Goal: Transaction & Acquisition: Purchase product/service

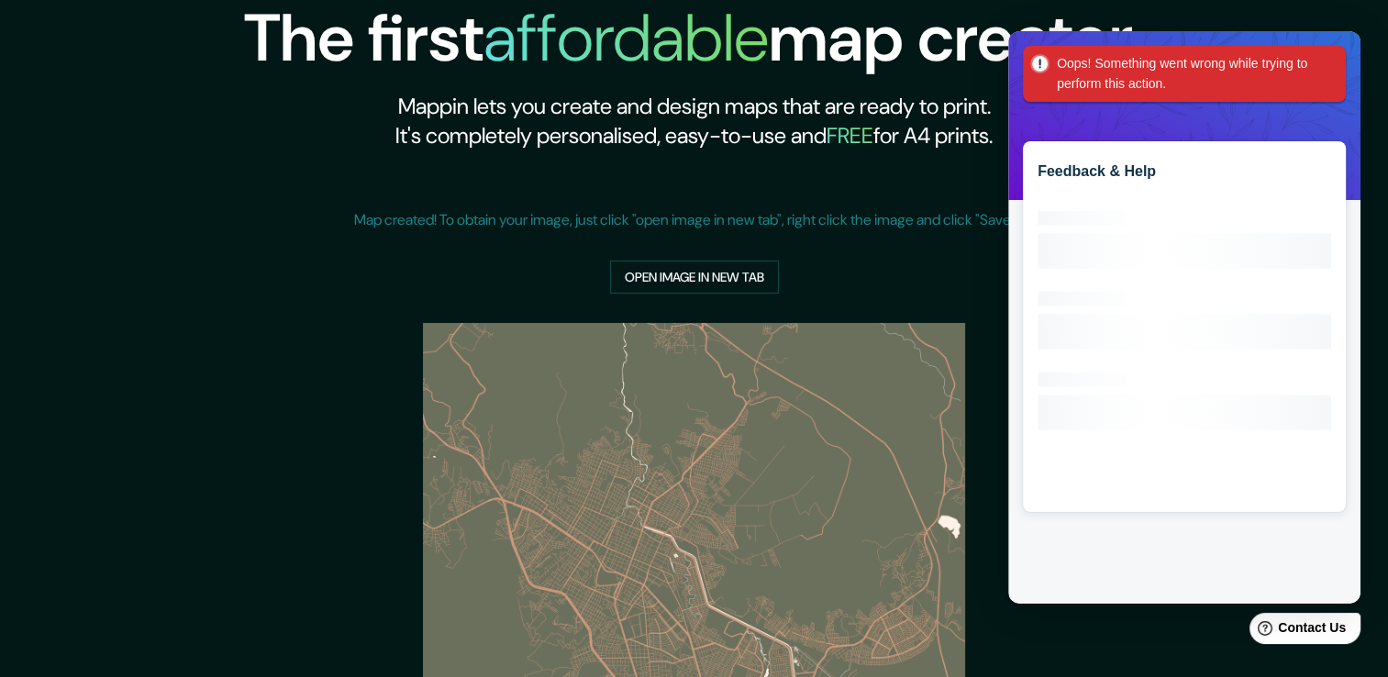
click at [975, 263] on div "Map created! To obtain your image, just click "open image in new tab", right cl…" at bounding box center [694, 237] width 681 height 115
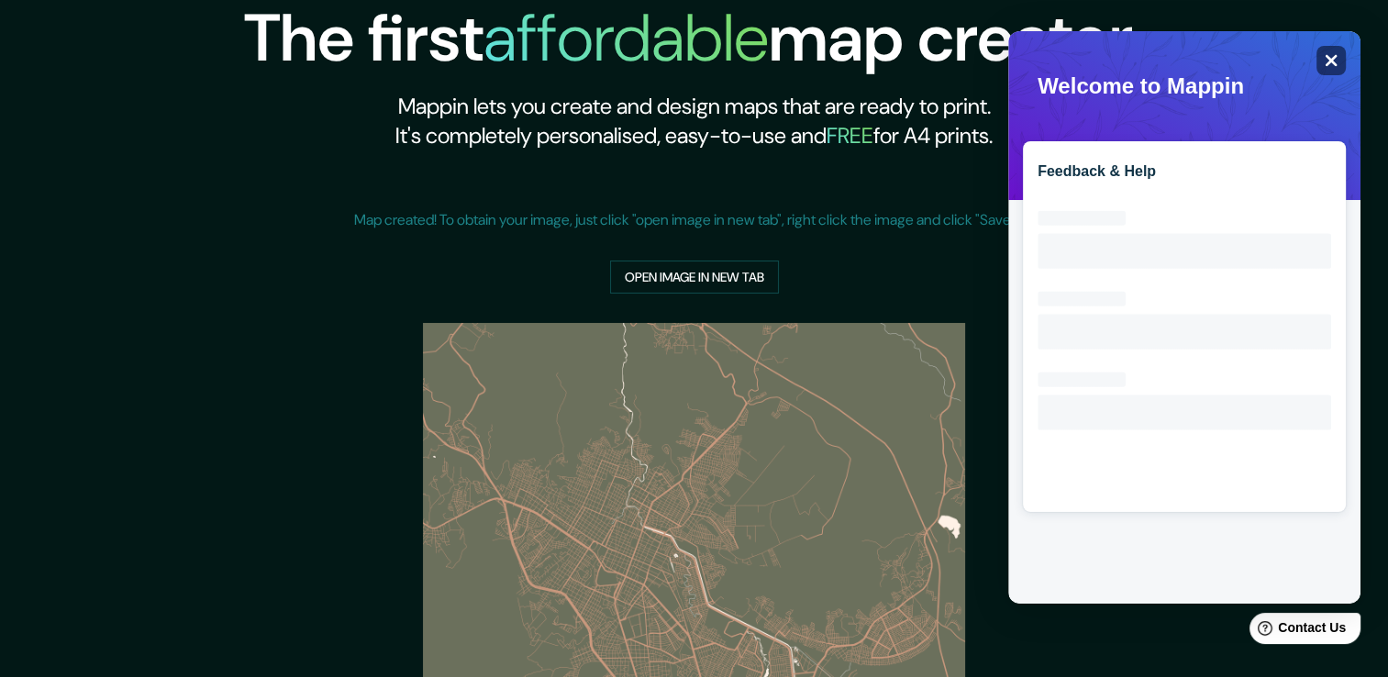
click at [1334, 61] on icon "Close" at bounding box center [1331, 60] width 14 height 14
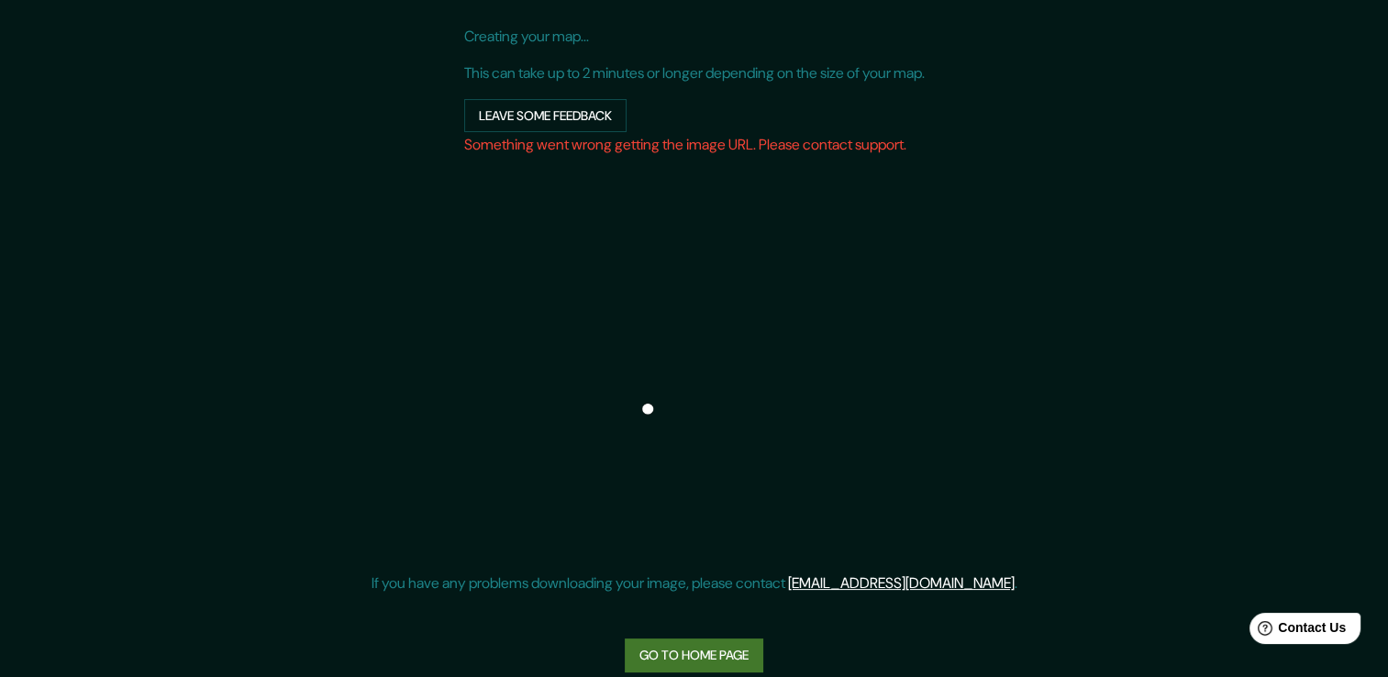
scroll to position [193, 0]
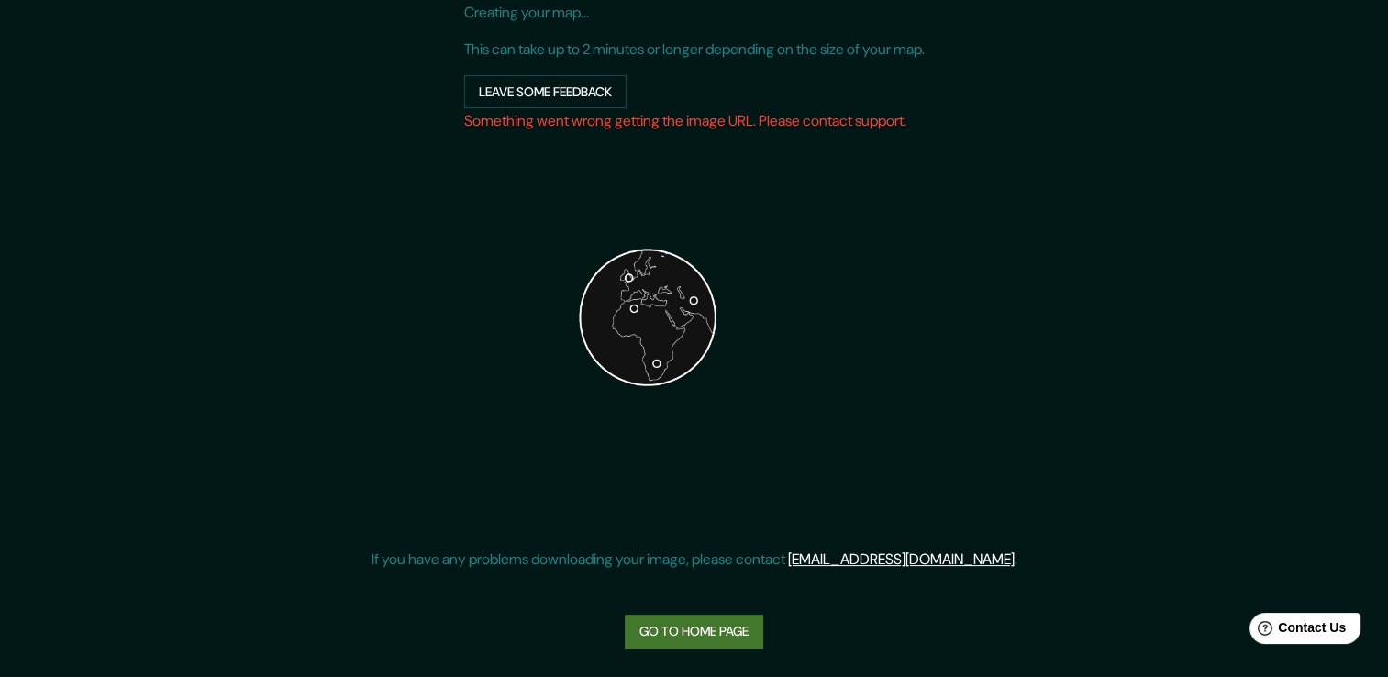
click at [734, 629] on link "Go to home page" at bounding box center [694, 632] width 139 height 34
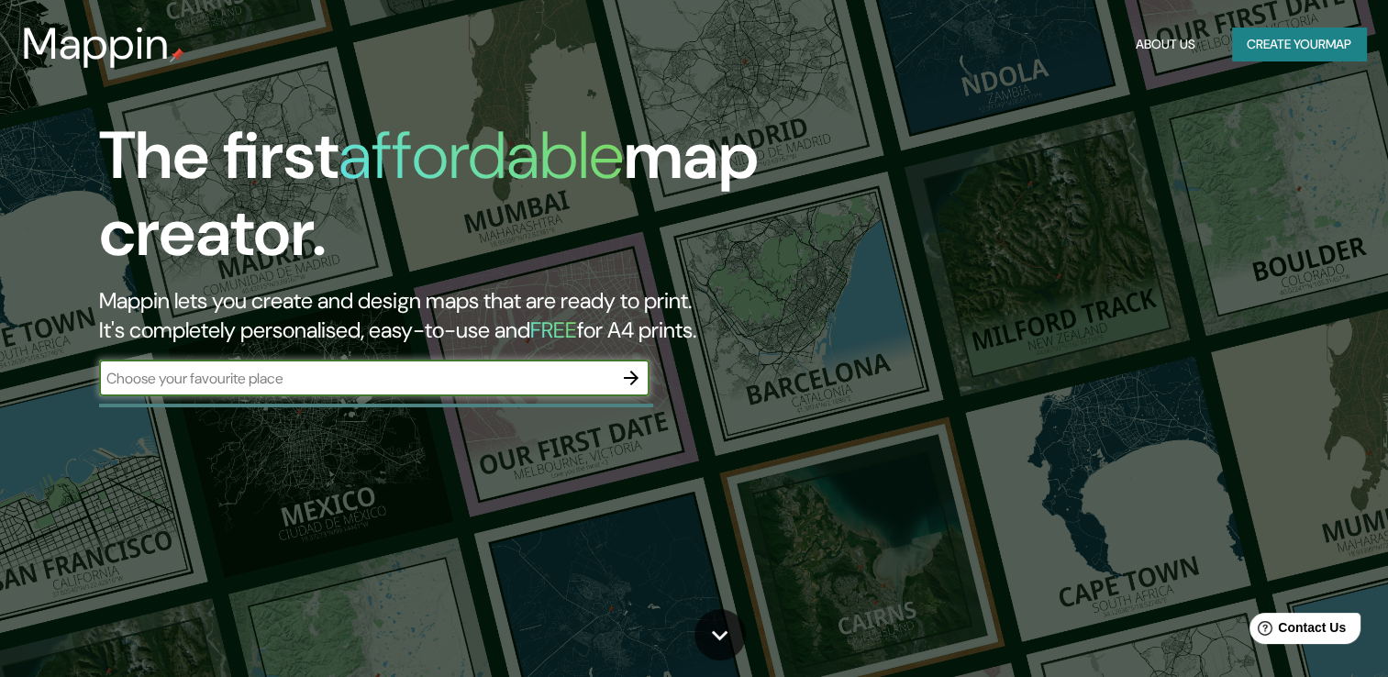
click at [338, 382] on input "text" at bounding box center [356, 378] width 514 height 21
type input "Tepic"
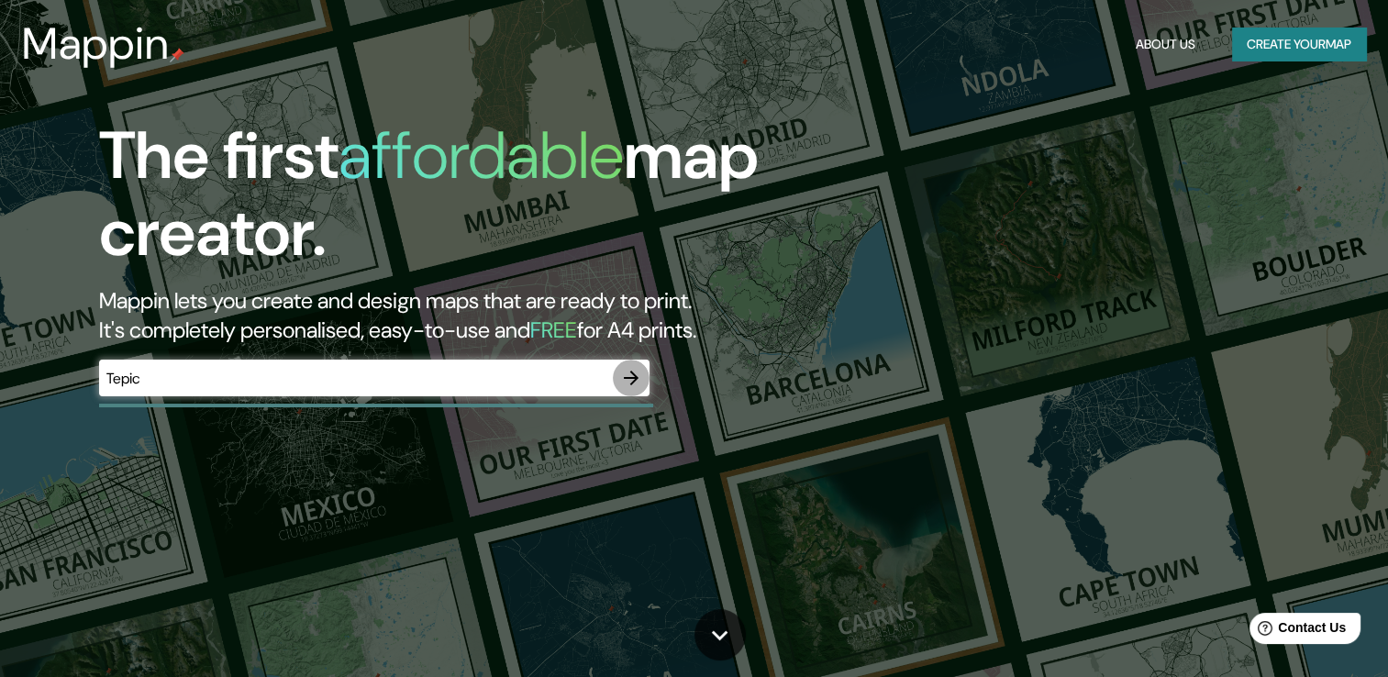
click at [627, 368] on icon "button" at bounding box center [631, 378] width 22 height 22
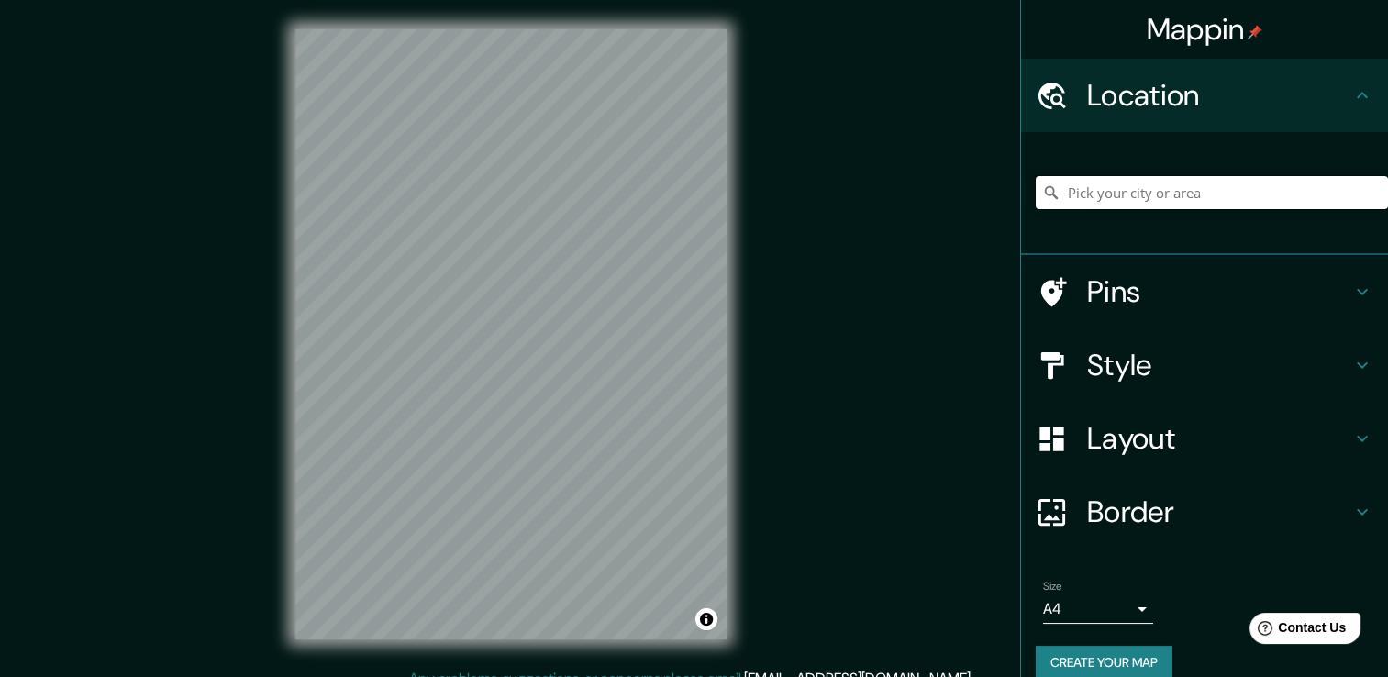
click at [1164, 195] on input "Pick your city or area" at bounding box center [1212, 192] width 352 height 33
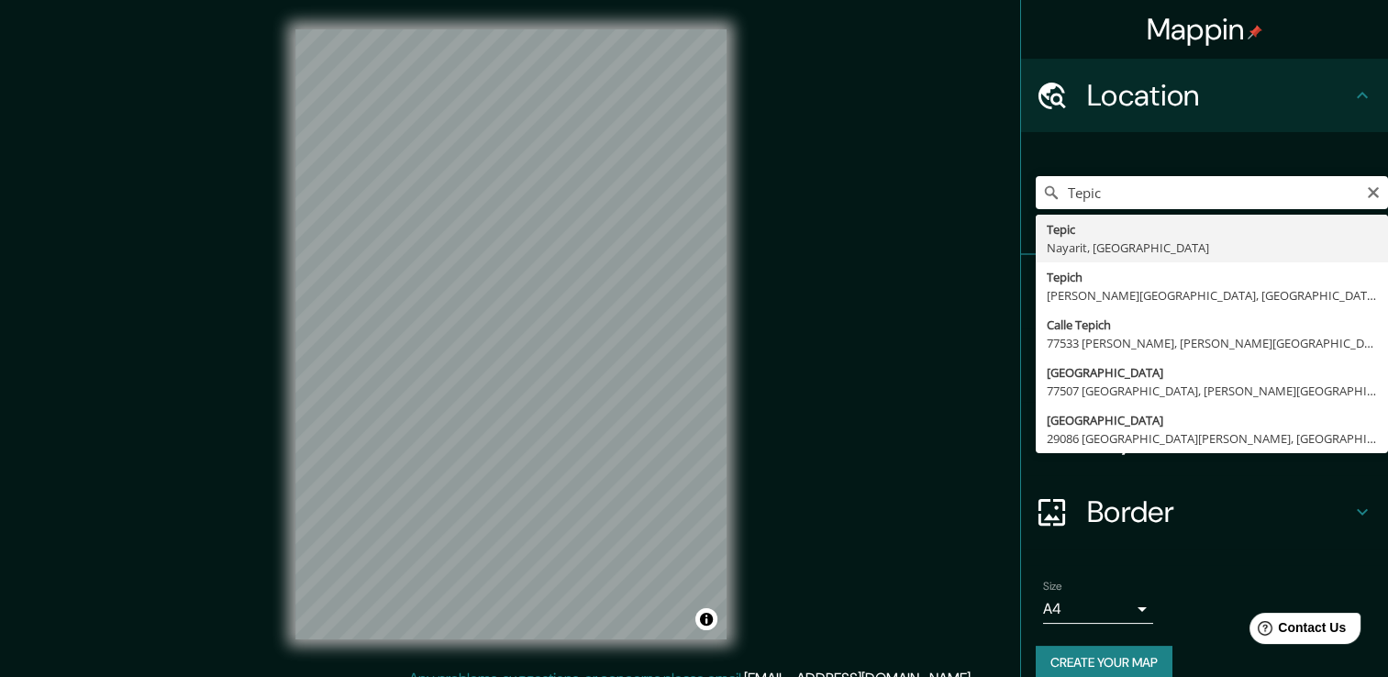
type input "Tepic, Nayarit, México"
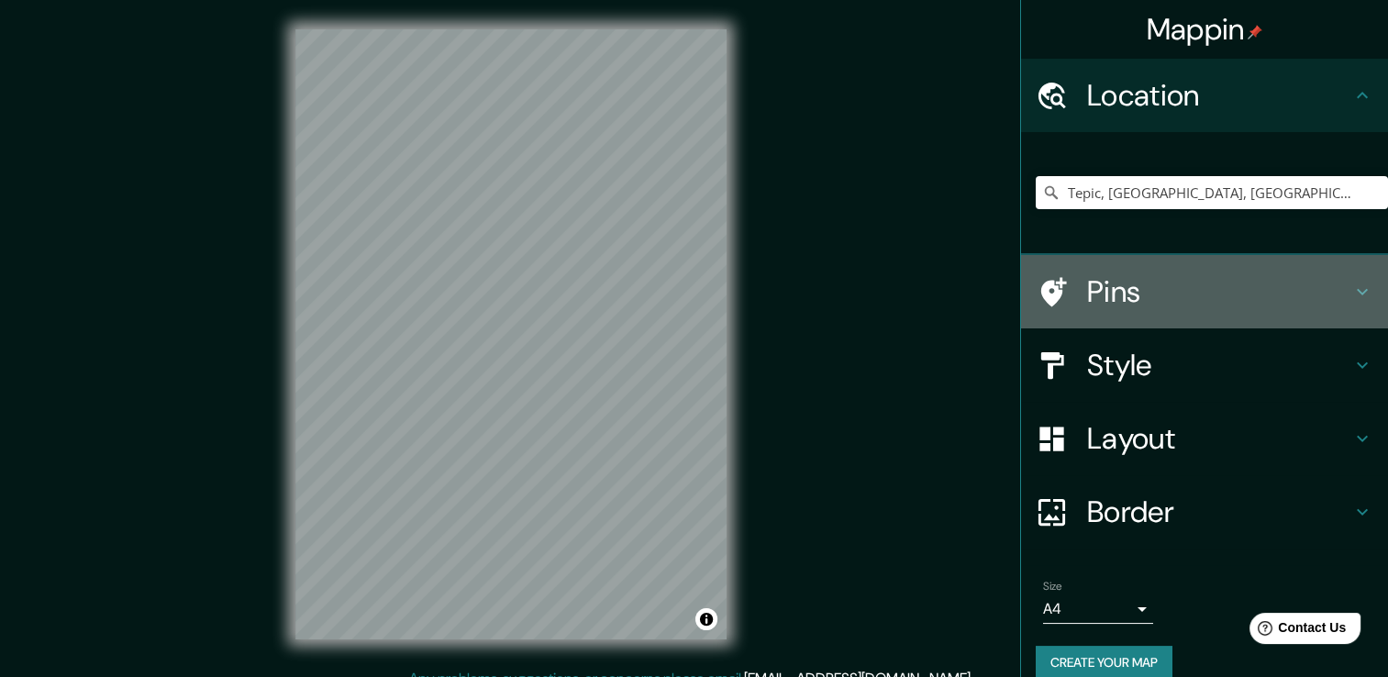
click at [1355, 295] on icon at bounding box center [1363, 292] width 22 height 22
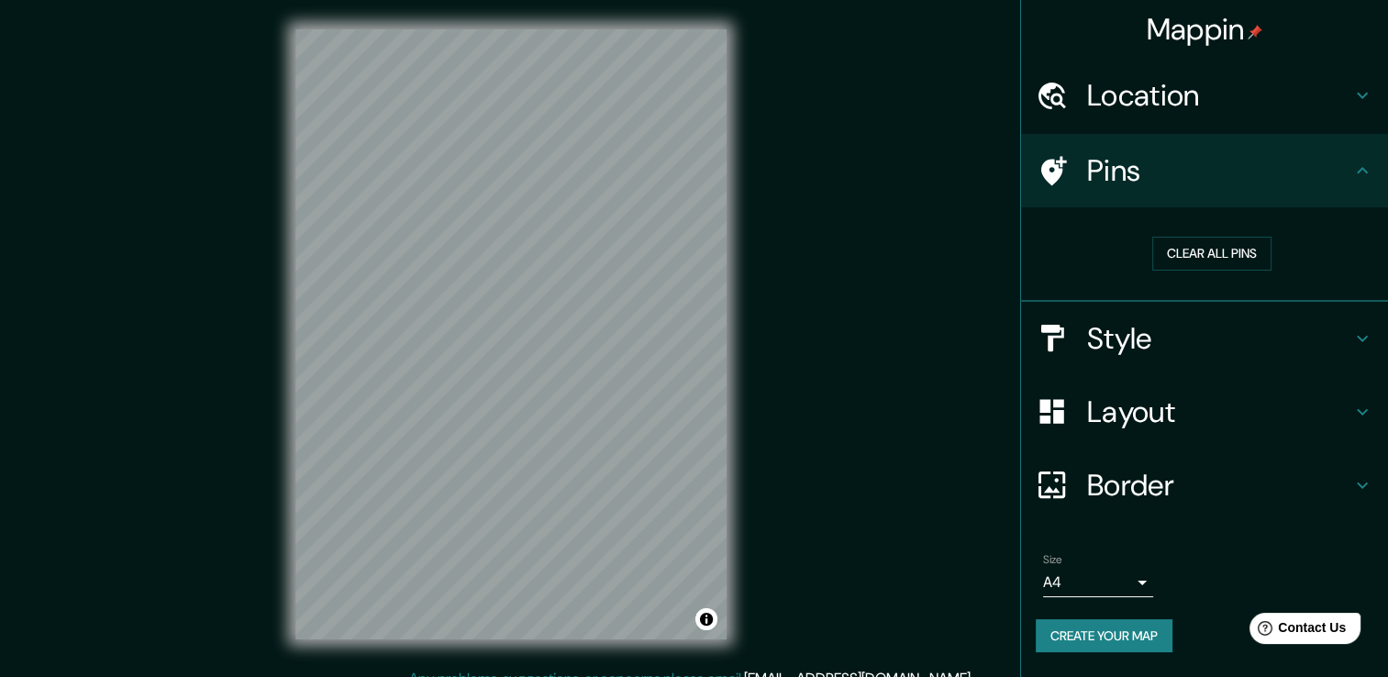
click at [1366, 167] on icon at bounding box center [1363, 171] width 22 height 22
click at [1360, 344] on icon at bounding box center [1363, 339] width 22 height 22
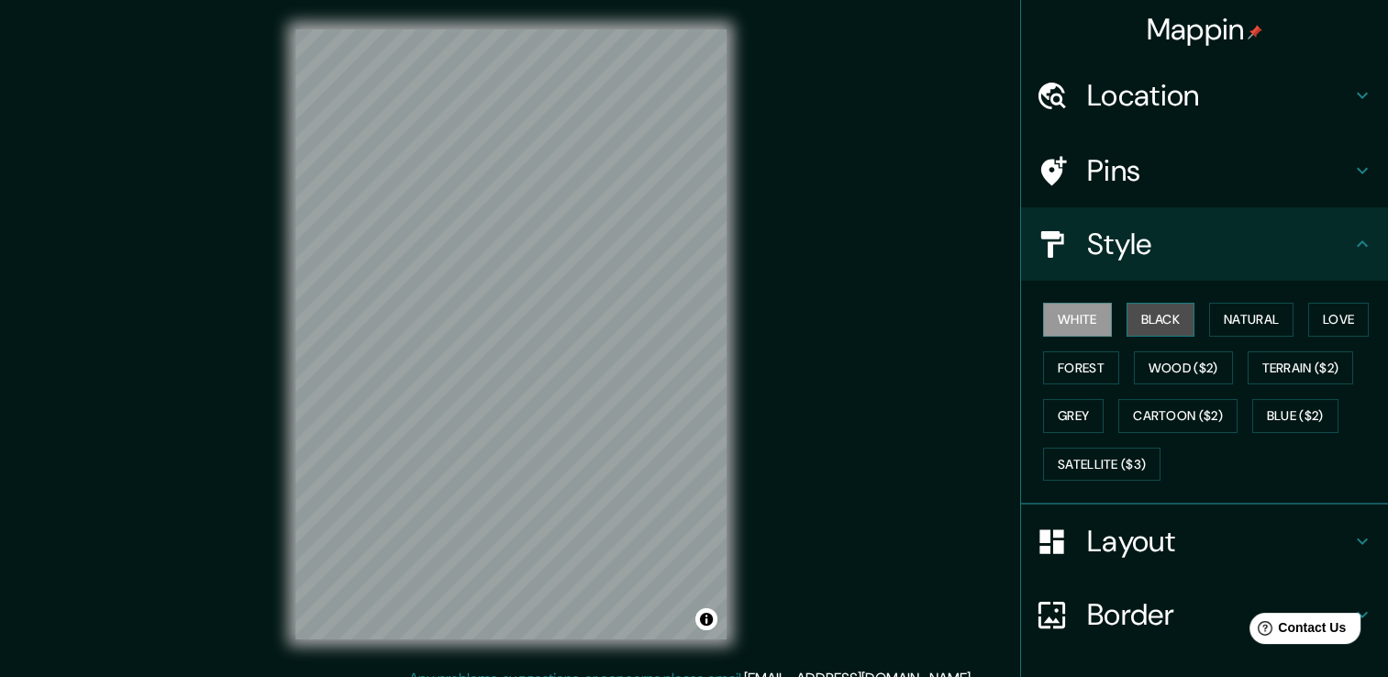
click at [1153, 323] on button "Black" at bounding box center [1161, 320] width 69 height 34
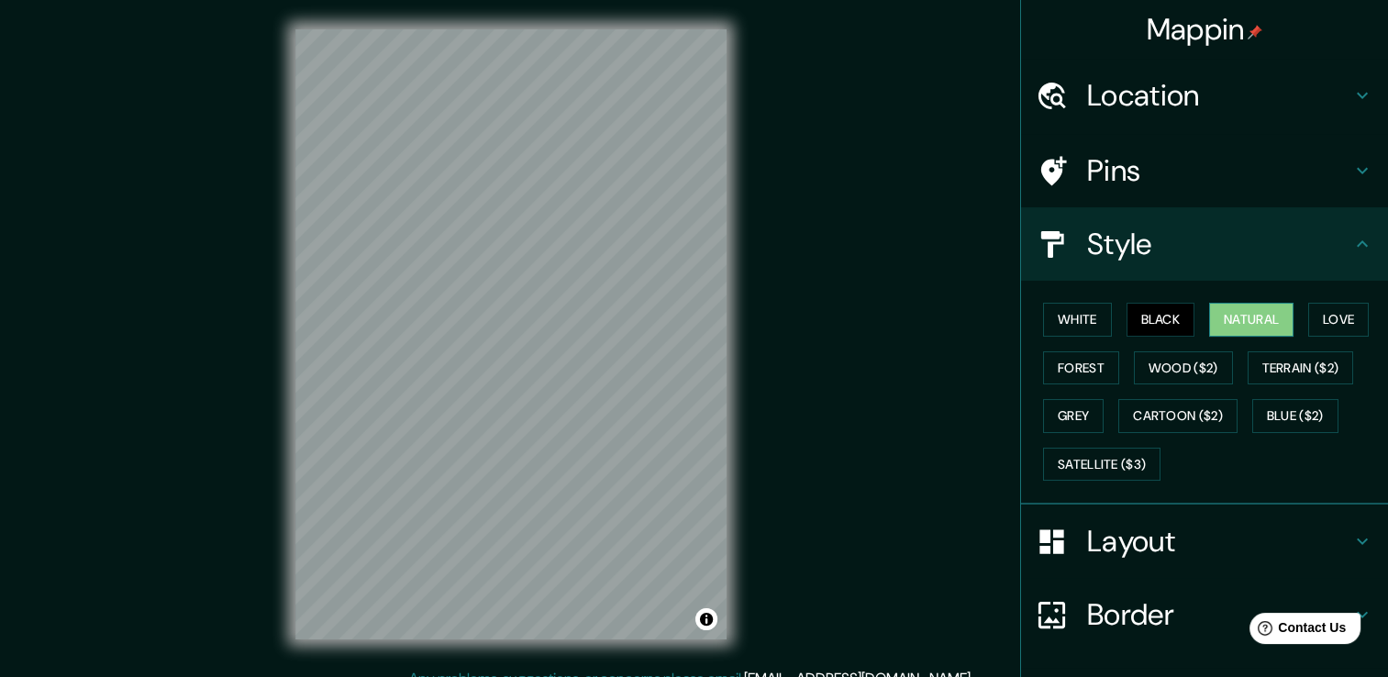
click at [1231, 321] on button "Natural" at bounding box center [1251, 320] width 84 height 34
click at [1323, 317] on button "Love" at bounding box center [1339, 320] width 61 height 34
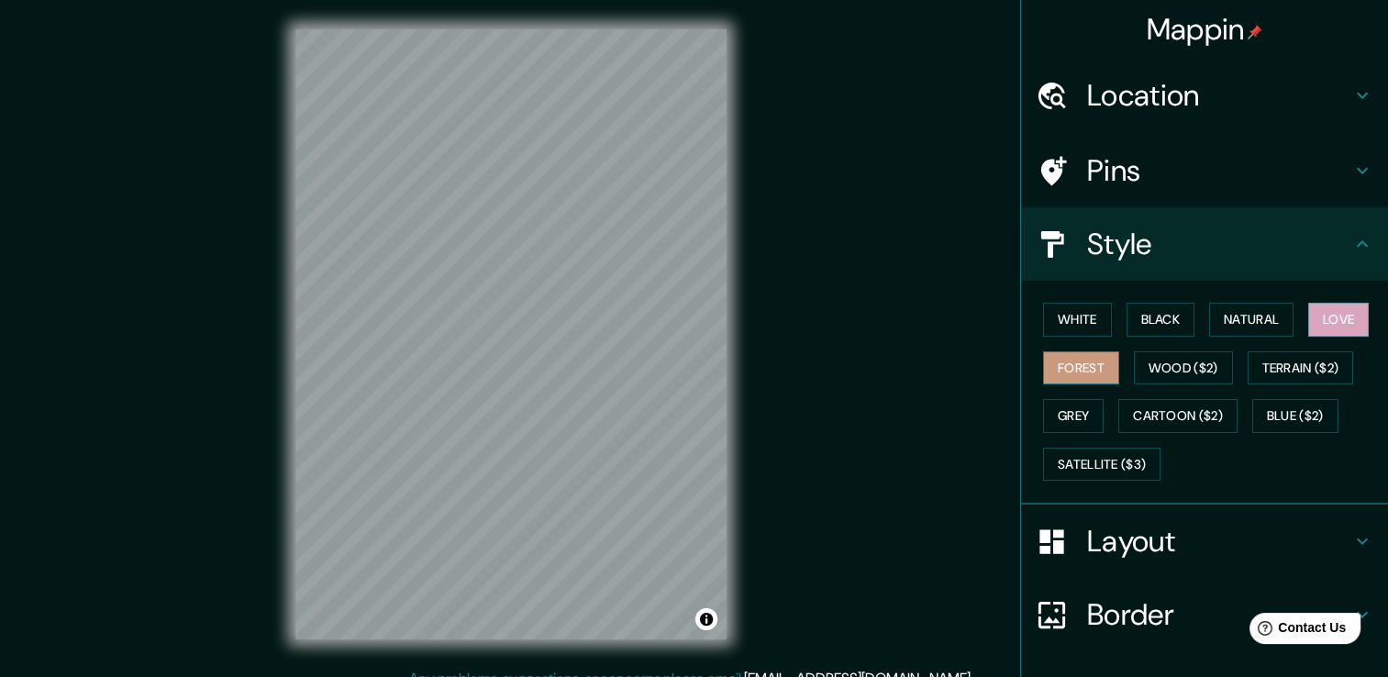
click at [1066, 375] on button "Forest" at bounding box center [1081, 368] width 76 height 34
click at [1057, 417] on button "Grey" at bounding box center [1073, 416] width 61 height 34
click at [1056, 364] on button "Forest" at bounding box center [1081, 368] width 76 height 34
drag, startPoint x: 751, startPoint y: 193, endPoint x: 914, endPoint y: 365, distance: 237.6
click at [914, 365] on div "Mappin Location Tepic, Nayarit, México Pins Style White Black Natural Love Fore…" at bounding box center [694, 348] width 1388 height 697
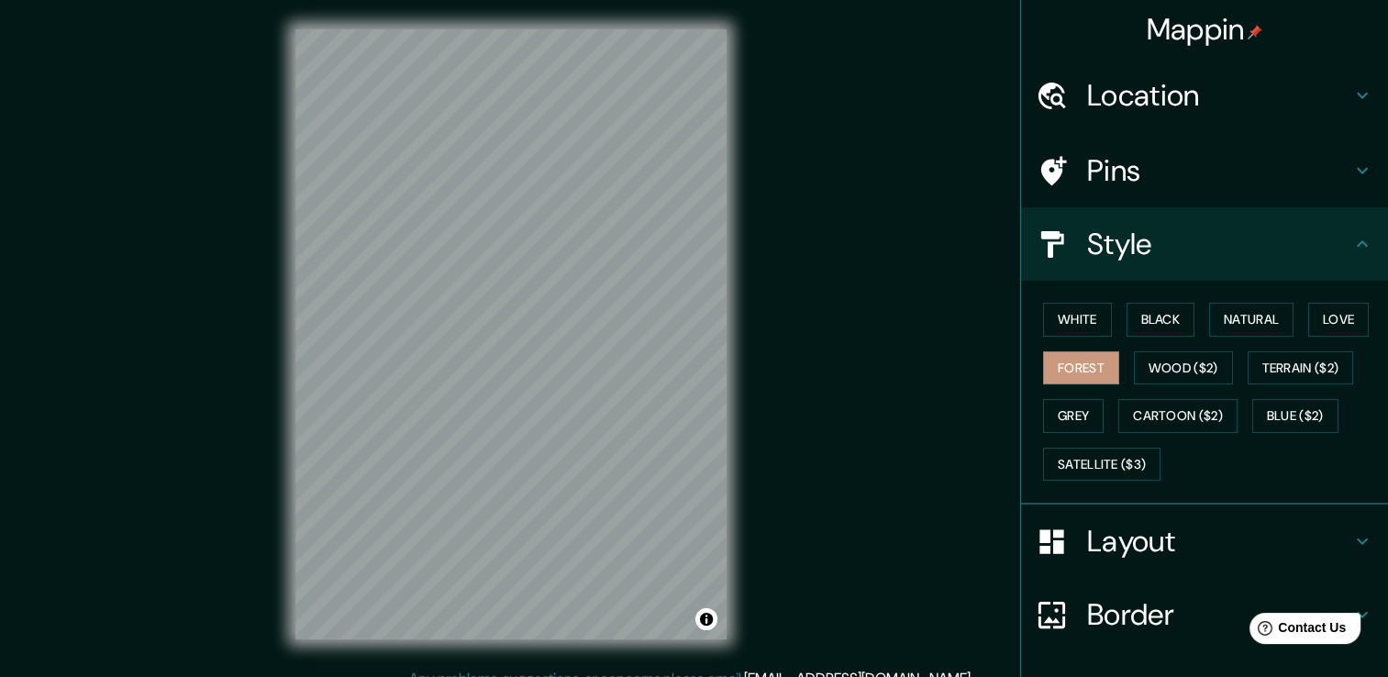
click at [1352, 542] on icon at bounding box center [1363, 541] width 22 height 22
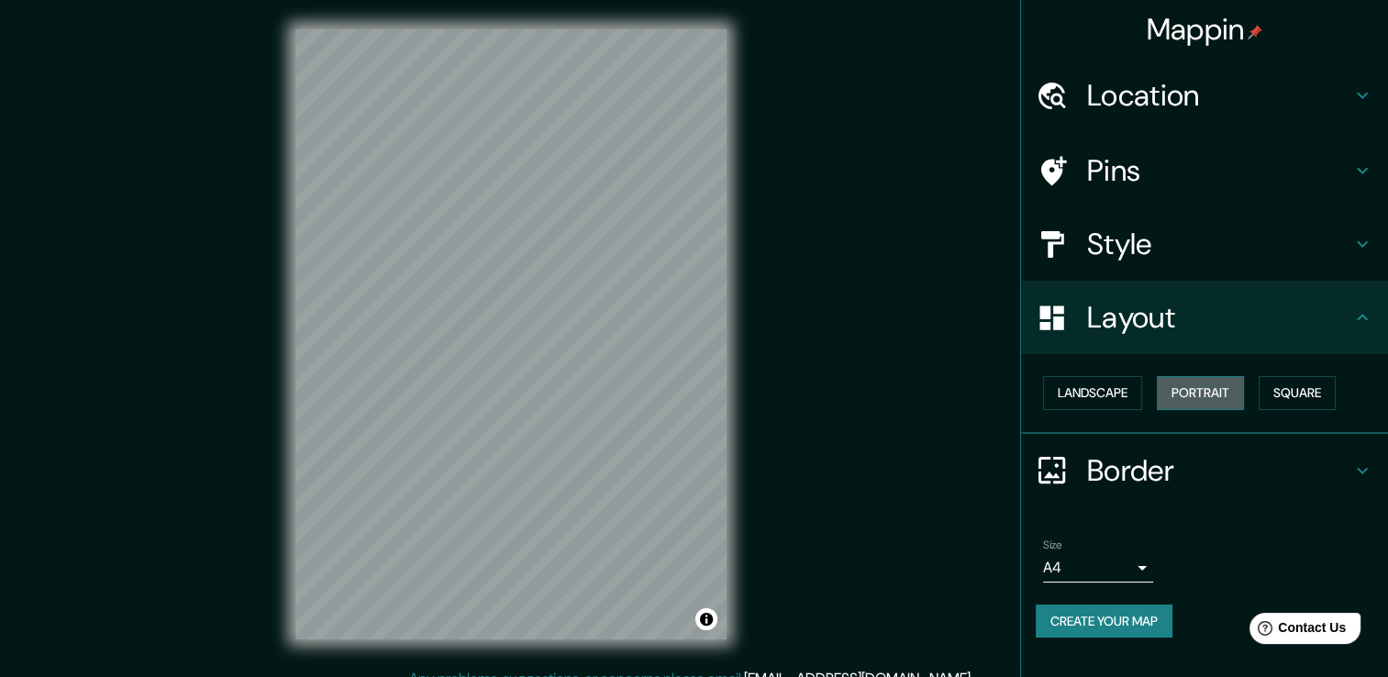
click at [1213, 393] on button "Portrait" at bounding box center [1200, 393] width 87 height 34
click at [1121, 389] on button "Landscape" at bounding box center [1092, 393] width 99 height 34
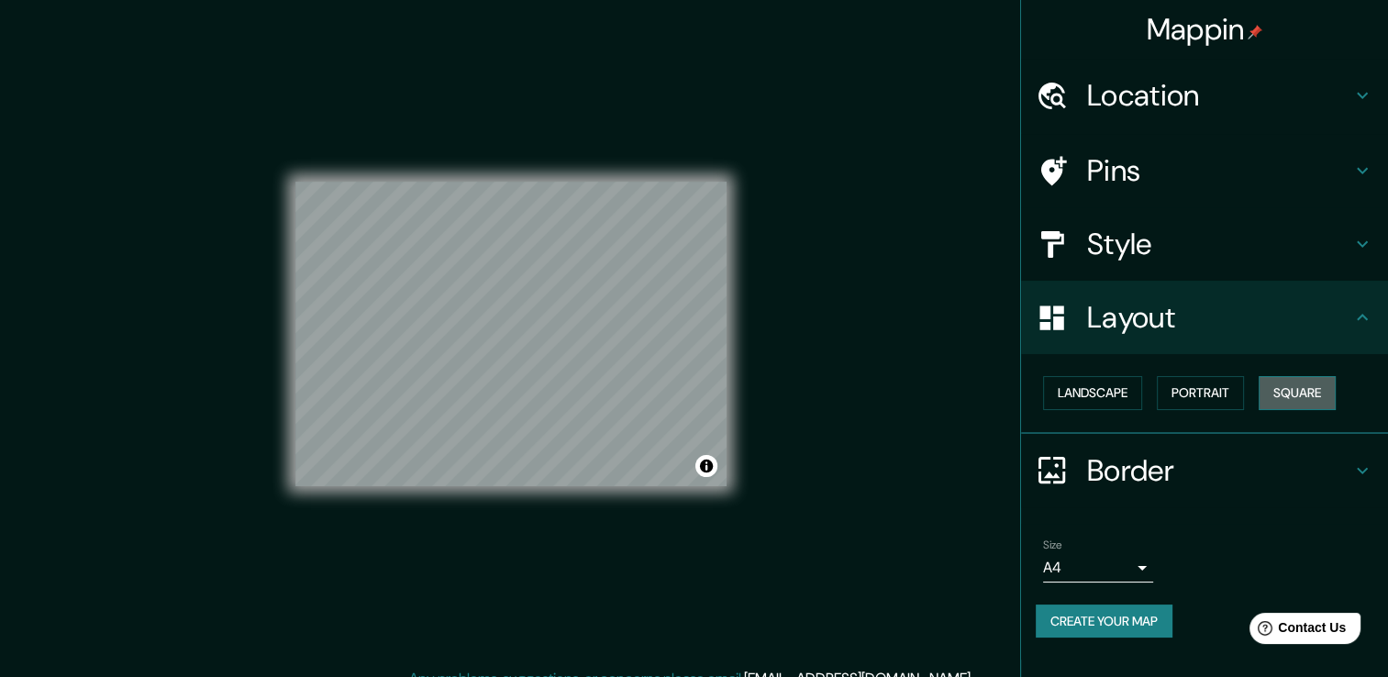
click at [1315, 399] on button "Square" at bounding box center [1297, 393] width 77 height 34
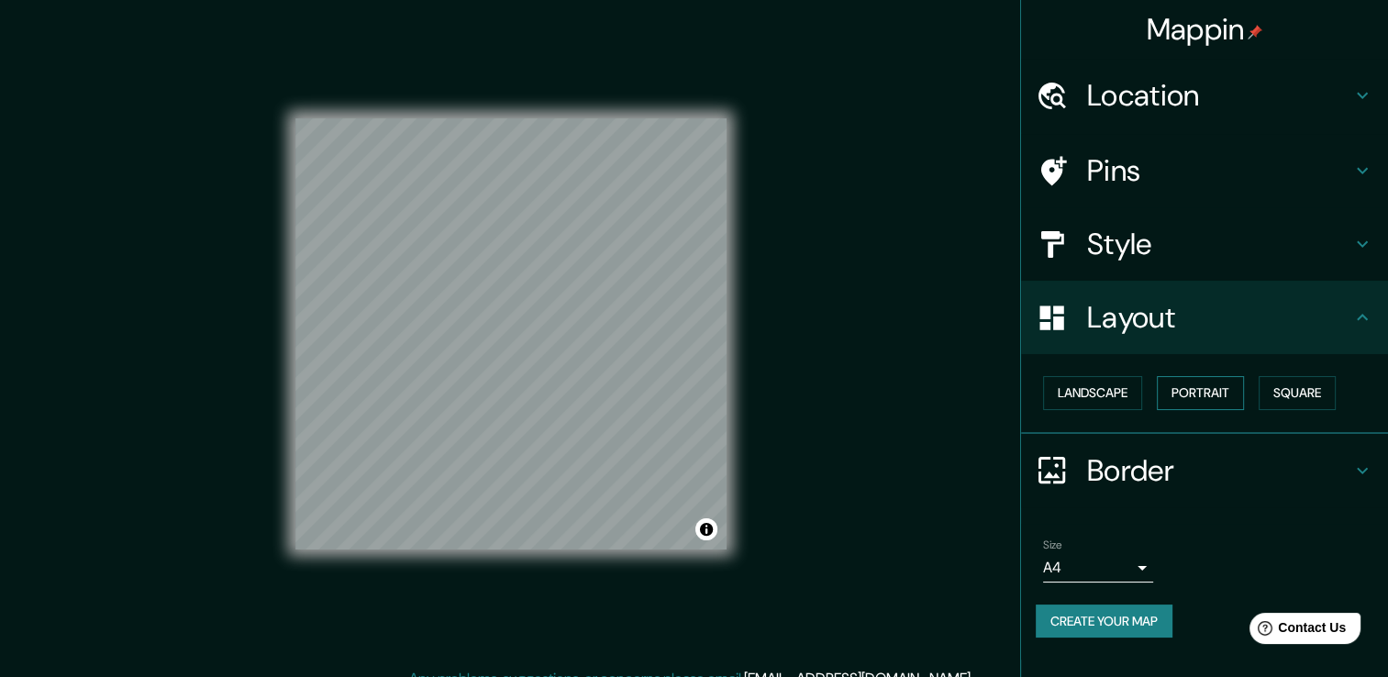
click at [1204, 391] on button "Portrait" at bounding box center [1200, 393] width 87 height 34
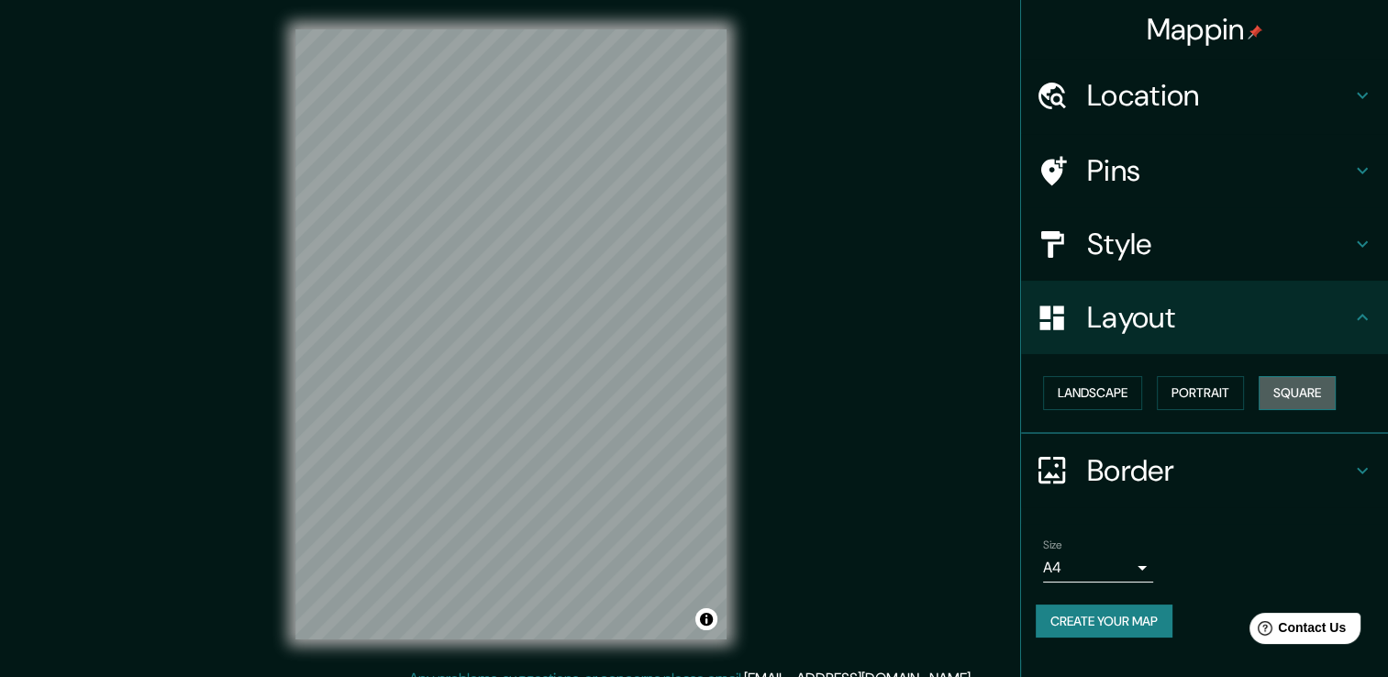
click at [1301, 401] on button "Square" at bounding box center [1297, 393] width 77 height 34
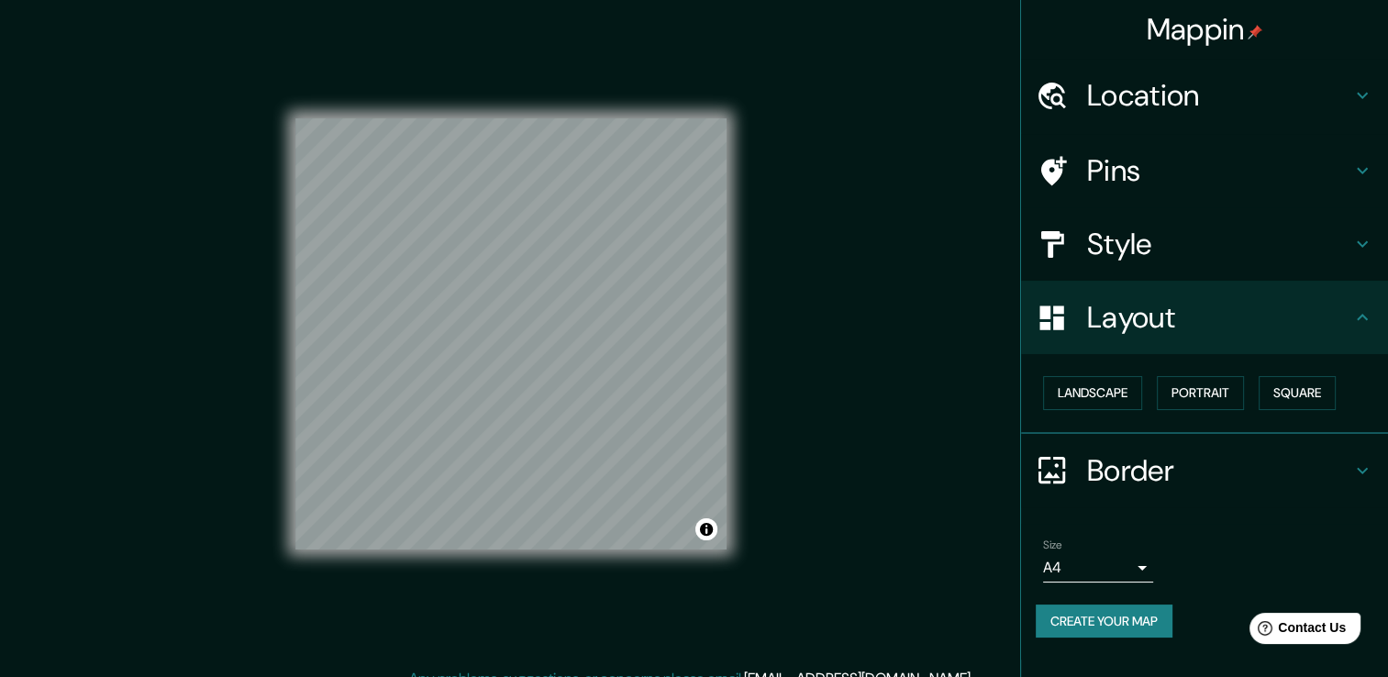
click at [1356, 462] on icon at bounding box center [1363, 471] width 22 height 22
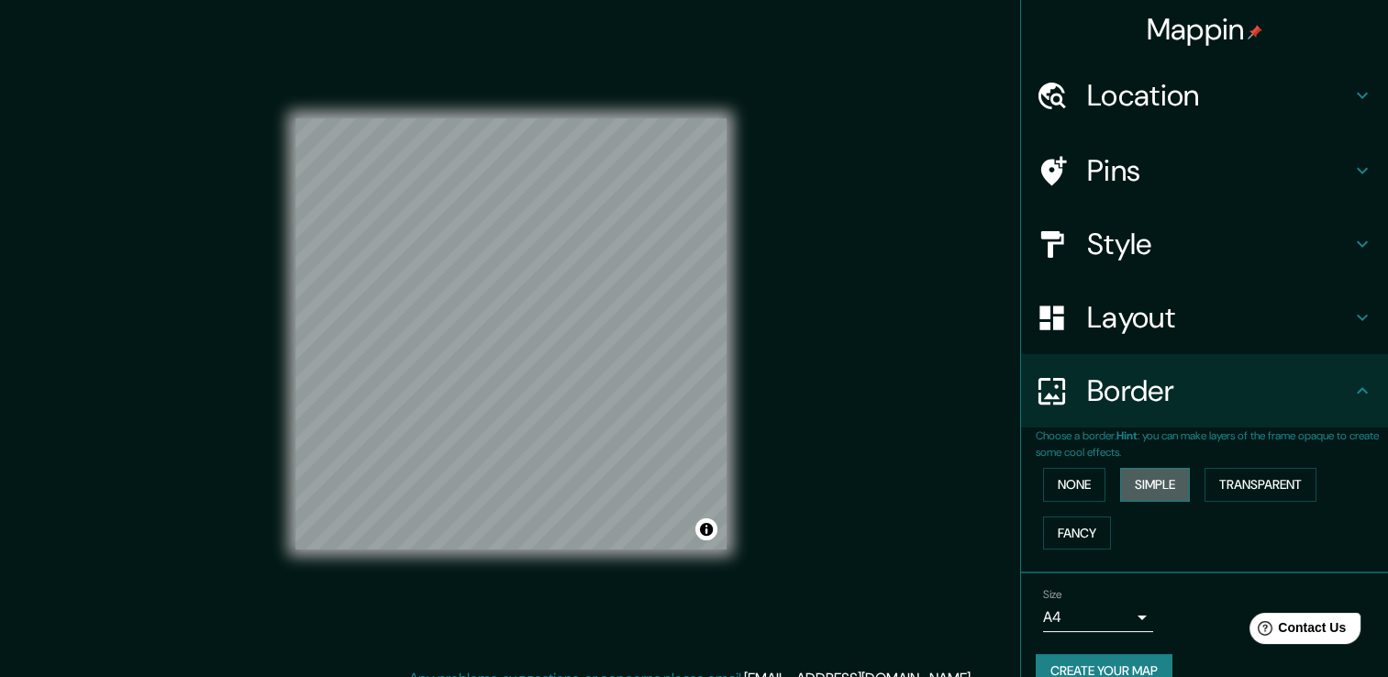
click at [1154, 497] on button "Simple" at bounding box center [1155, 485] width 70 height 34
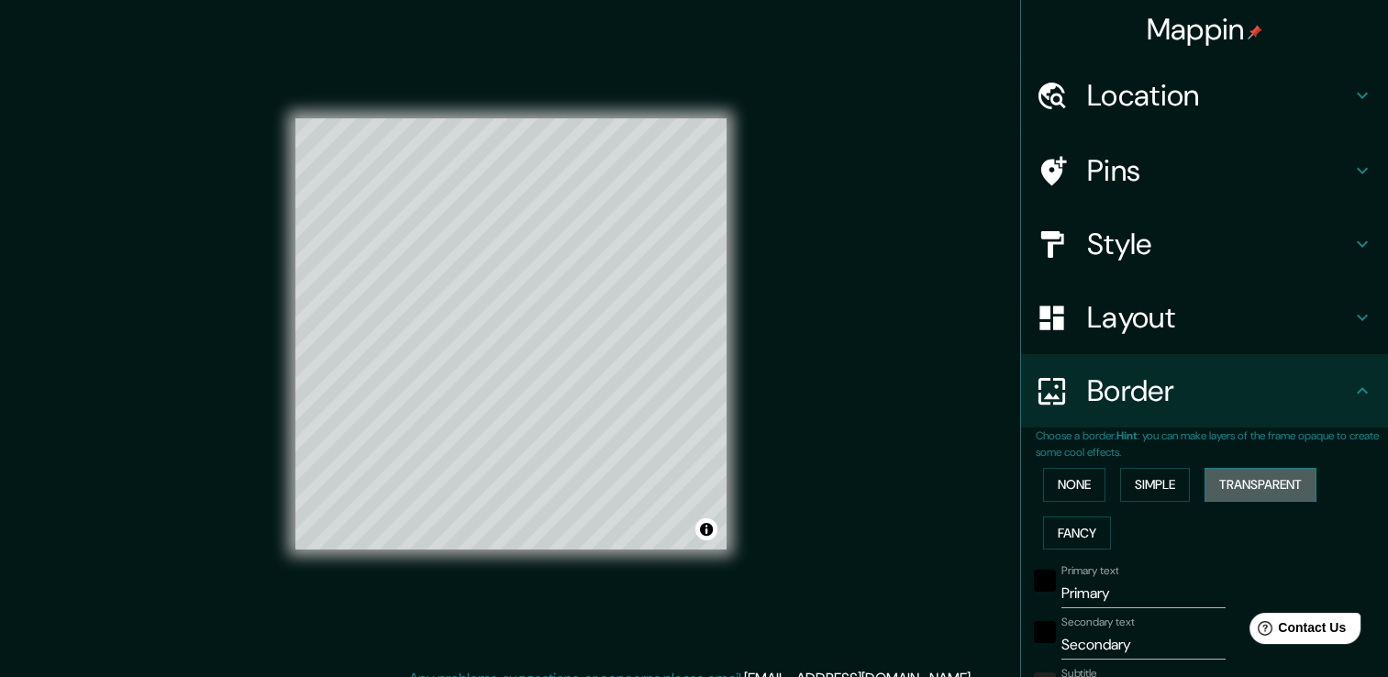
click at [1238, 492] on button "Transparent" at bounding box center [1261, 485] width 112 height 34
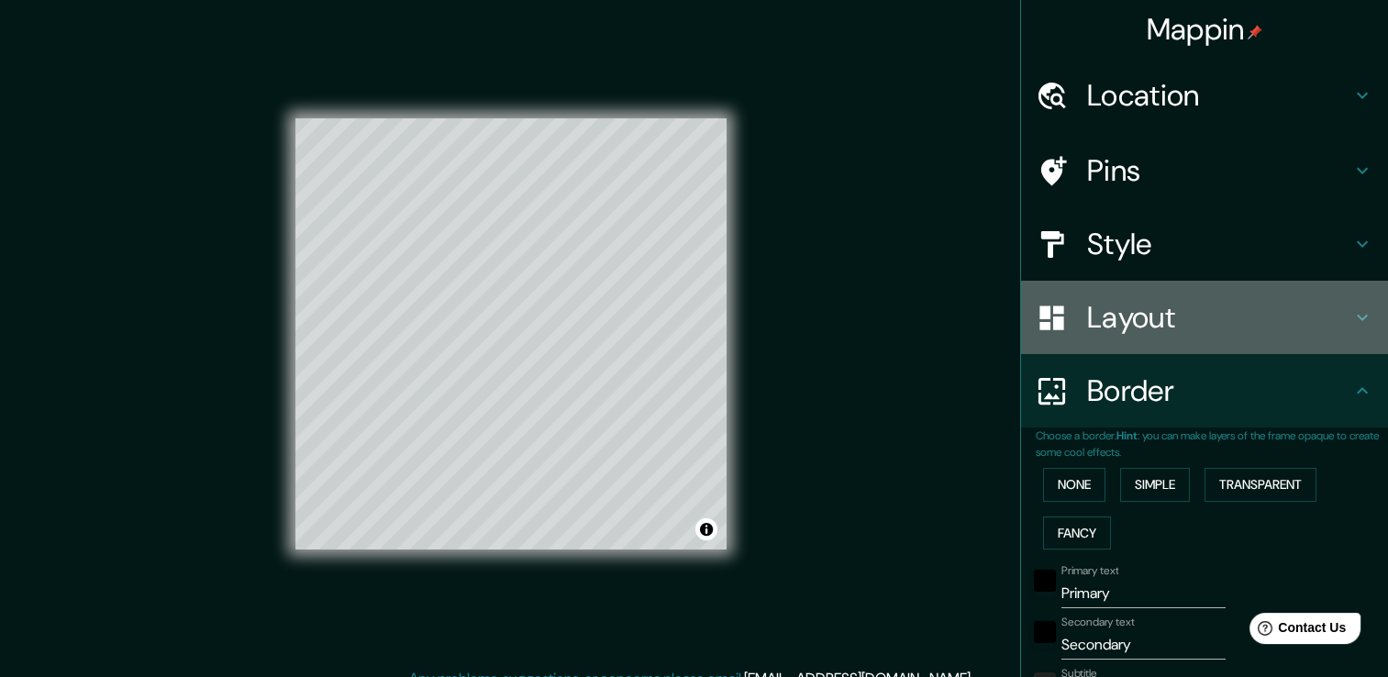
click at [1352, 320] on icon at bounding box center [1363, 317] width 22 height 22
type input "226"
type input "38"
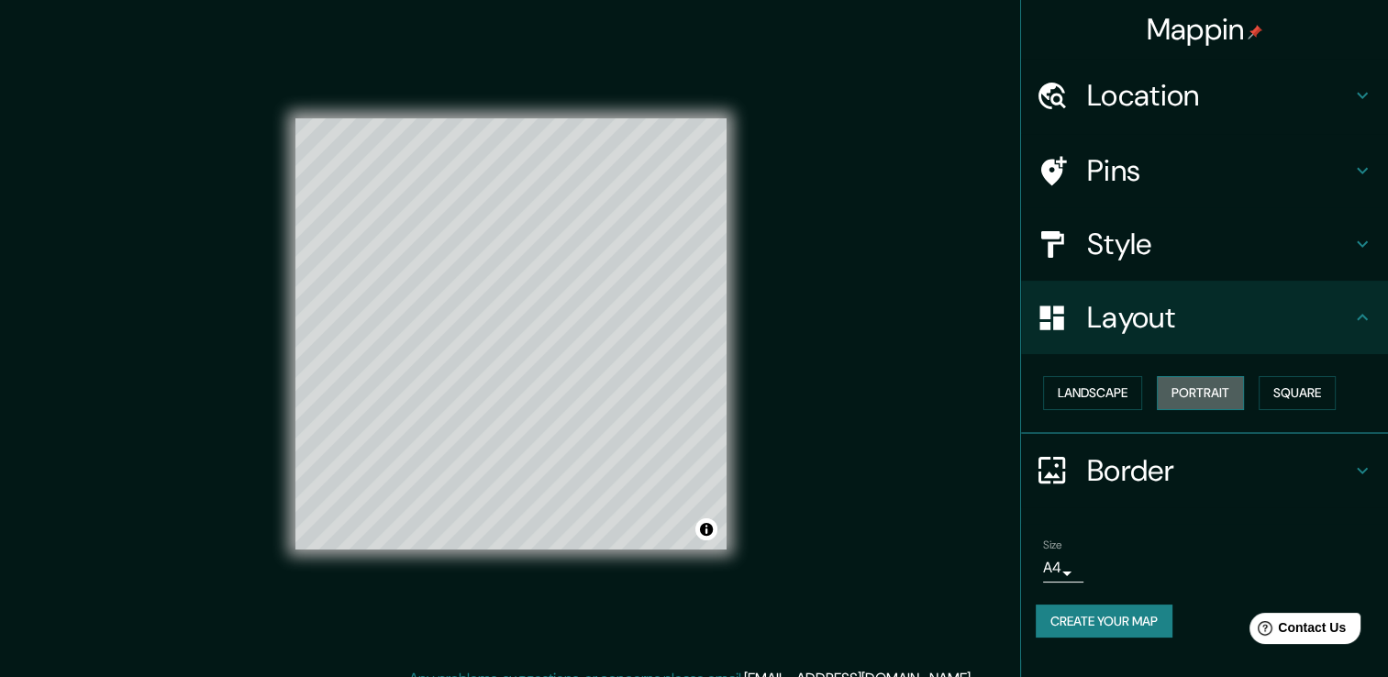
click at [1181, 399] on button "Portrait" at bounding box center [1200, 393] width 87 height 34
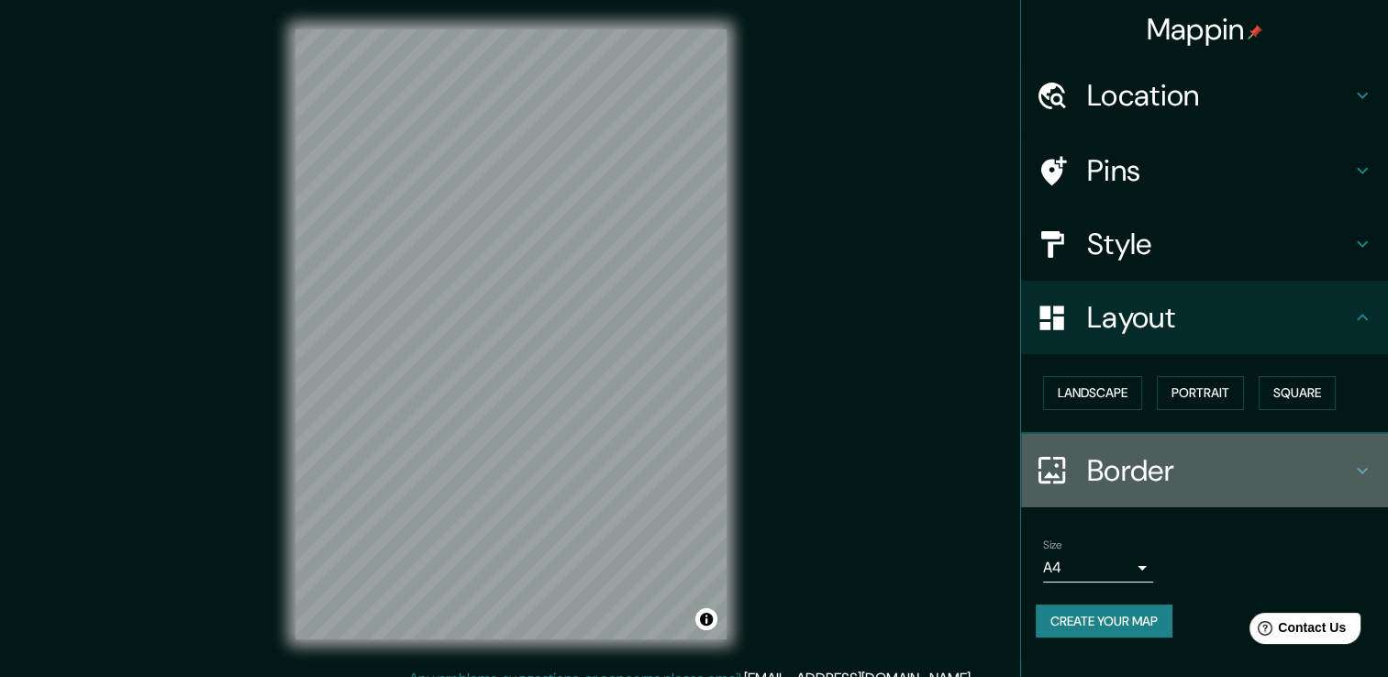
click at [1371, 475] on icon at bounding box center [1363, 471] width 22 height 22
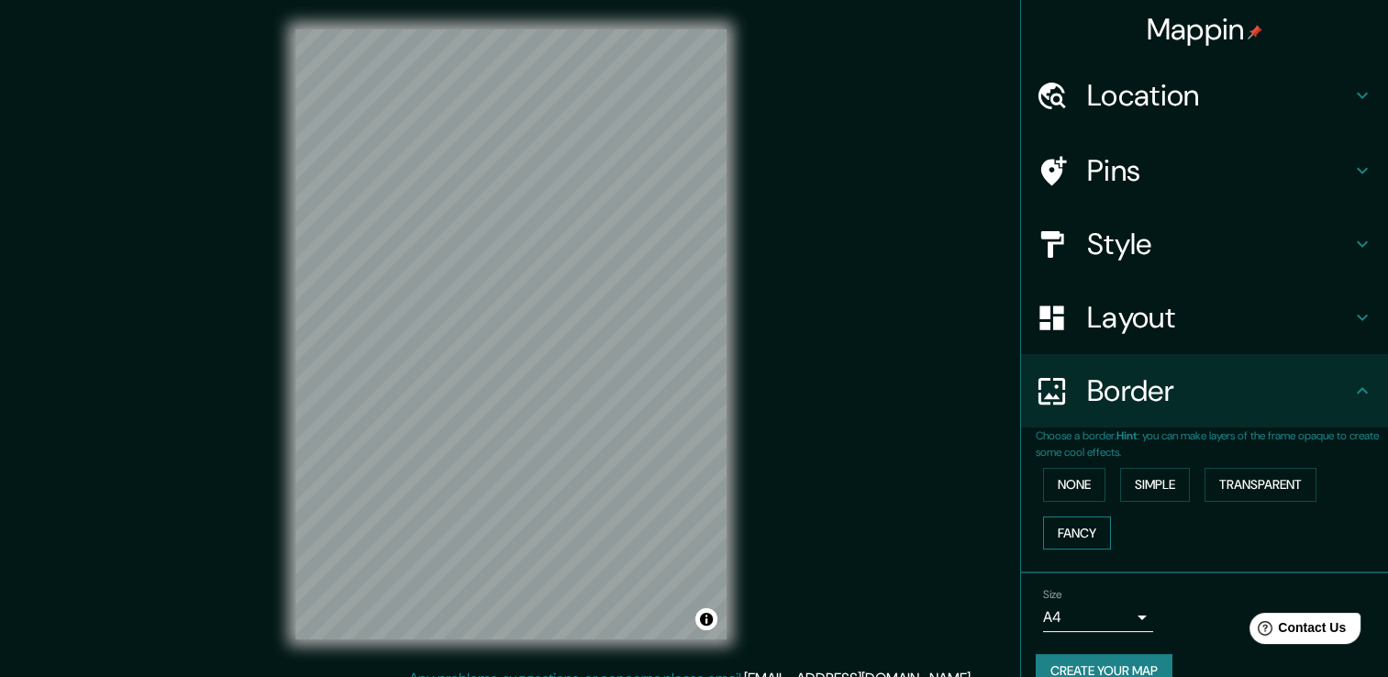
click at [1076, 527] on button "Fancy" at bounding box center [1077, 534] width 68 height 34
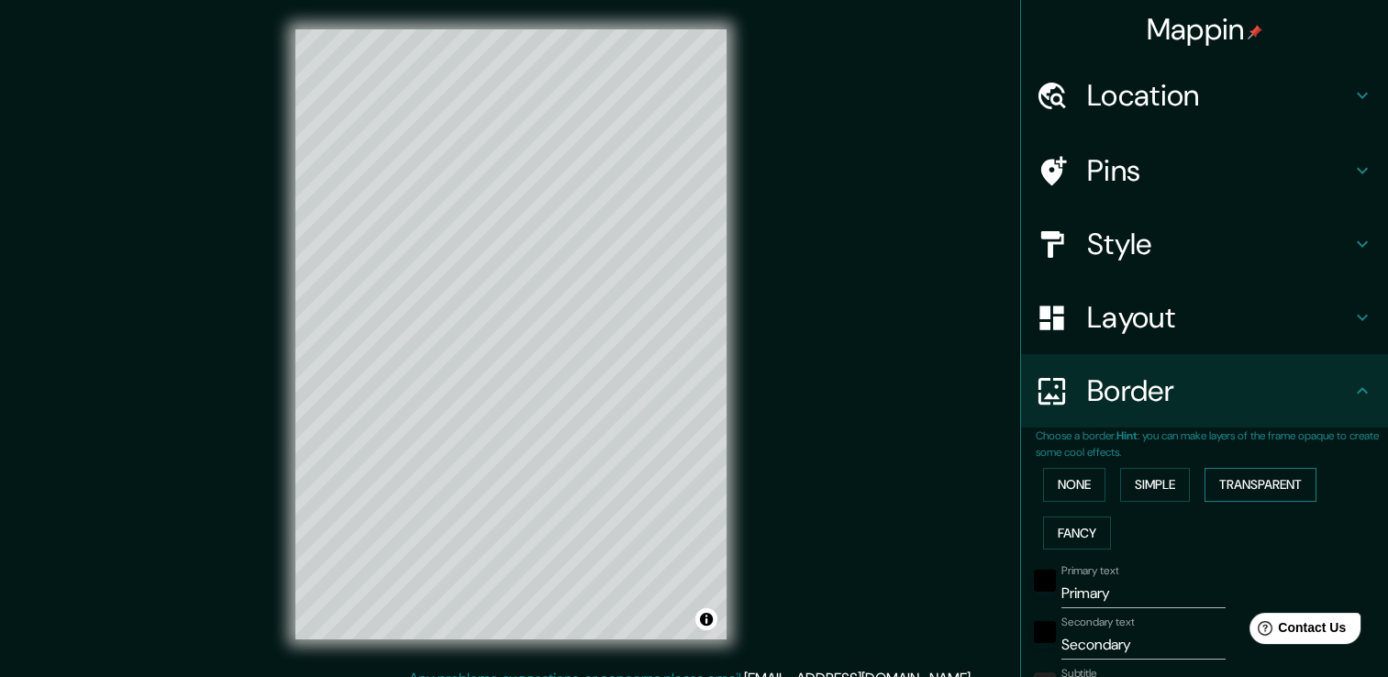
click at [1225, 490] on button "Transparent" at bounding box center [1261, 485] width 112 height 34
click at [1080, 590] on input "Primary" at bounding box center [1144, 593] width 164 height 29
type input "U"
type input "226"
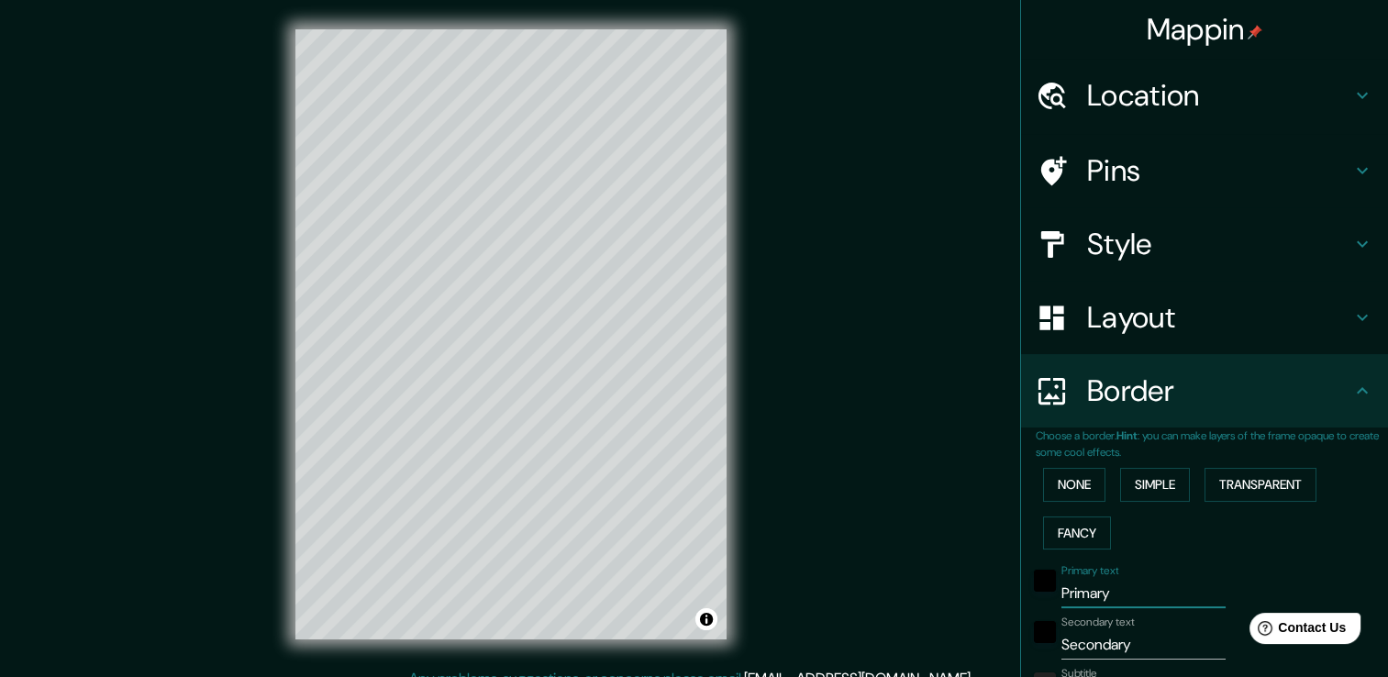
type input "38"
type input "Ub"
type input "226"
type input "38"
type input "Ubi"
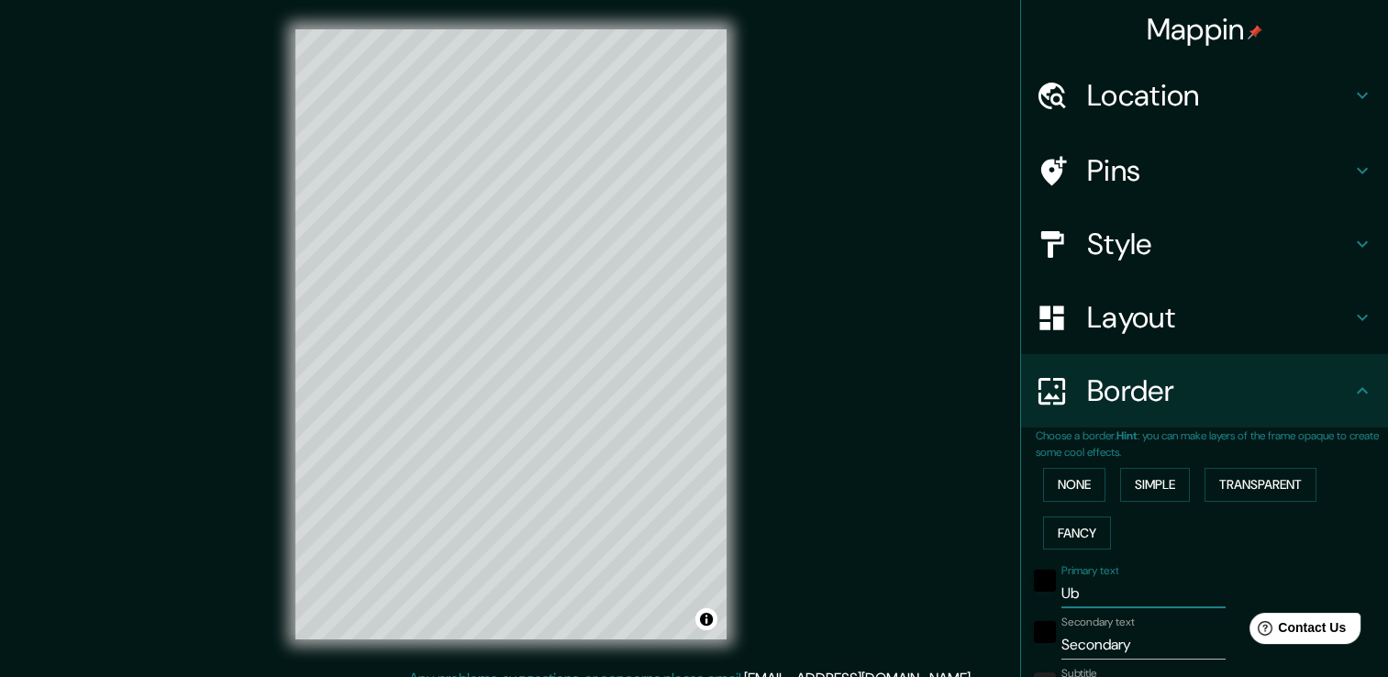
type input "226"
type input "38"
type input "Ubic"
type input "226"
type input "38"
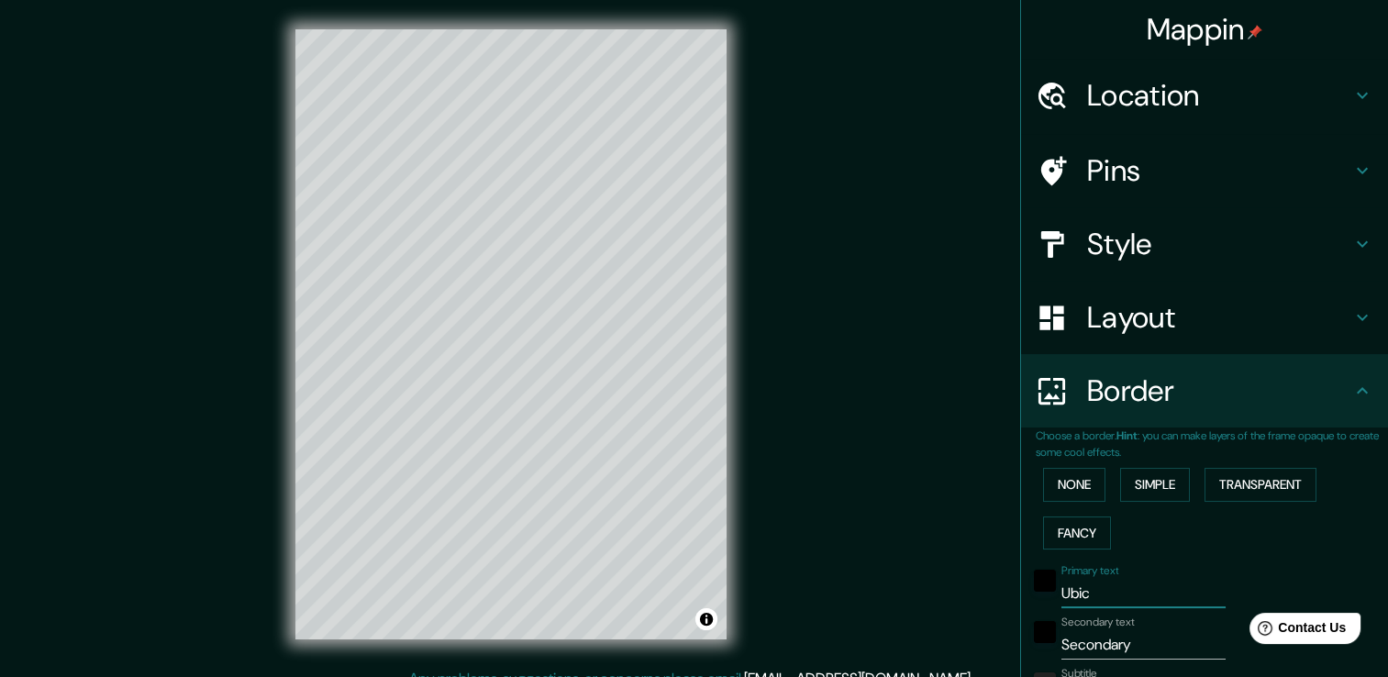
type input "Ubica"
type input "226"
type input "38"
type input "Ubicac"
type input "226"
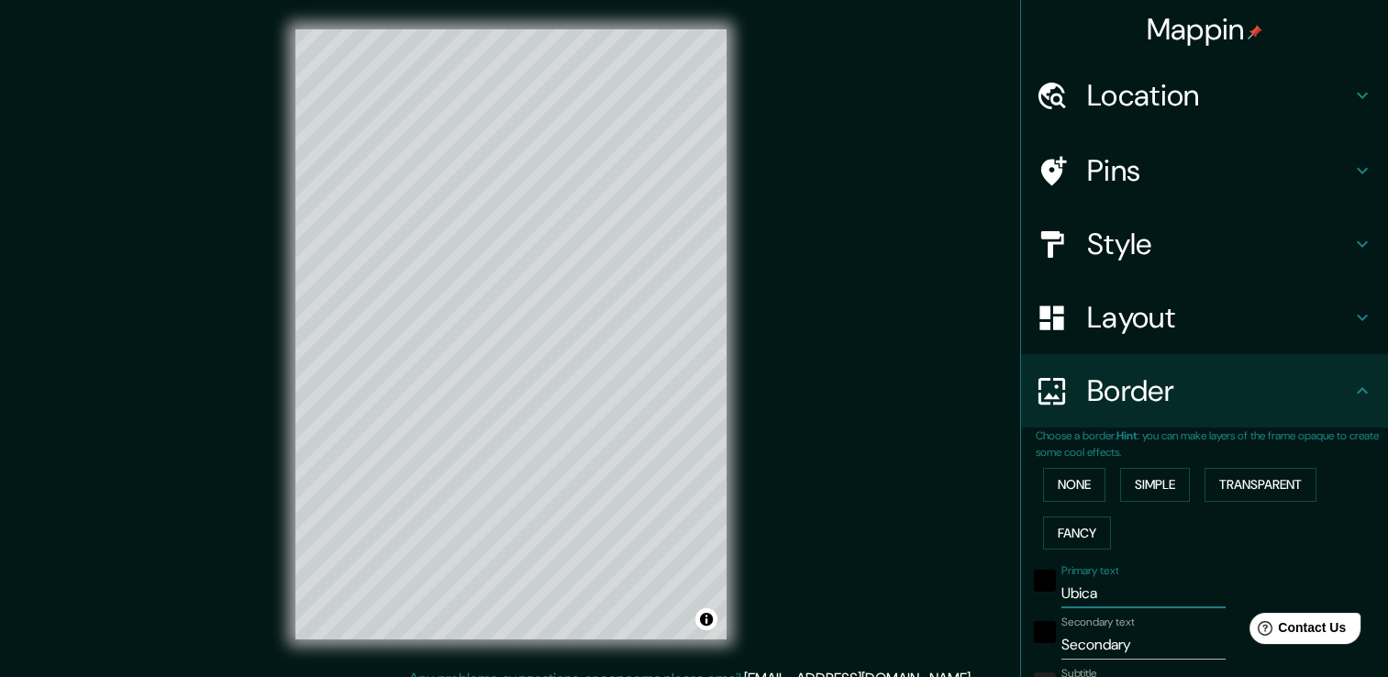
type input "38"
type input "Ubicaci"
type input "226"
type input "38"
type input "Ubicació"
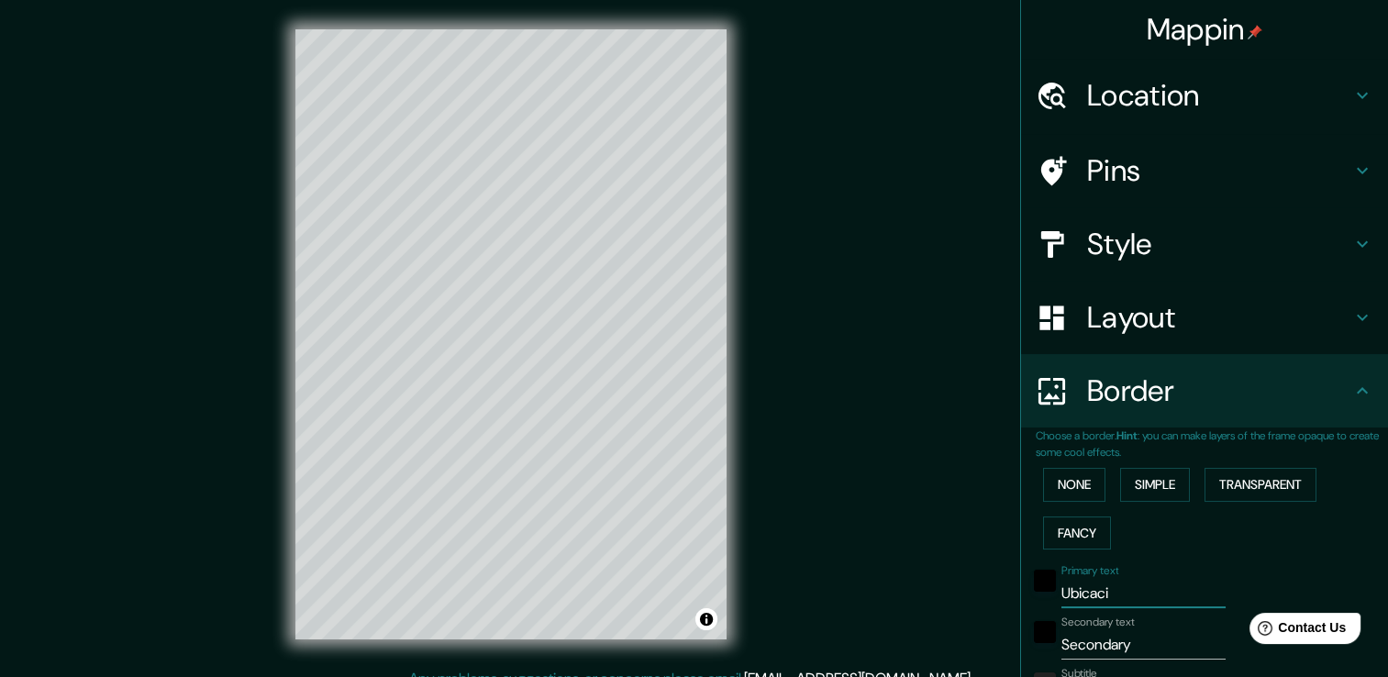
type input "226"
type input "38"
type input "Ubicación"
type input "226"
type input "38"
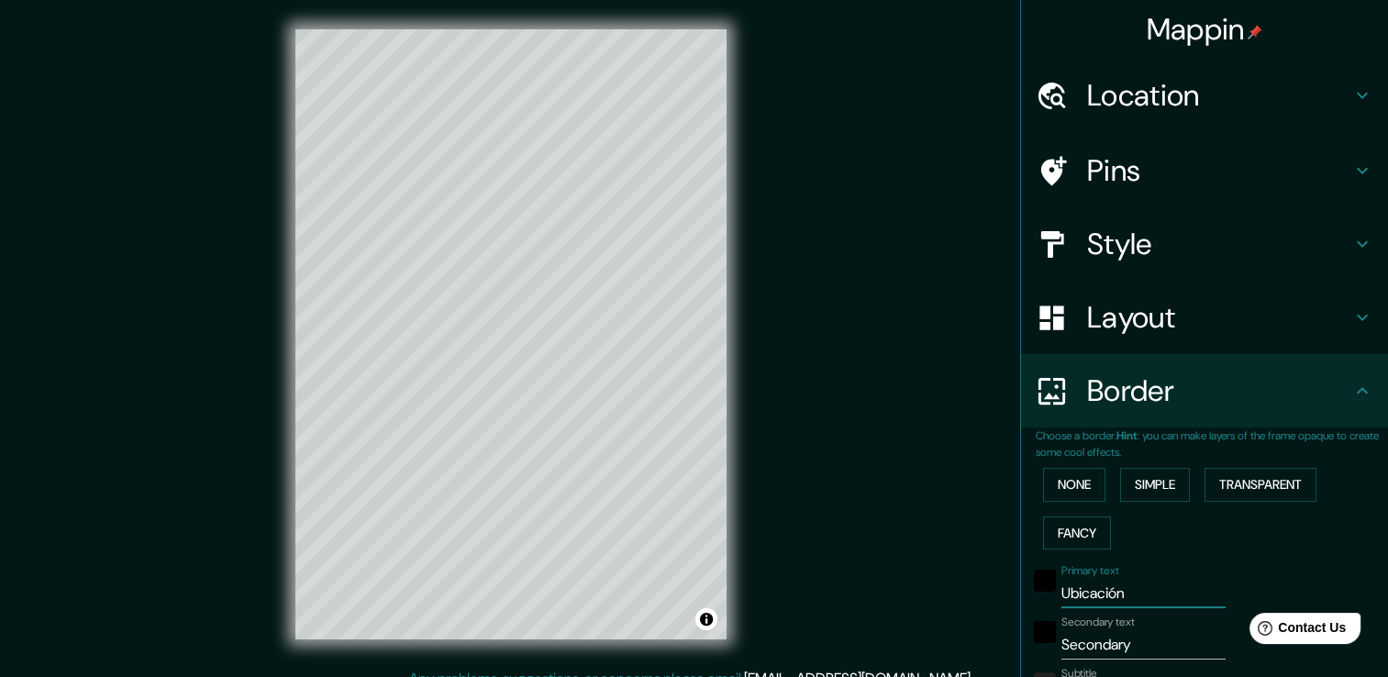
type input "Ubicación"
click at [1090, 644] on input "Secondary" at bounding box center [1144, 644] width 164 height 29
click at [1090, 645] on input "Secondary" at bounding box center [1144, 644] width 164 height 29
type input "u"
type input "226"
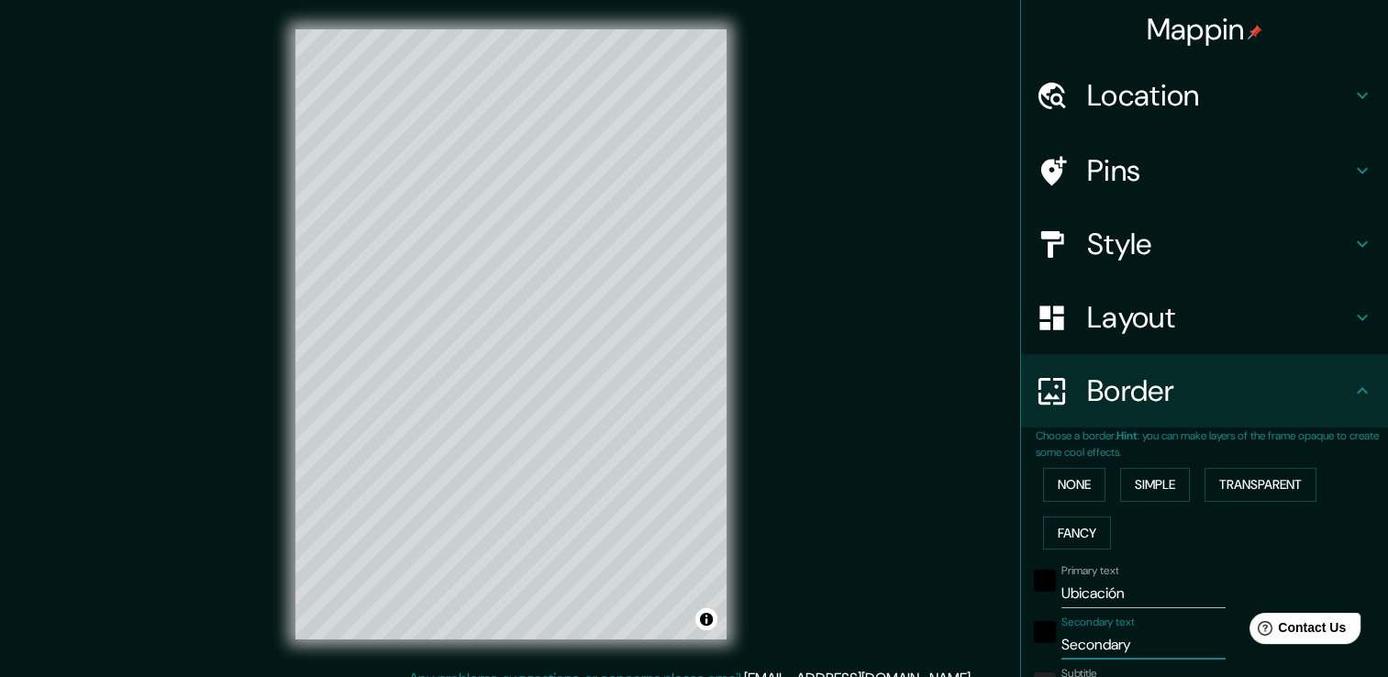
type input "38"
type input "226"
type input "38"
type input "U"
type input "226"
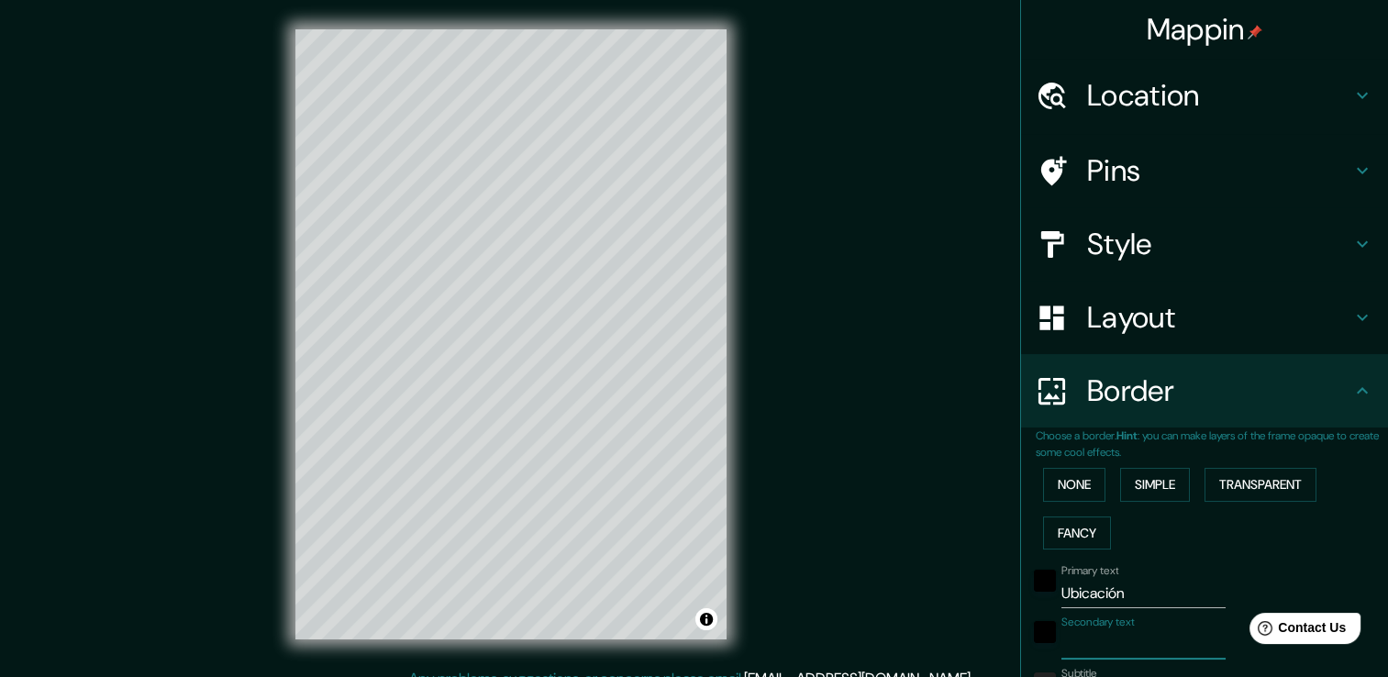
type input "38"
type input "Ub"
type input "226"
type input "38"
type input "Ubi"
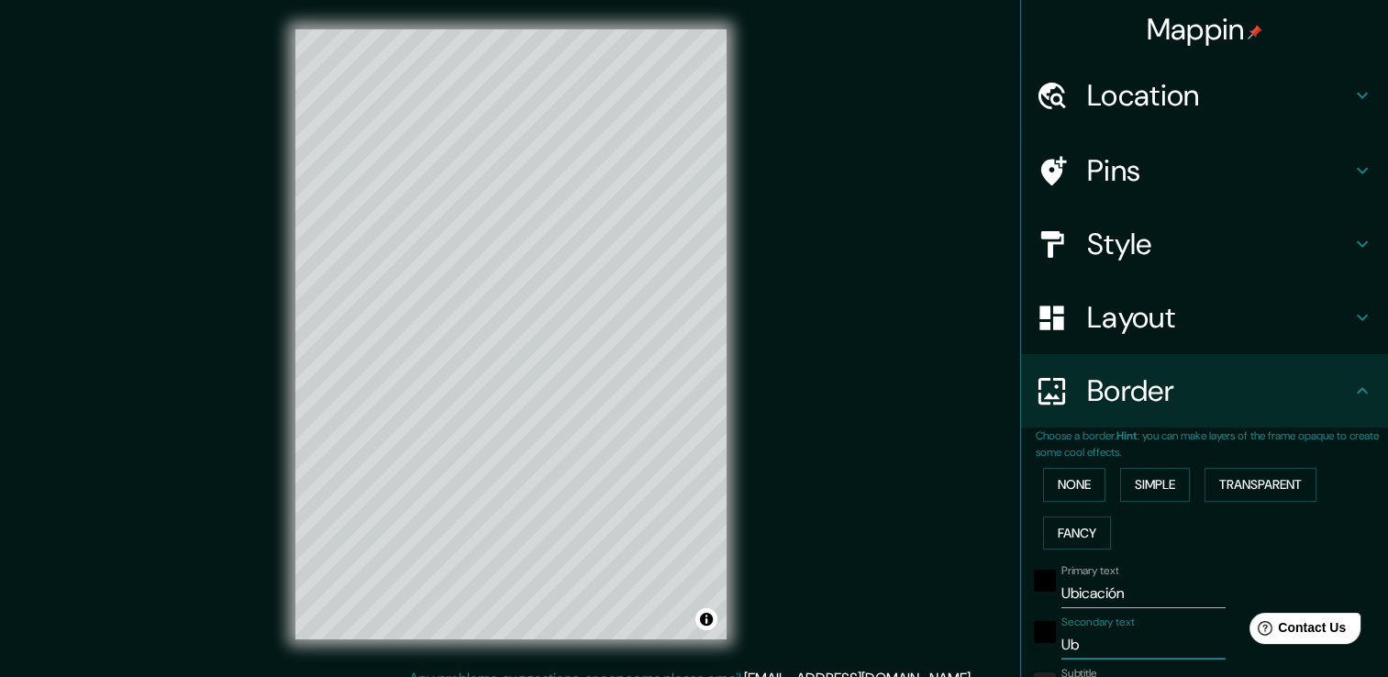
type input "226"
type input "38"
type input "Ubic"
type input "226"
type input "38"
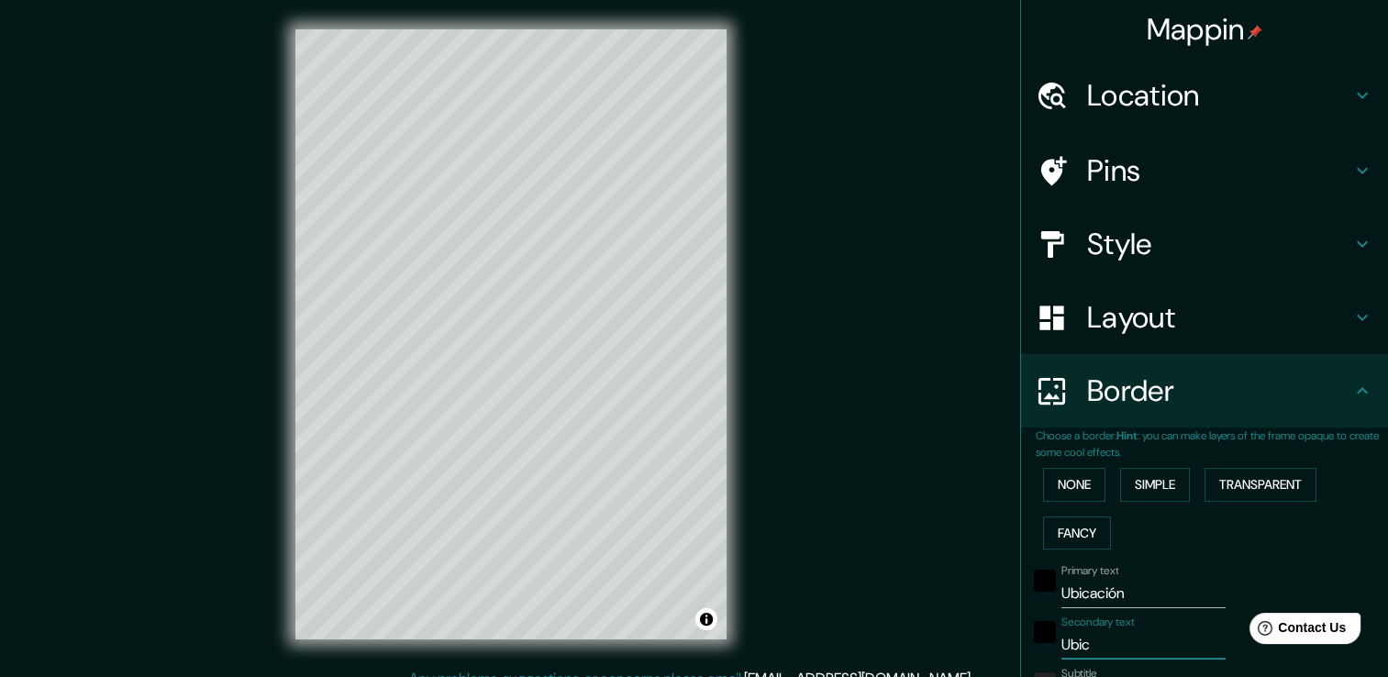
type input "Ubica"
type input "226"
type input "38"
type input "Ubicac"
type input "226"
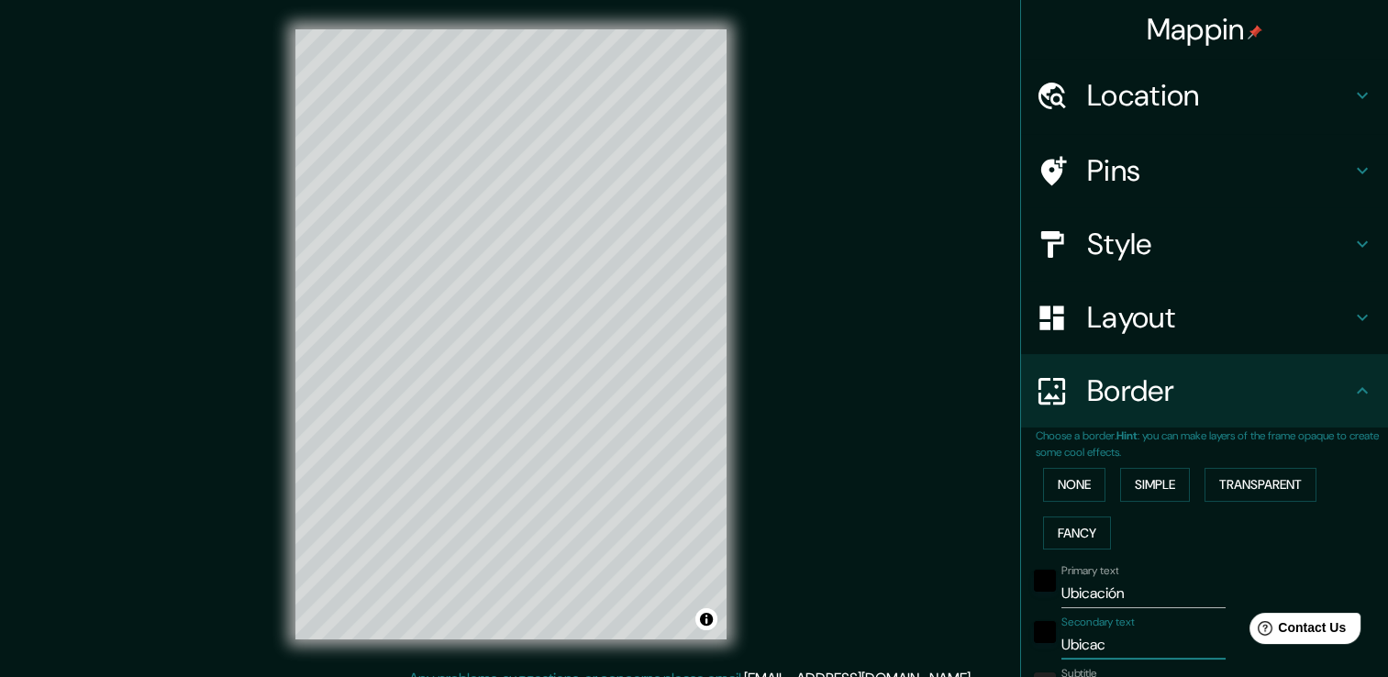
type input "38"
type input "Ubicaci"
type input "226"
type input "38"
type input "Ubicació"
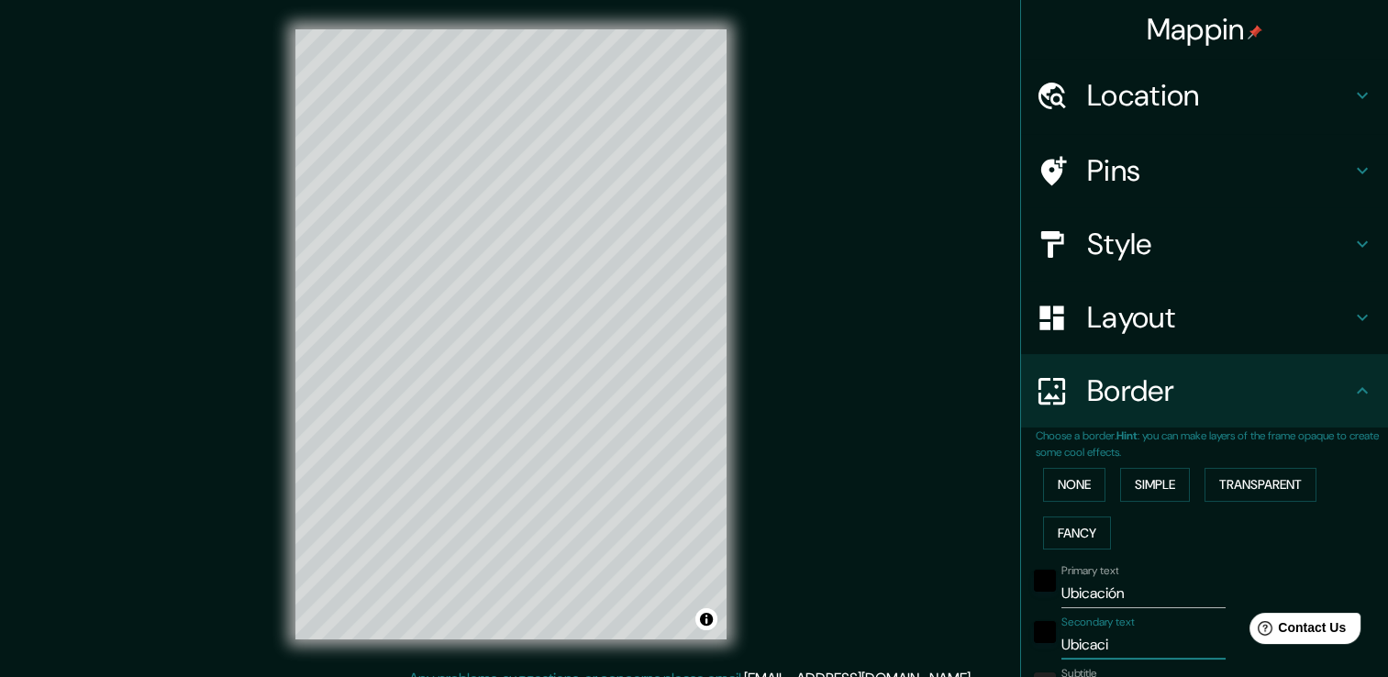
type input "226"
type input "38"
type input "Ubicación"
type input "226"
type input "38"
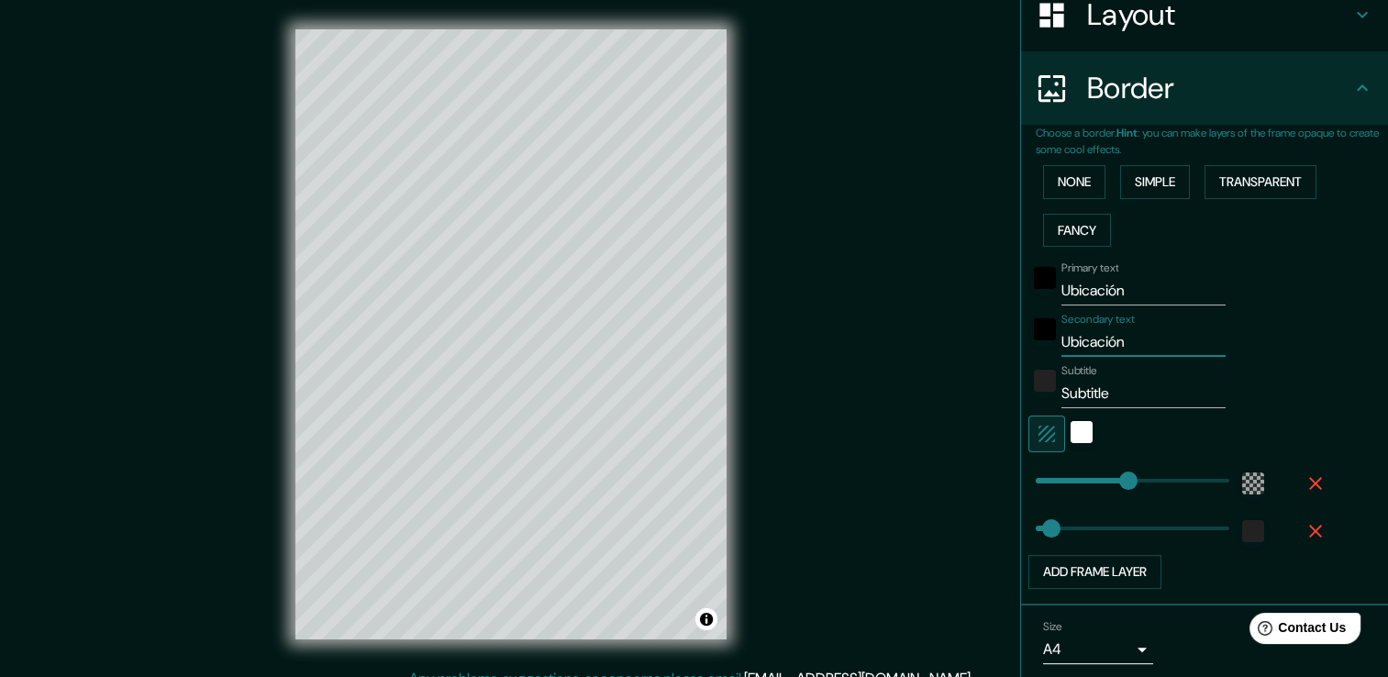
scroll to position [363, 0]
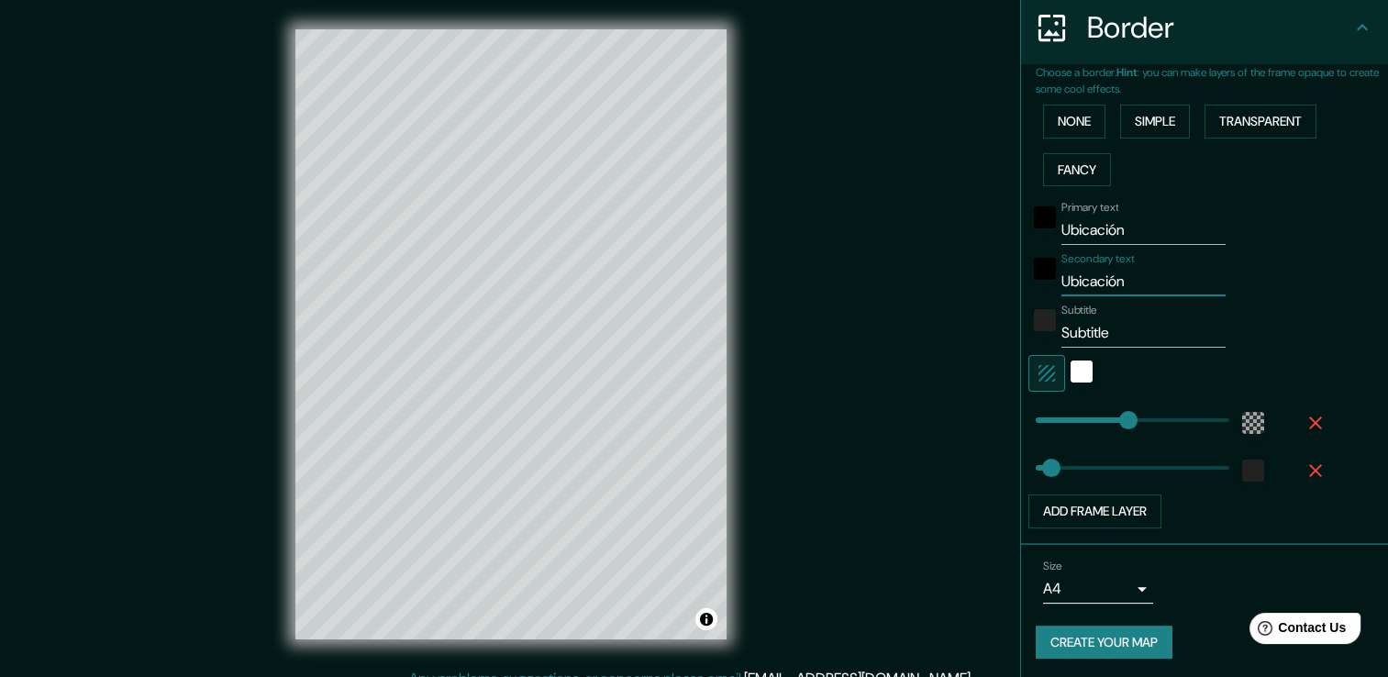
type input "226"
type input "Ubicación"
click at [1077, 331] on input "Subtitle" at bounding box center [1144, 332] width 164 height 29
type input "T"
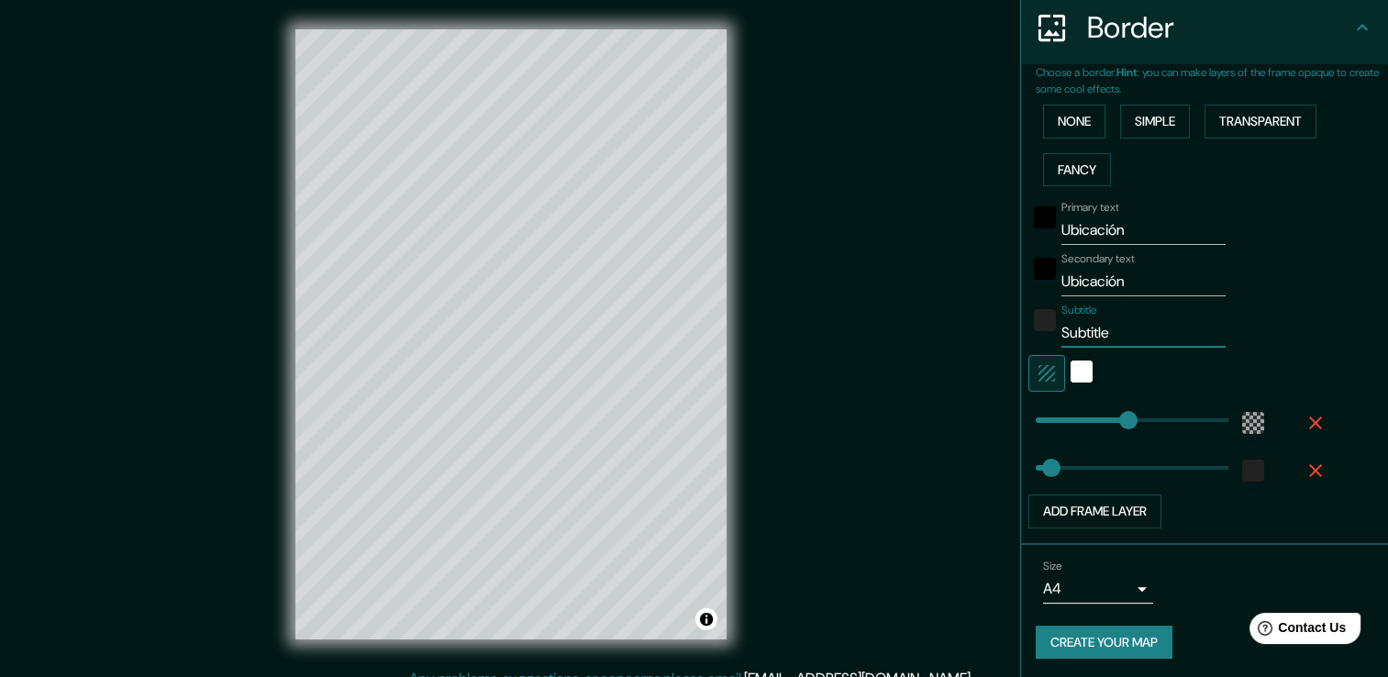
type input "226"
type input "38"
type input "Te"
type input "226"
type input "38"
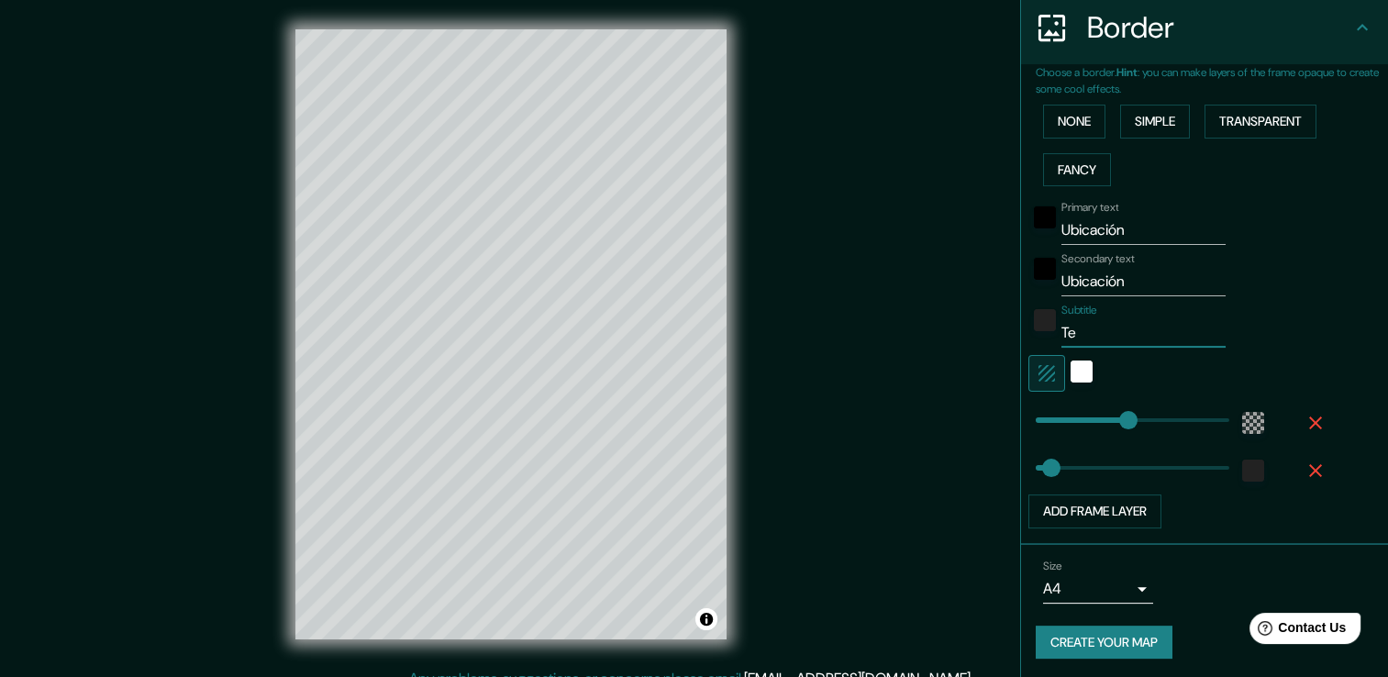
type input "Tep"
type input "226"
type input "38"
type input "Tepi"
type input "226"
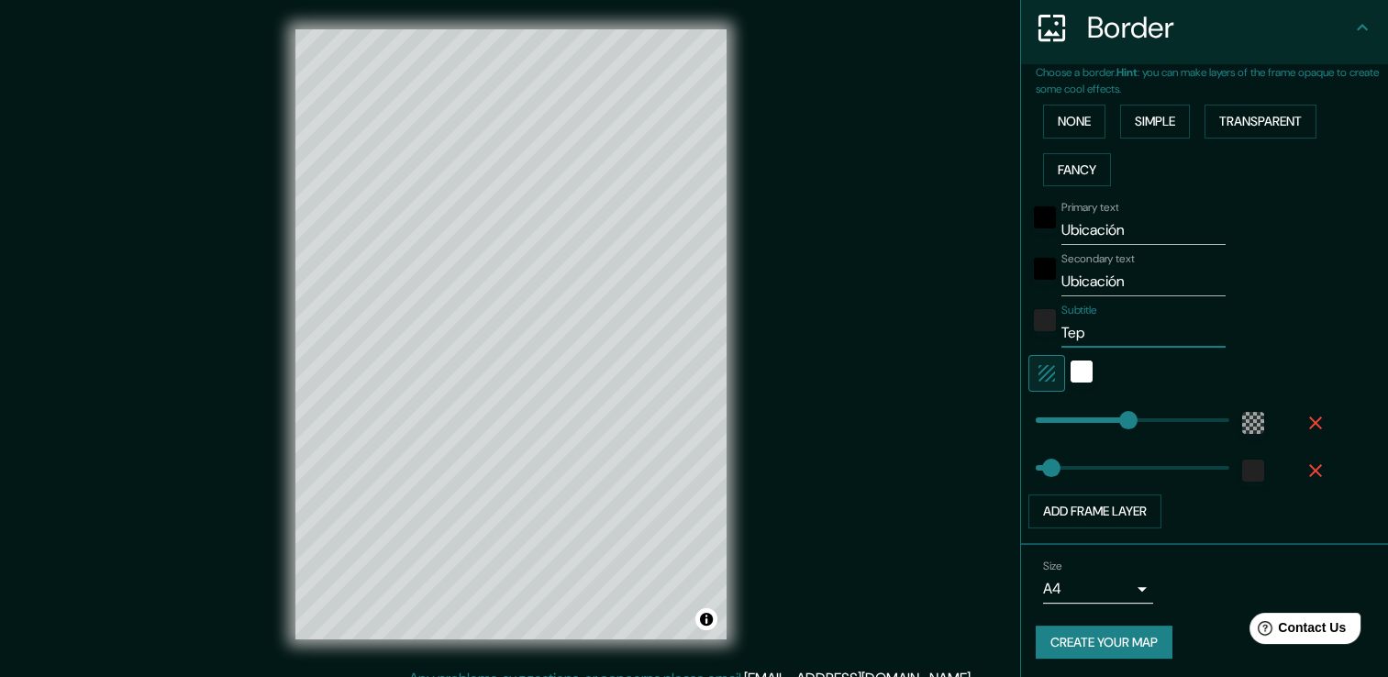
type input "38"
type input "Tepic"
type input "226"
type input "38"
type input "Tepic,"
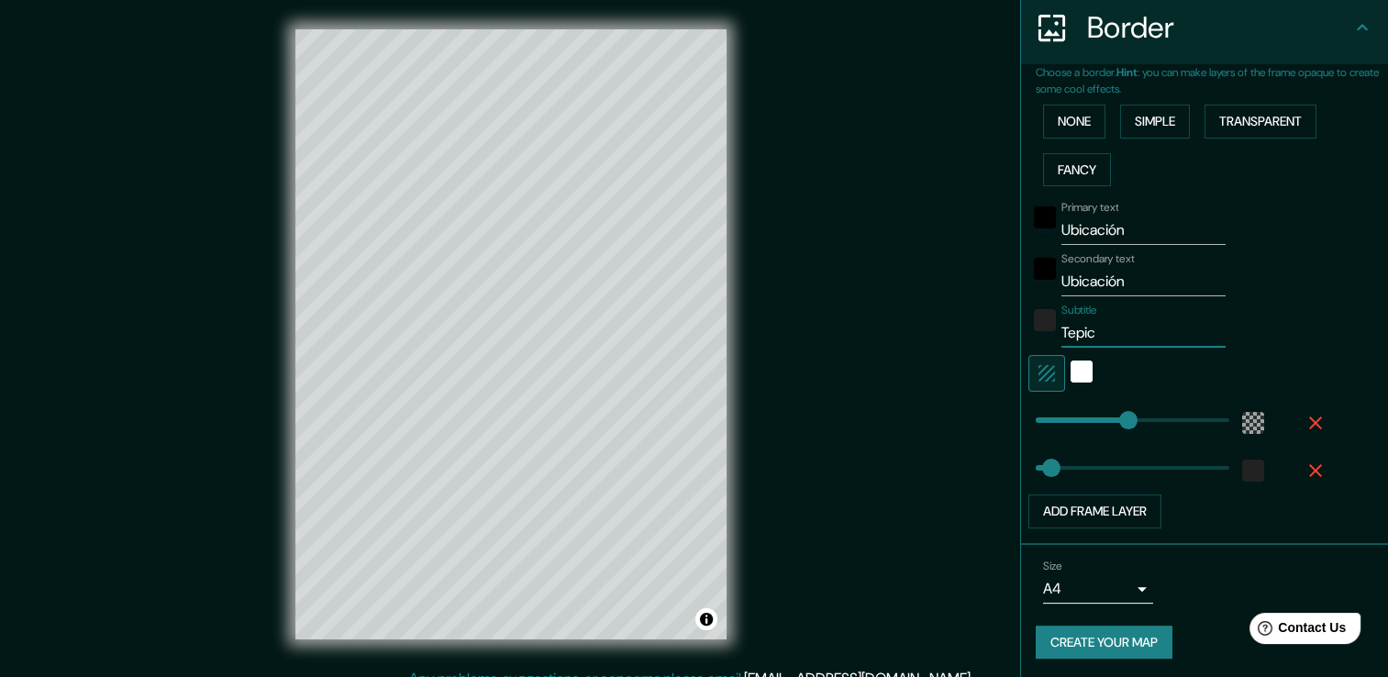
type input "226"
type input "38"
type input "Tepic,"
type input "226"
type input "38"
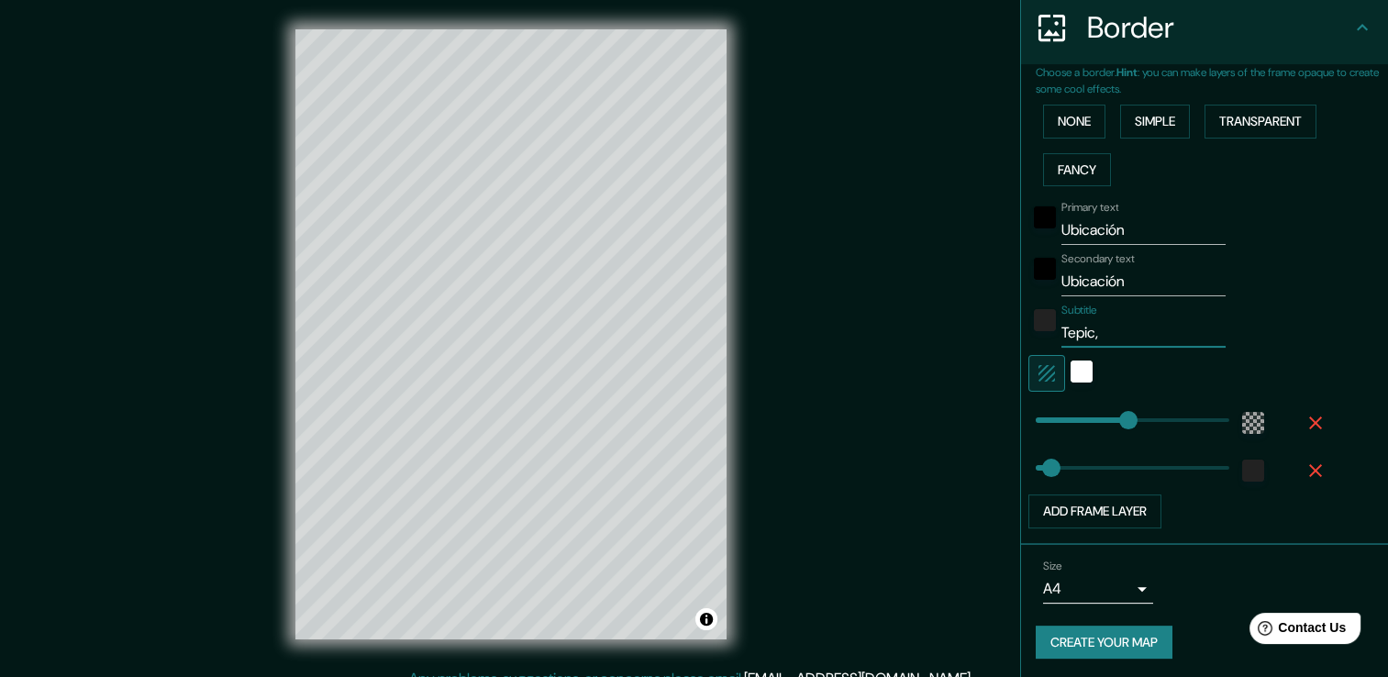
type input "Tepic, N"
type input "226"
type input "38"
type input "Tepic, Na"
type input "226"
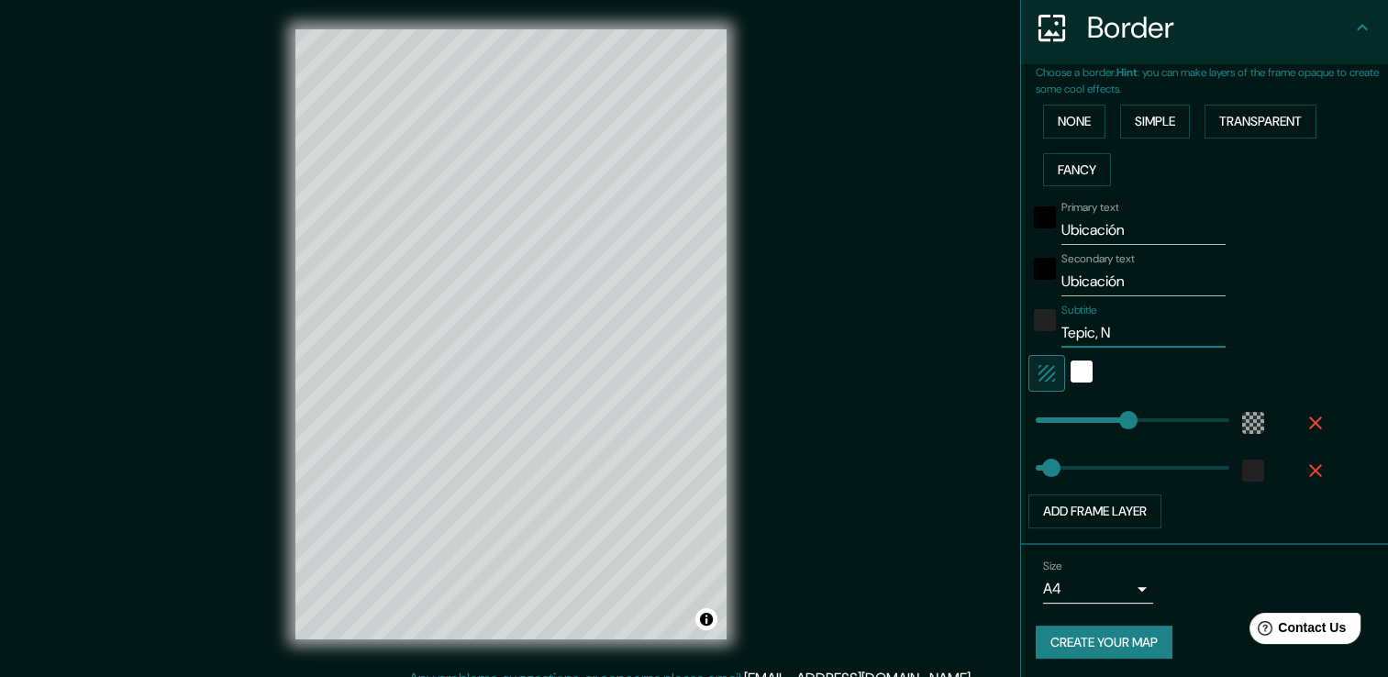
type input "38"
type input "Tepic, Nay"
type input "226"
type input "38"
type input "Tepic, Naya"
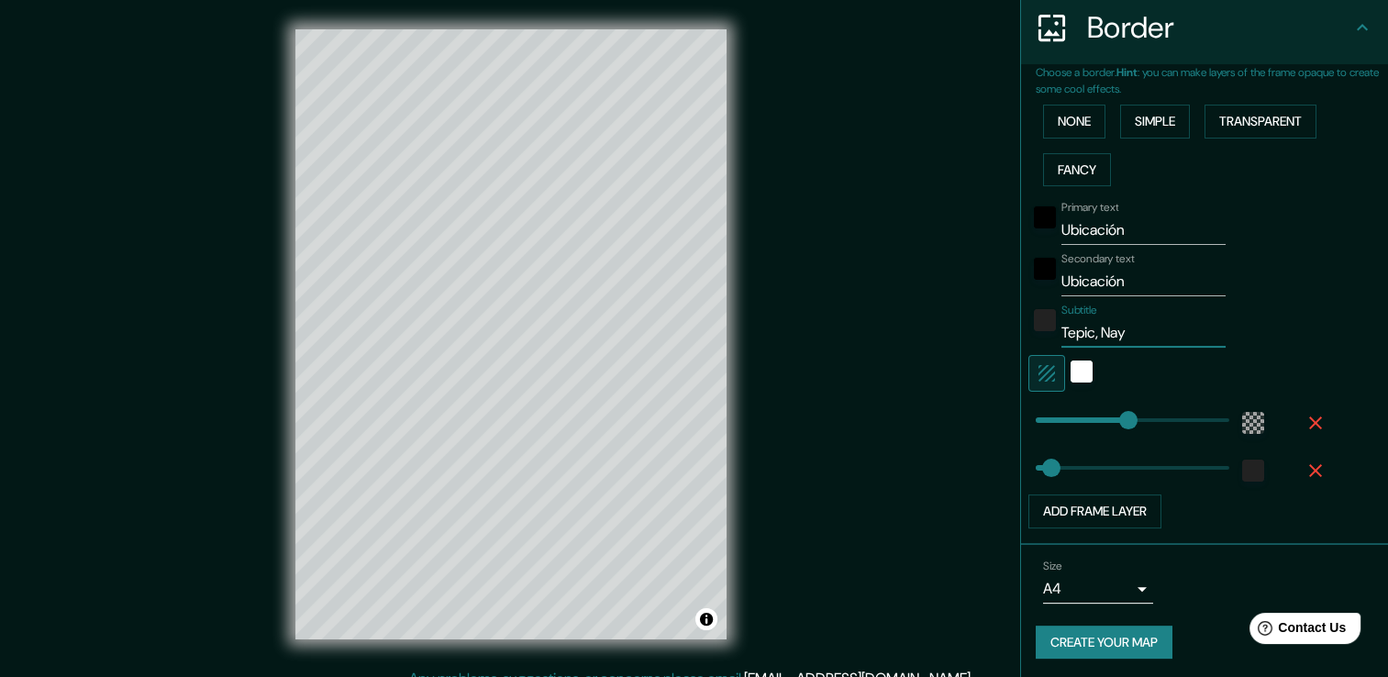
type input "226"
type input "38"
type input "Tepic, Nayar"
type input "226"
type input "38"
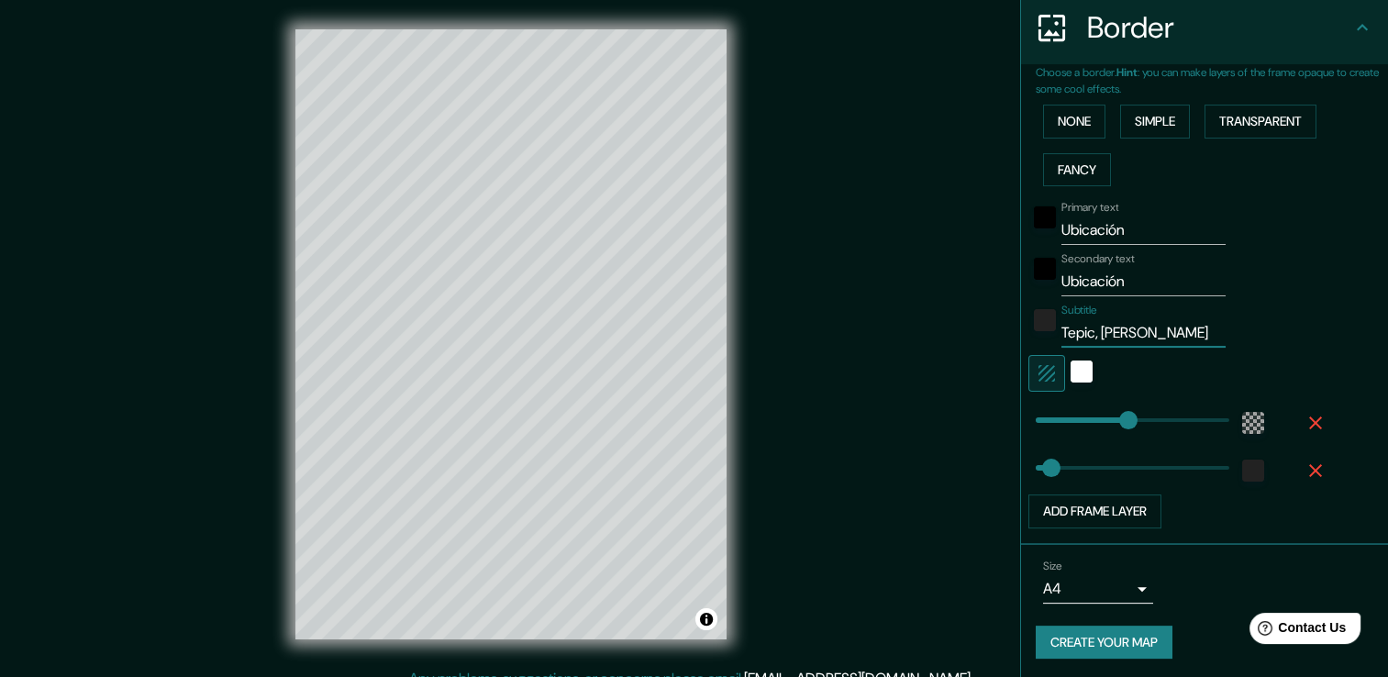
type input "Tepic, Nayari"
type input "226"
type input "38"
type input "Tepic, Nayarit"
type input "226"
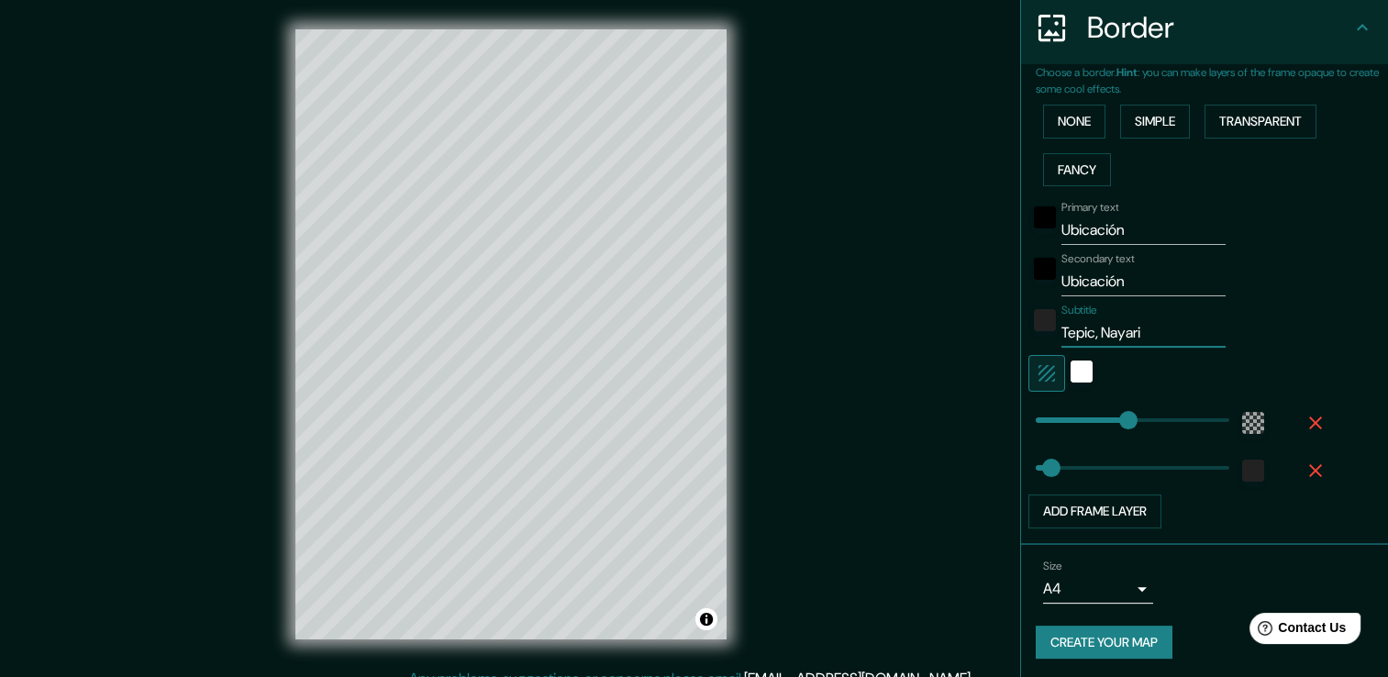
type input "38"
type input "Tepic, Nayarit"
click at [1086, 230] on input "Ubicación" at bounding box center [1144, 230] width 164 height 29
click at [1086, 229] on input "Ubicación" at bounding box center [1144, 230] width 164 height 29
type input "226"
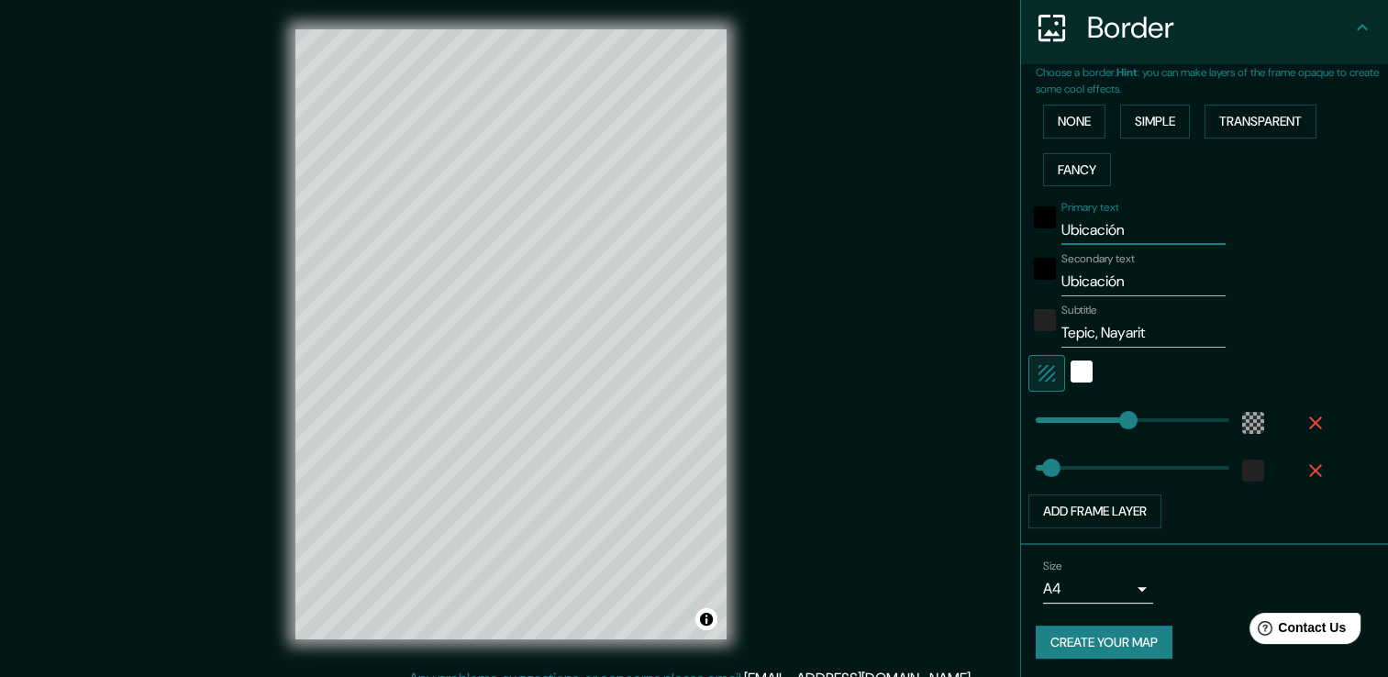
type input "38"
click at [1259, 284] on div "Secondary text Ubicación" at bounding box center [1179, 274] width 301 height 44
type input "137"
drag, startPoint x: 1117, startPoint y: 412, endPoint x: 1078, endPoint y: 406, distance: 39.1
type input "38"
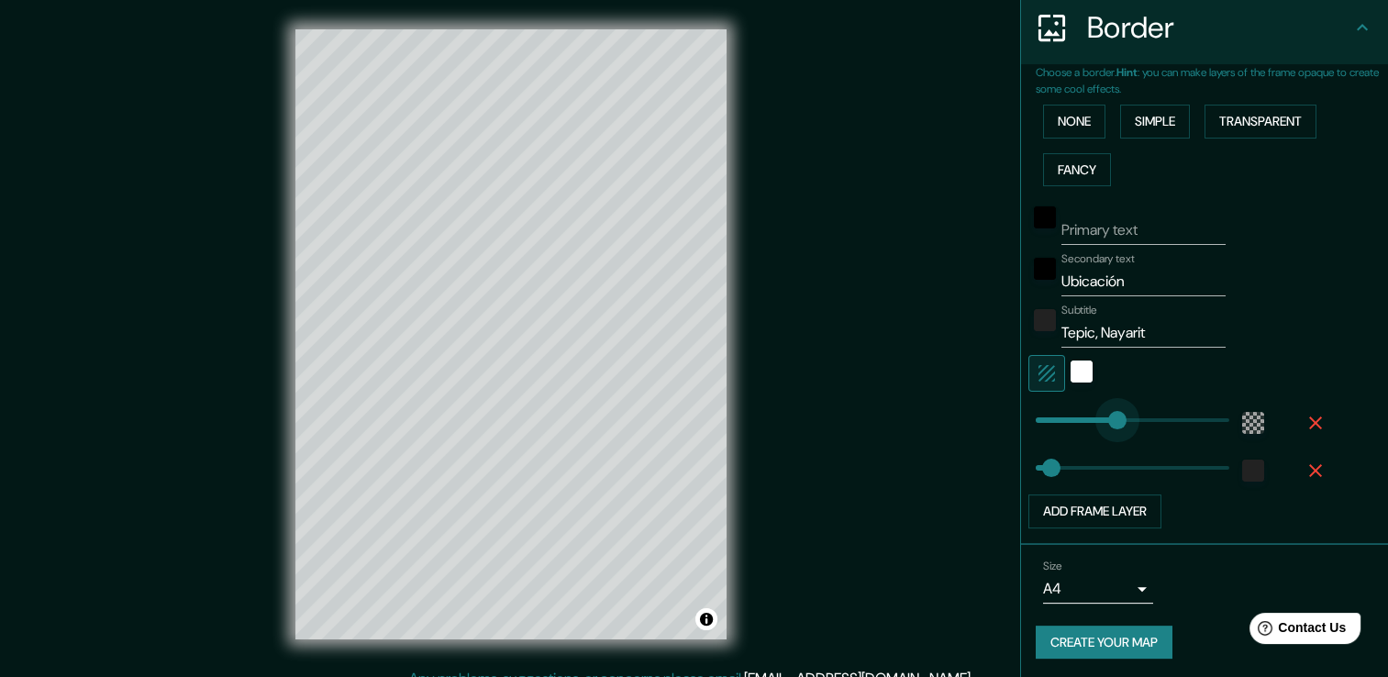
type input "255"
drag, startPoint x: 1078, startPoint y: 418, endPoint x: 1127, endPoint y: 429, distance: 49.9
type input "38"
type input "186"
drag, startPoint x: 1131, startPoint y: 416, endPoint x: 1098, endPoint y: 411, distance: 33.4
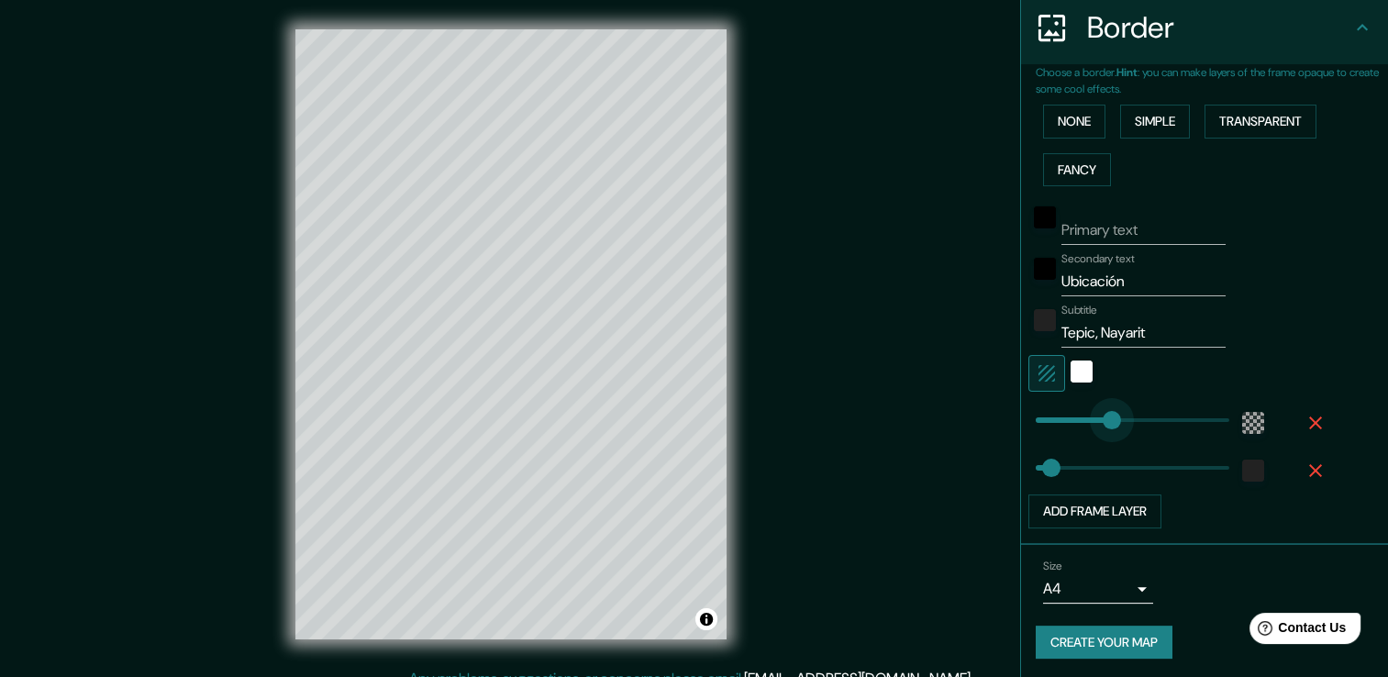
type input "38"
type input "159"
drag, startPoint x: 1100, startPoint y: 411, endPoint x: 1087, endPoint y: 408, distance: 13.1
type input "157"
drag, startPoint x: 1045, startPoint y: 468, endPoint x: 1086, endPoint y: 475, distance: 41.9
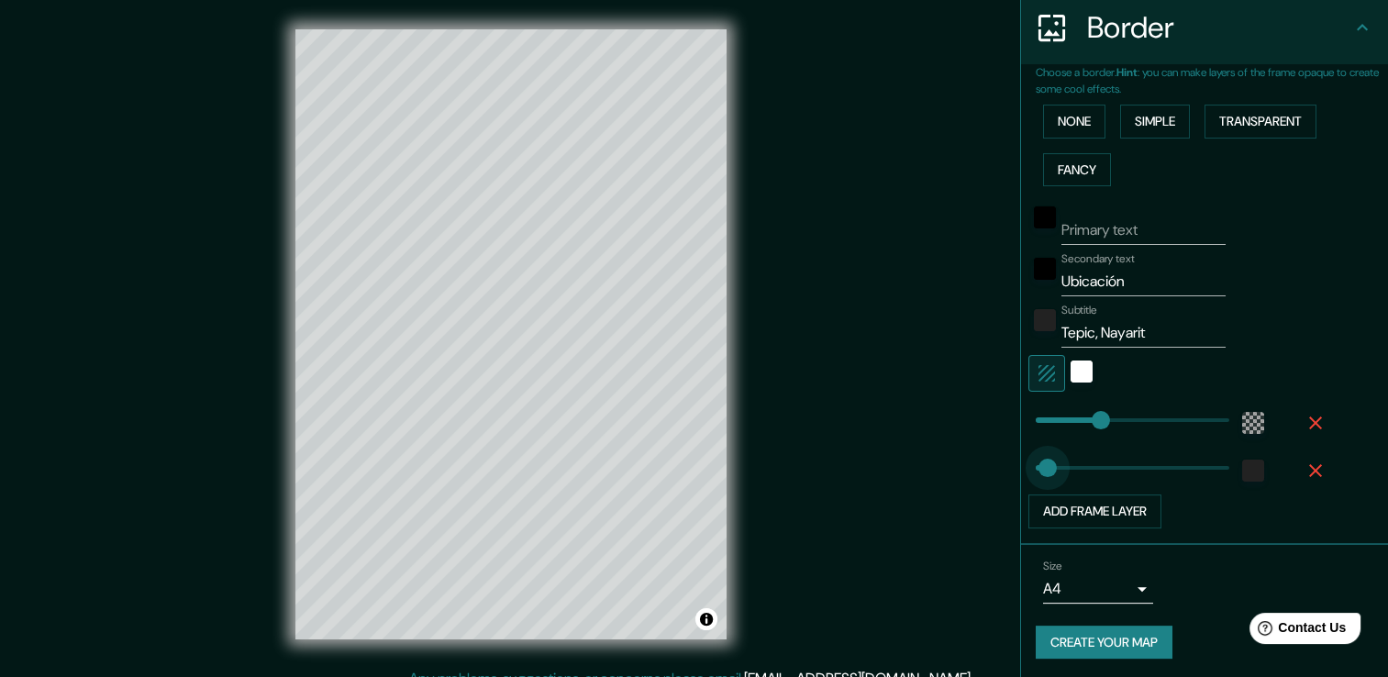
type input "46"
drag, startPoint x: 1086, startPoint y: 475, endPoint x: 1041, endPoint y: 464, distance: 47.2
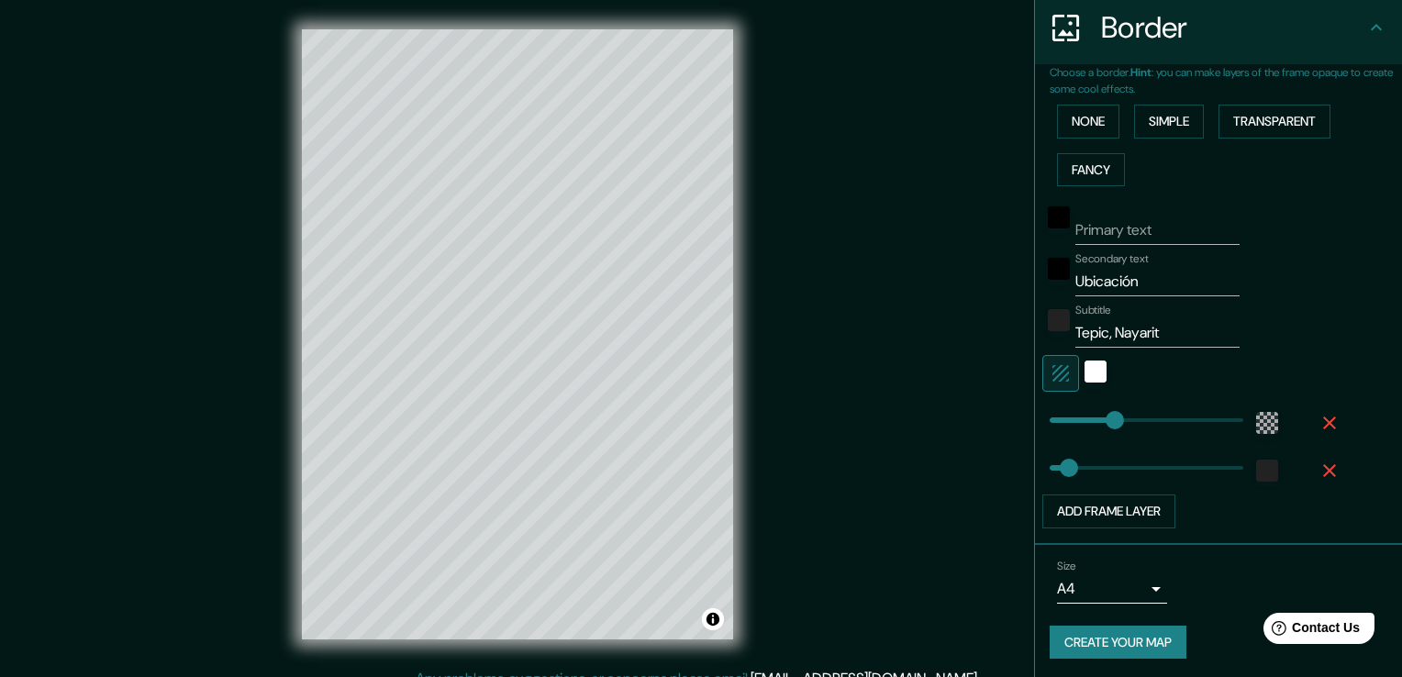
click at [1127, 576] on body "Mappin Location Tepic, Nayarit, México Pins Style Layout Border Choose a border…" at bounding box center [701, 338] width 1402 height 677
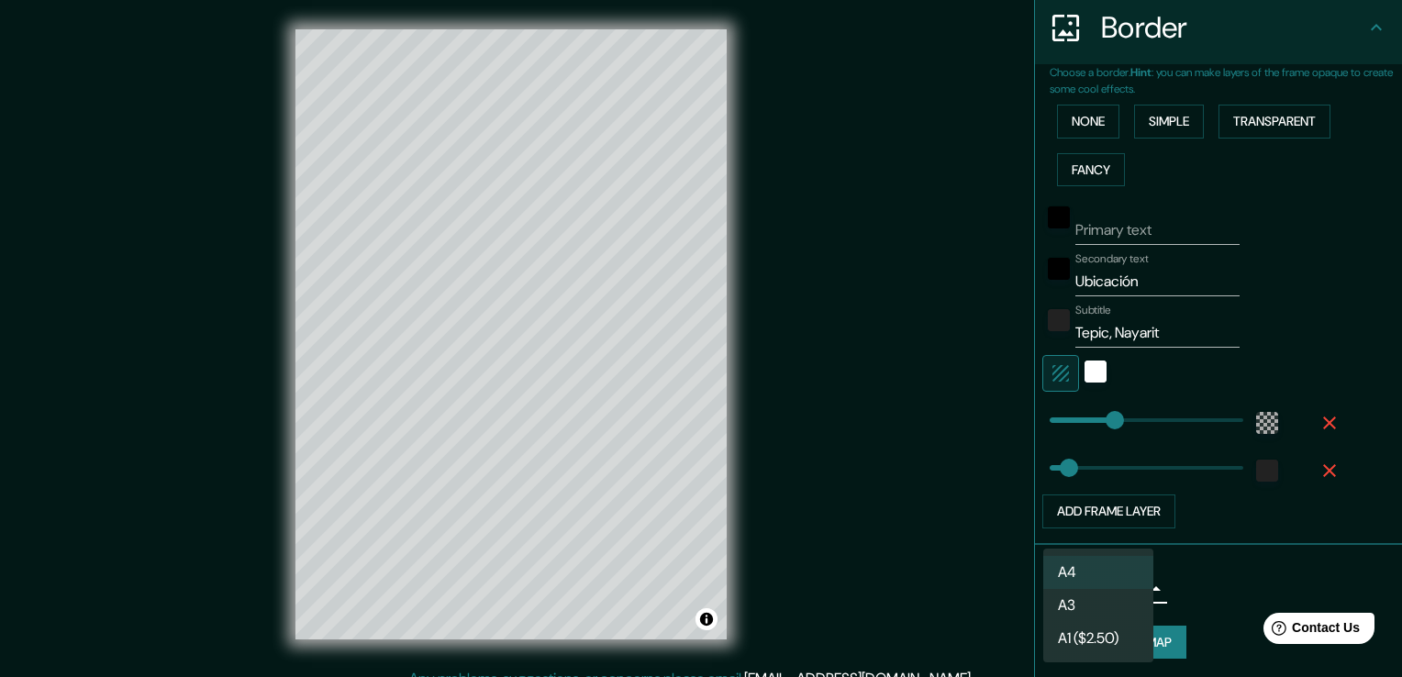
click at [1114, 595] on li "A3" at bounding box center [1098, 605] width 110 height 33
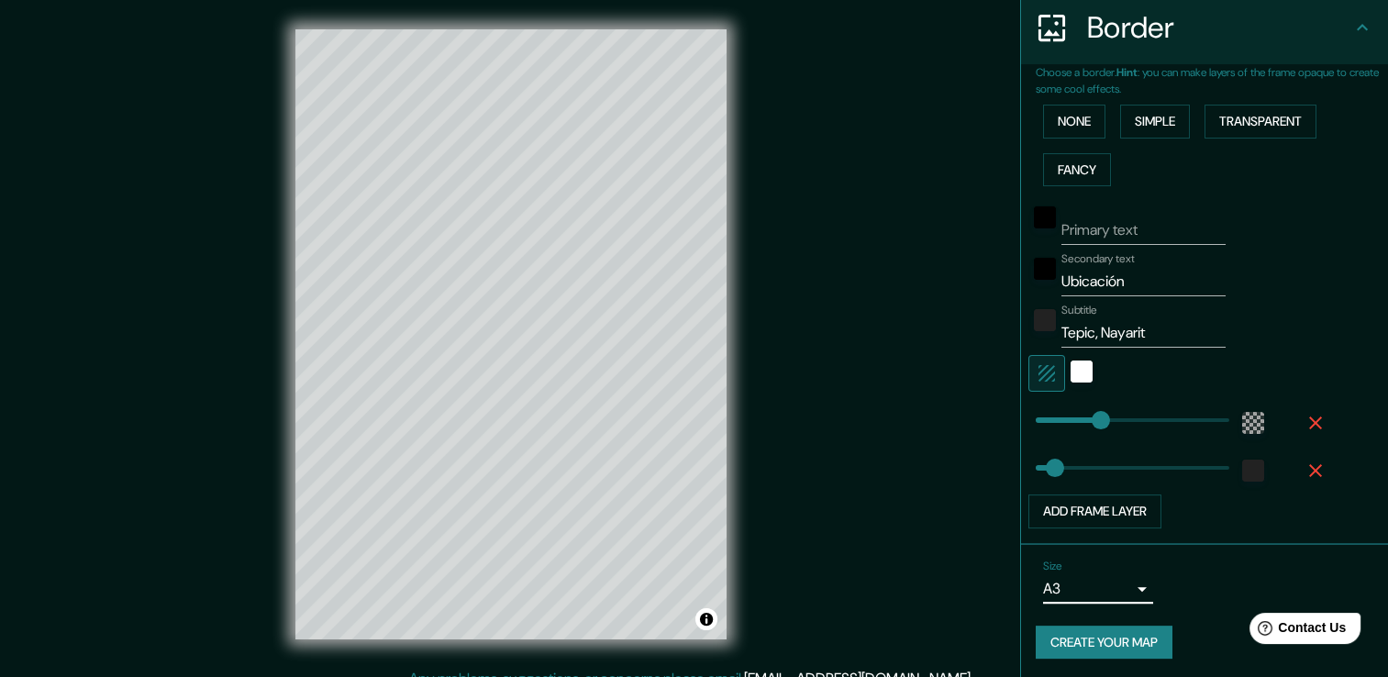
click at [1125, 573] on body "Mappin Location Tepic, Nayarit, México Pins Style Layout Border Choose a border…" at bounding box center [694, 338] width 1388 height 677
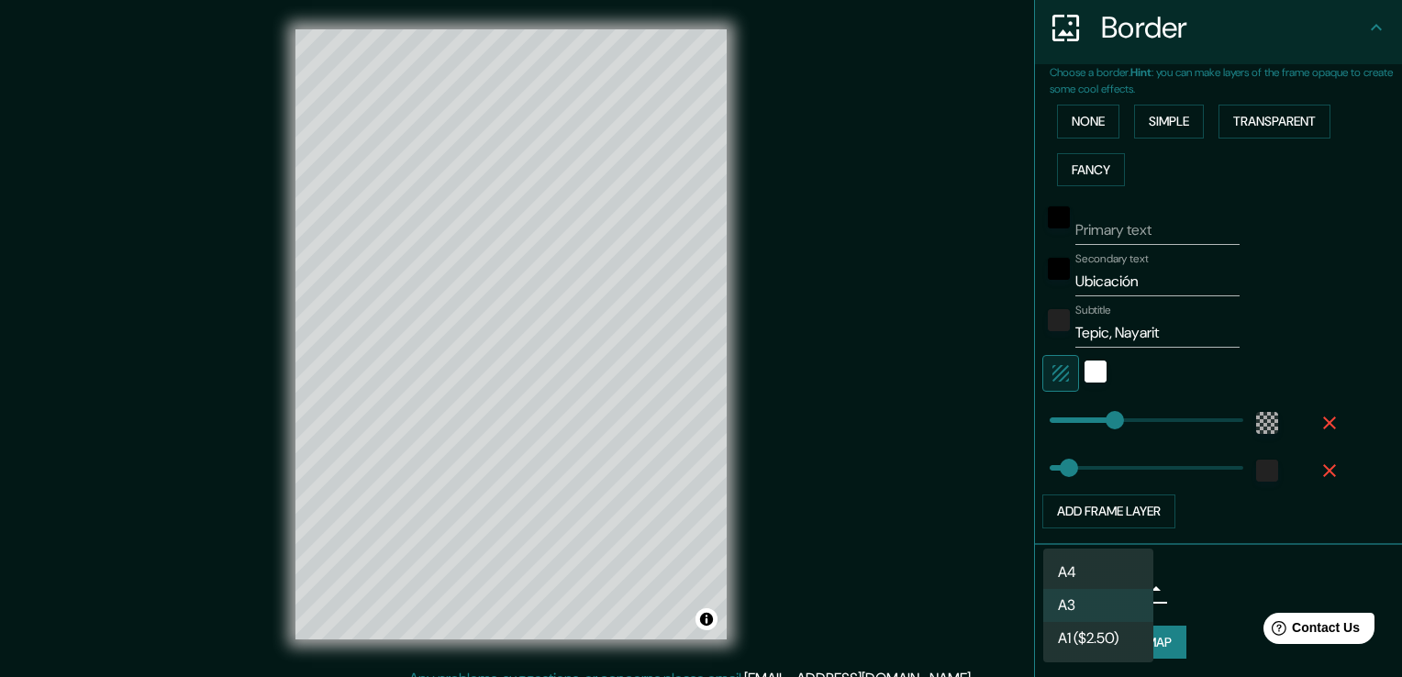
click at [1104, 566] on li "A4" at bounding box center [1098, 572] width 110 height 33
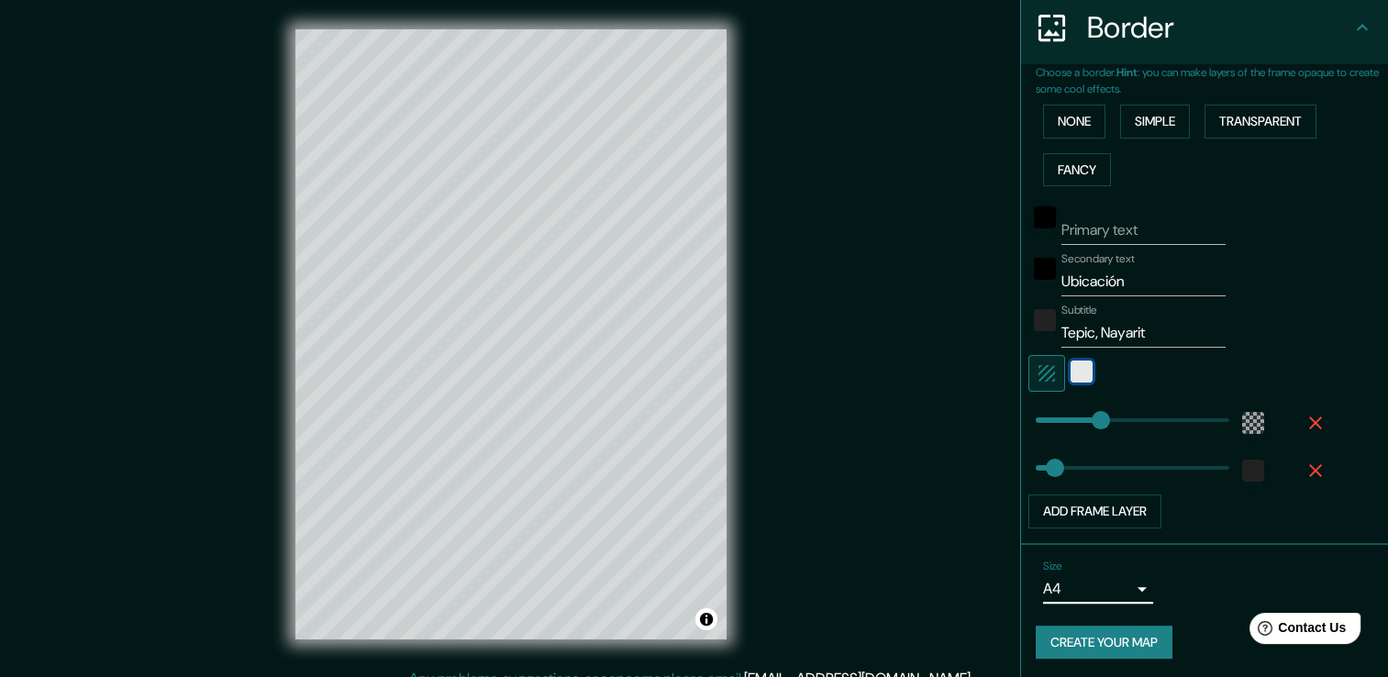
click at [1071, 364] on div "white" at bounding box center [1082, 372] width 22 height 22
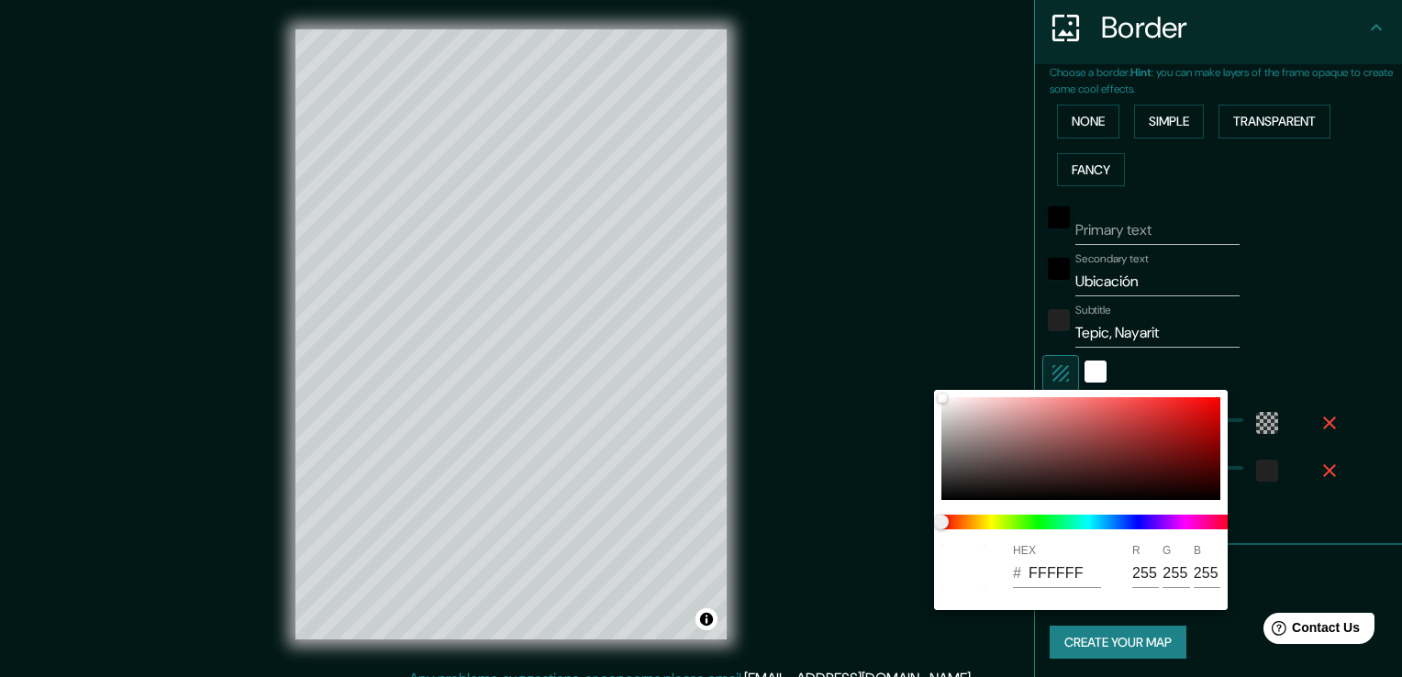
click at [1143, 384] on div at bounding box center [701, 338] width 1402 height 677
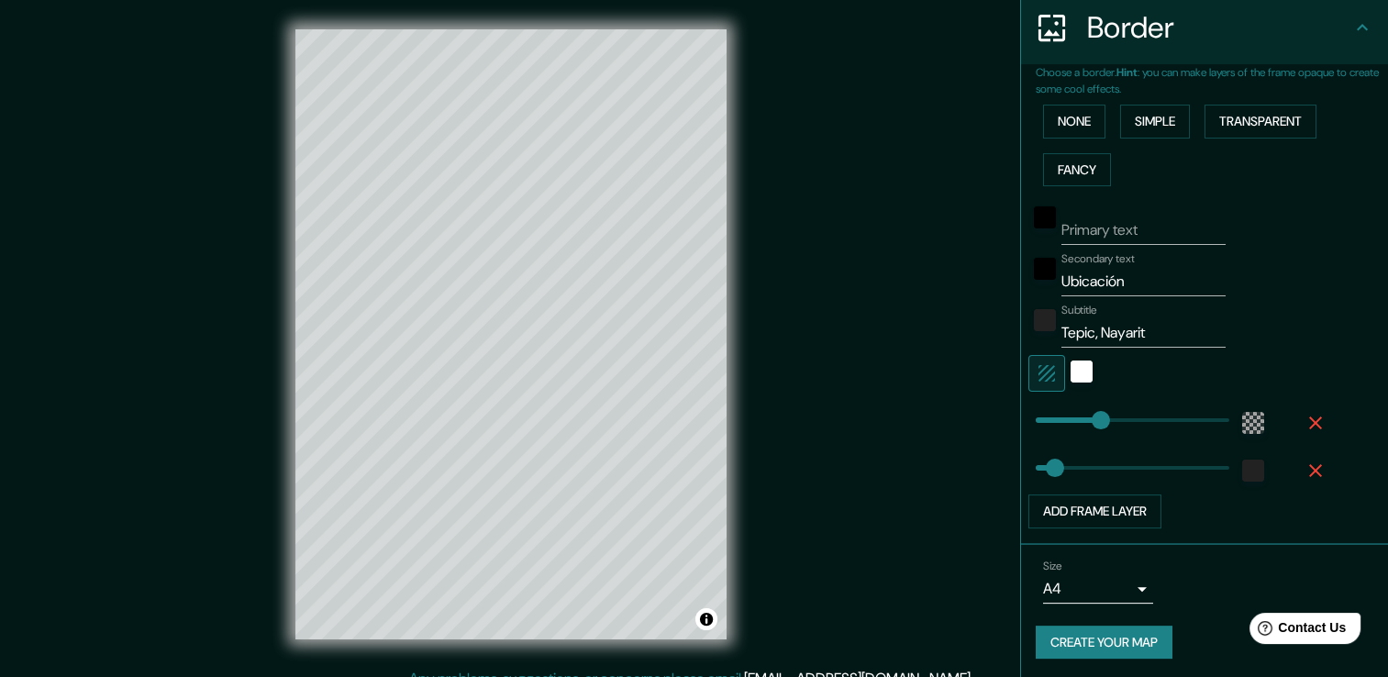
click at [1134, 372] on div at bounding box center [1179, 373] width 301 height 37
click at [1092, 363] on div at bounding box center [1179, 373] width 301 height 37
click at [1083, 362] on div at bounding box center [1081, 373] width 33 height 37
click at [1085, 629] on button "Create your map" at bounding box center [1104, 643] width 137 height 34
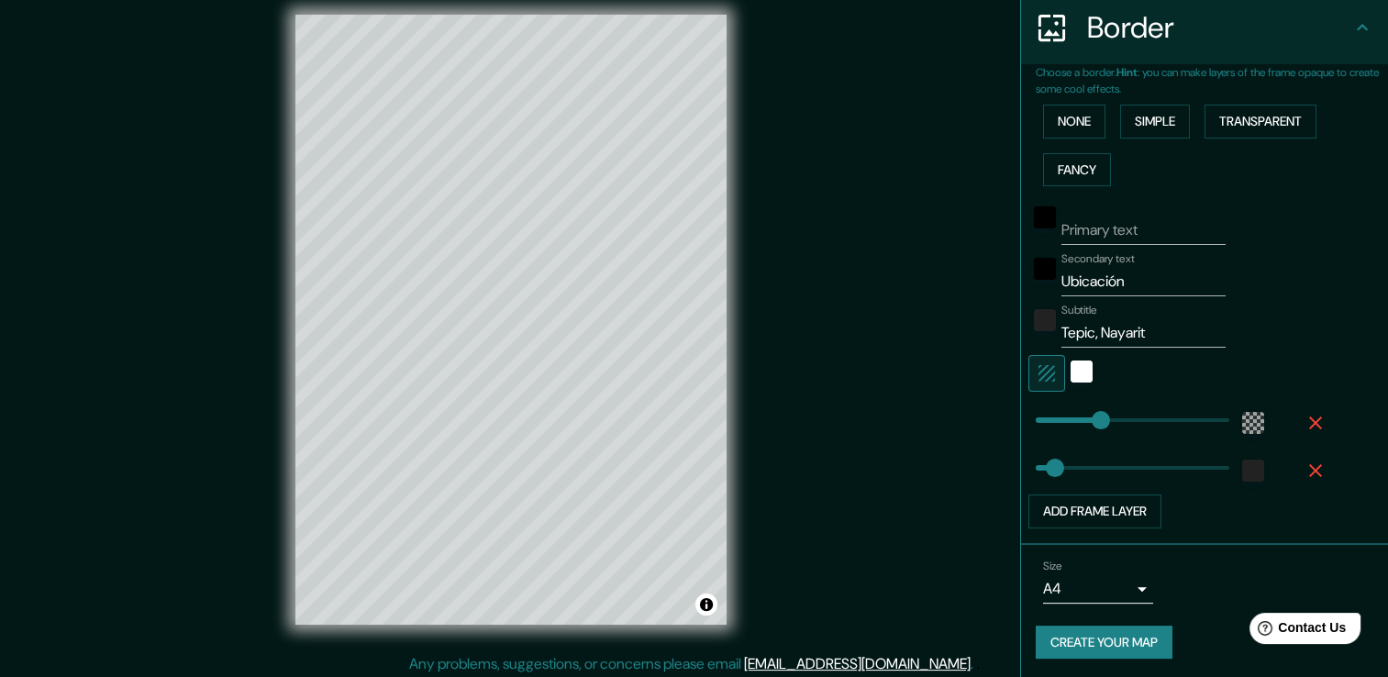
scroll to position [20, 0]
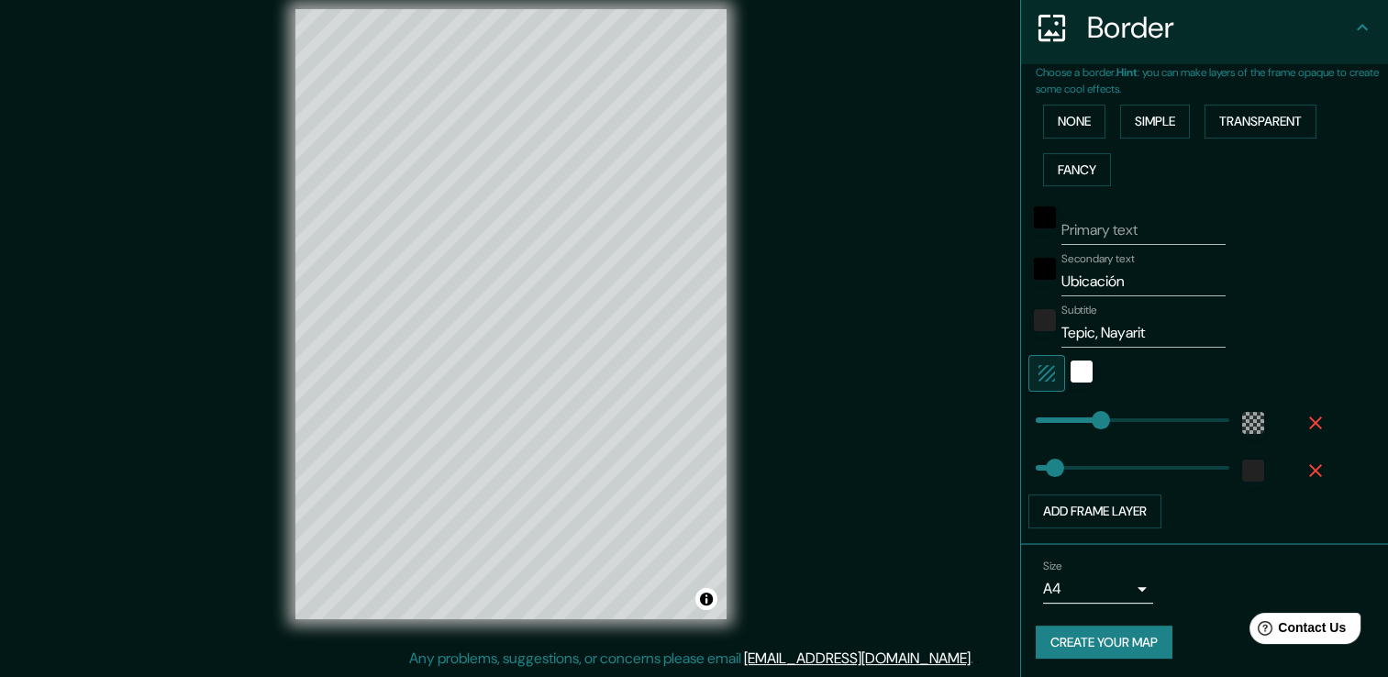
click at [1352, 31] on icon at bounding box center [1363, 28] width 22 height 22
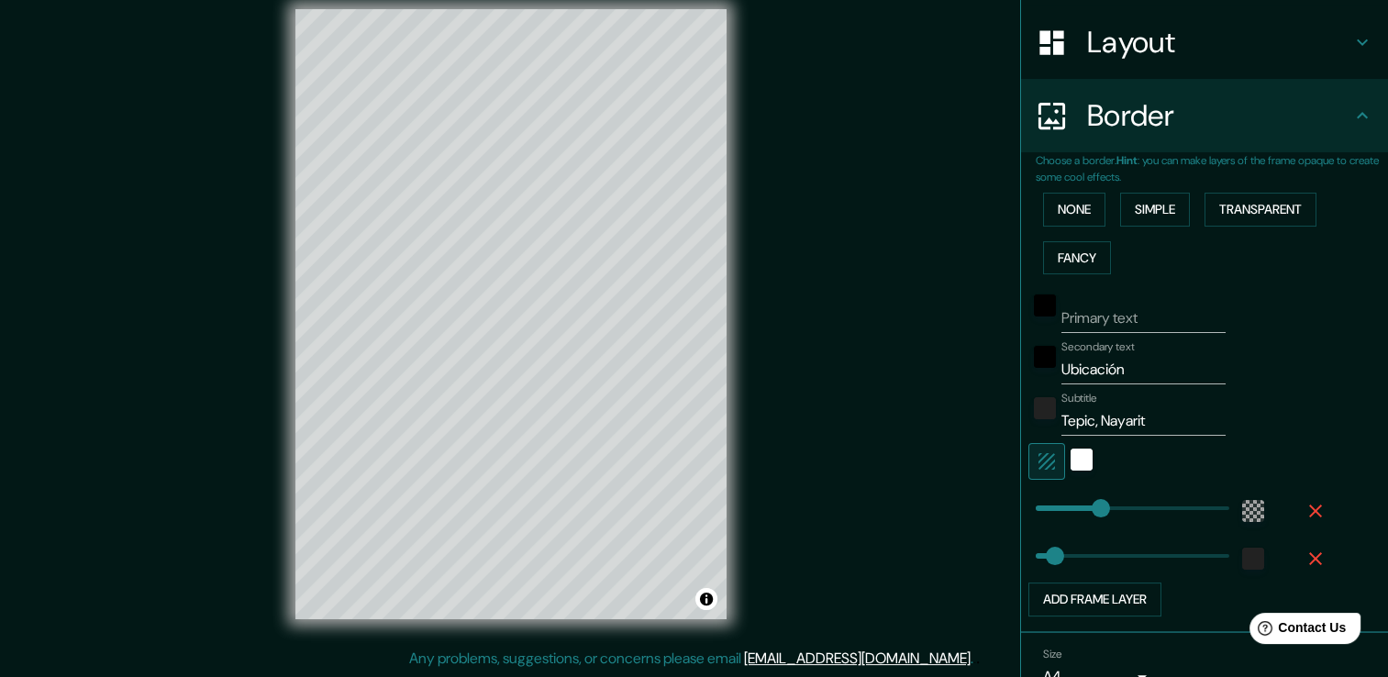
scroll to position [363, 0]
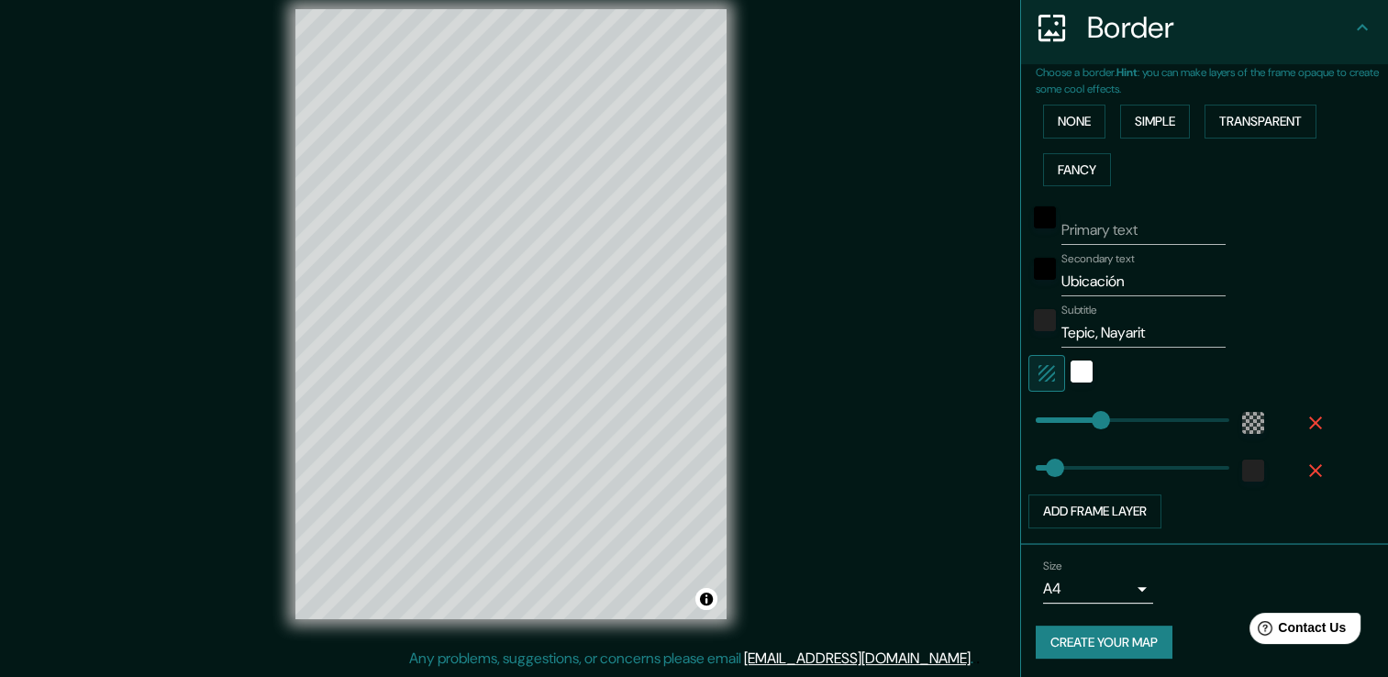
drag, startPoint x: 1376, startPoint y: 432, endPoint x: 34, endPoint y: 6, distance: 1408.6
click at [1109, 629] on button "Create your map" at bounding box center [1104, 643] width 137 height 34
click at [705, 599] on button "Toggle attribution" at bounding box center [707, 599] width 22 height 22
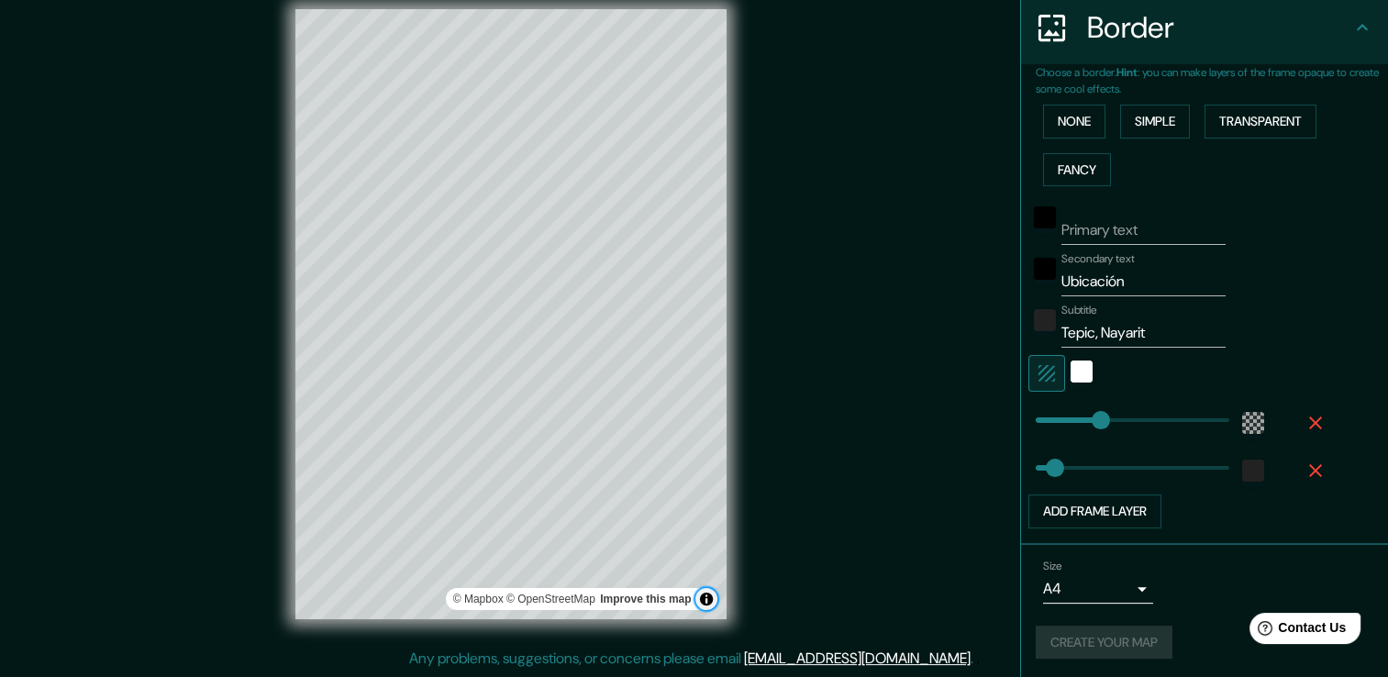
click at [705, 598] on button "Toggle attribution" at bounding box center [707, 599] width 22 height 22
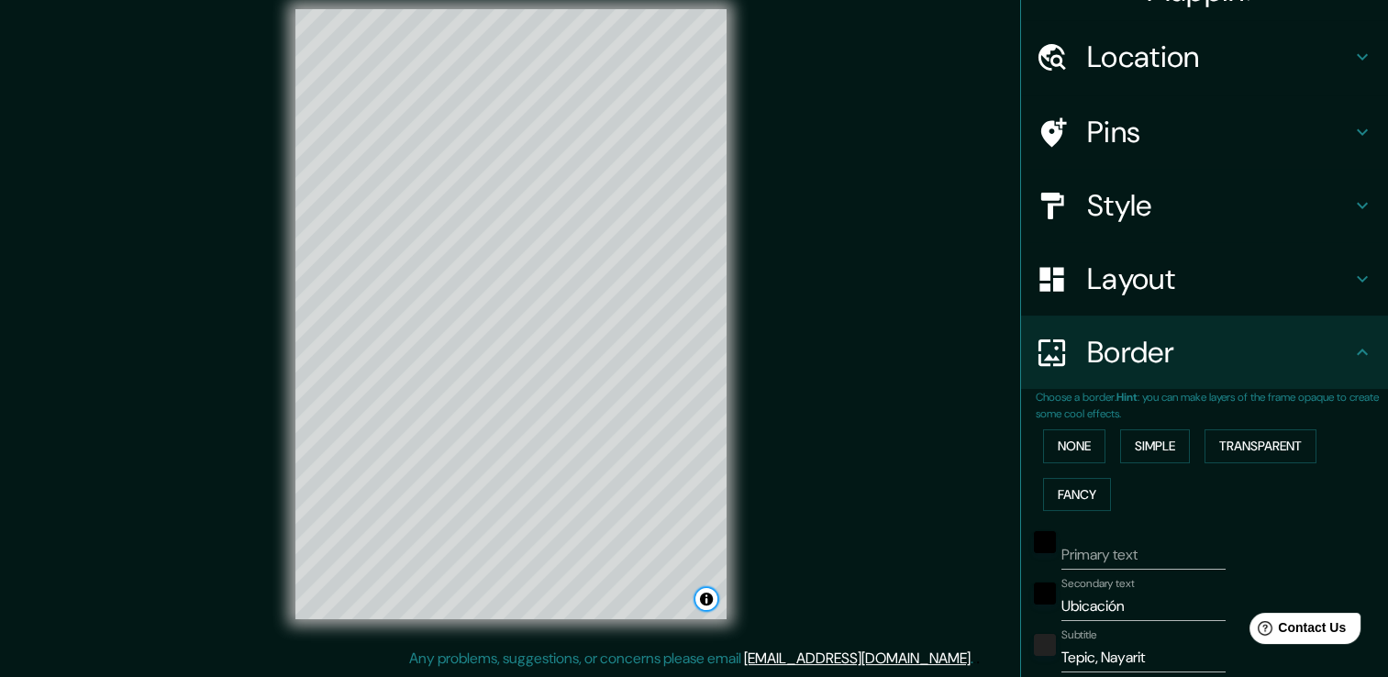
scroll to position [0, 0]
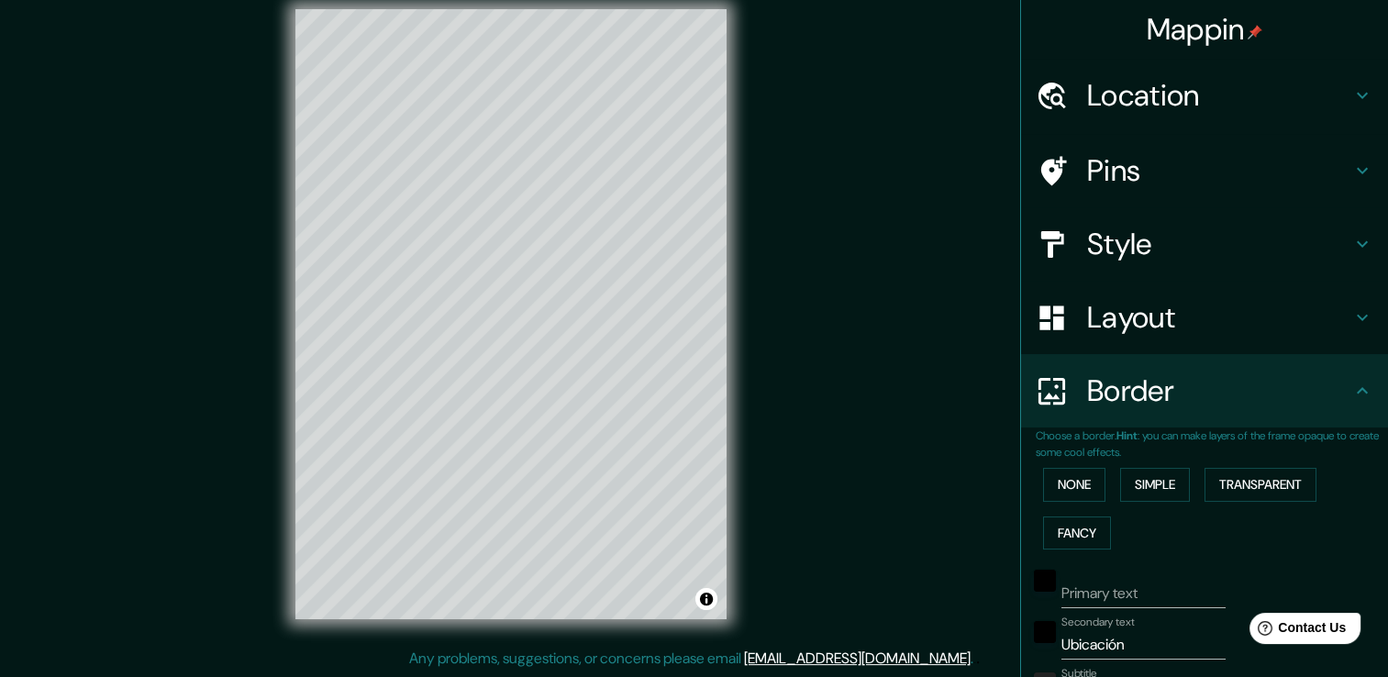
click at [1358, 83] on div "Location" at bounding box center [1204, 95] width 367 height 73
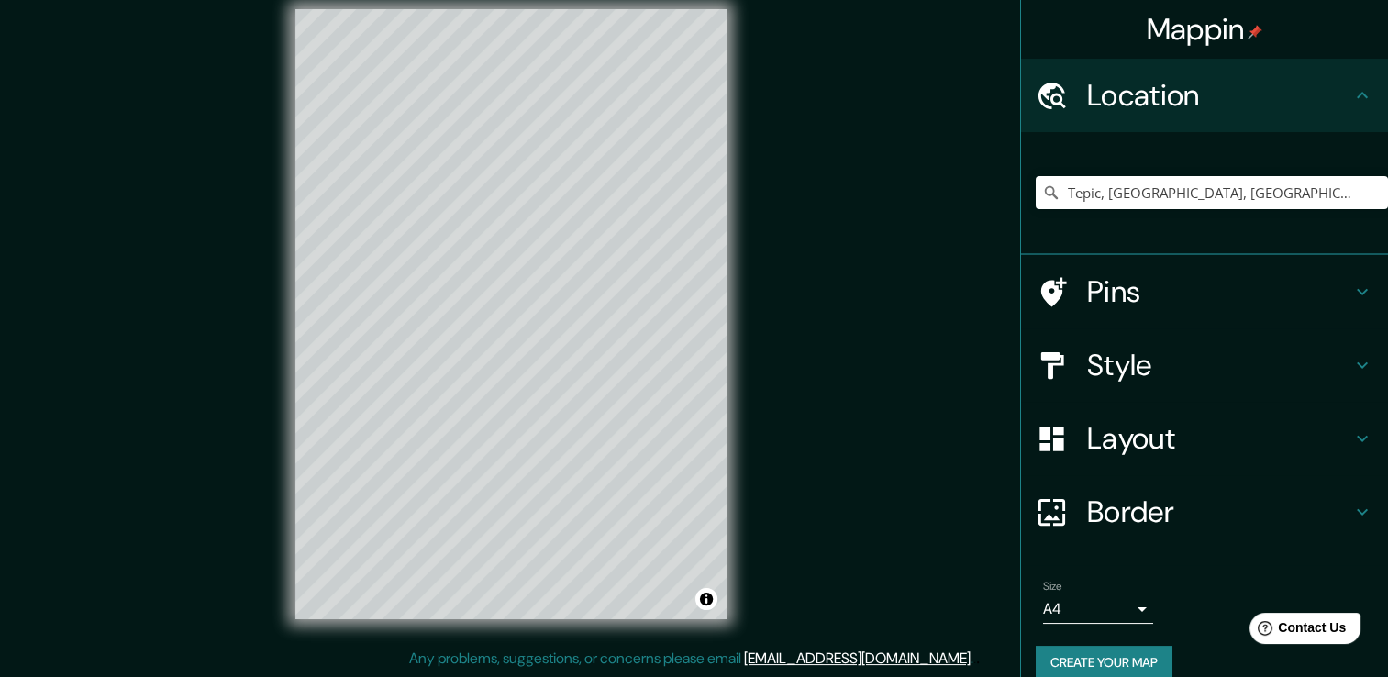
click at [1358, 83] on div "Location" at bounding box center [1204, 95] width 367 height 73
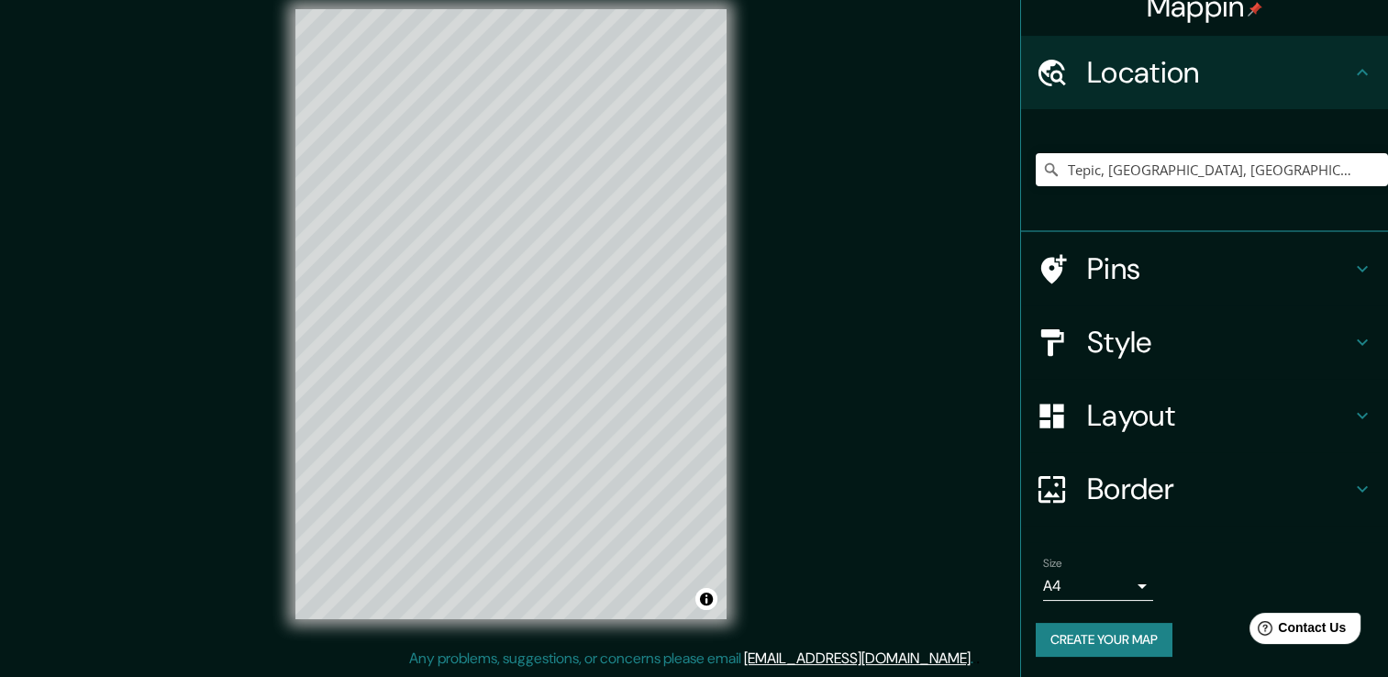
click at [1352, 413] on icon at bounding box center [1363, 416] width 22 height 22
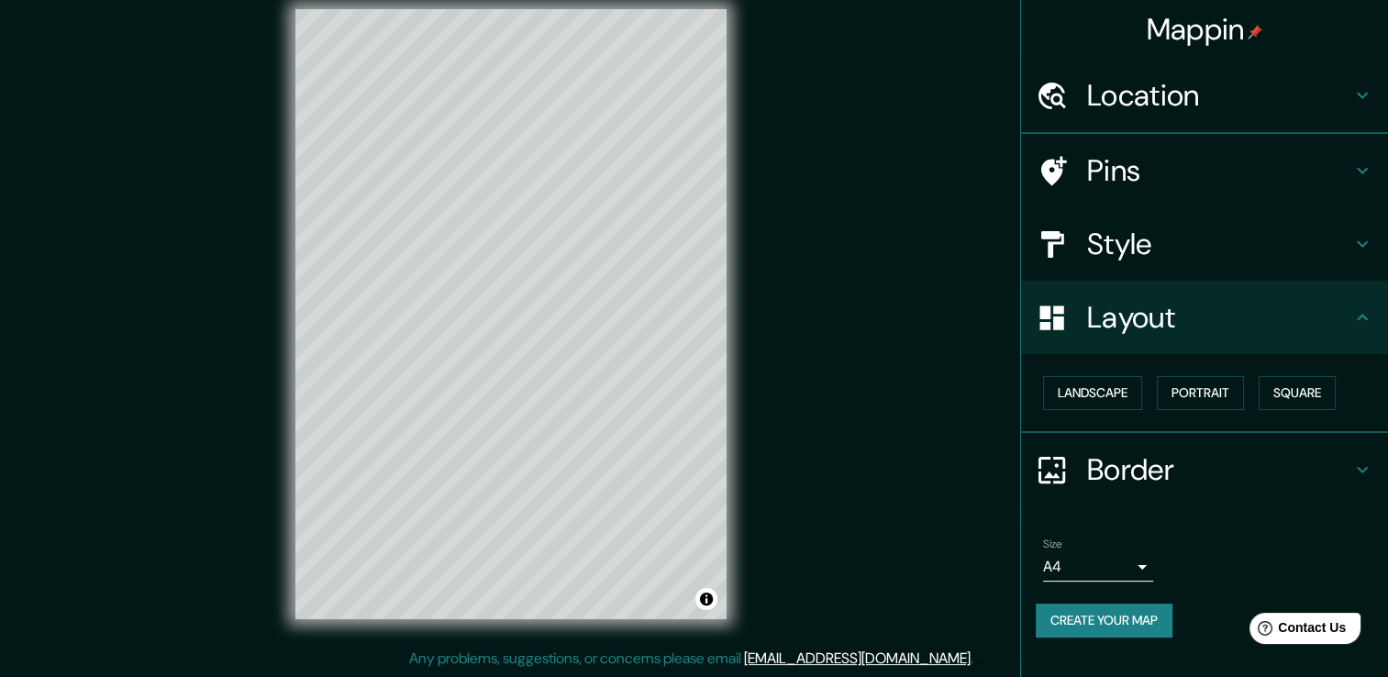
scroll to position [0, 0]
click at [1109, 397] on button "Landscape" at bounding box center [1092, 393] width 99 height 34
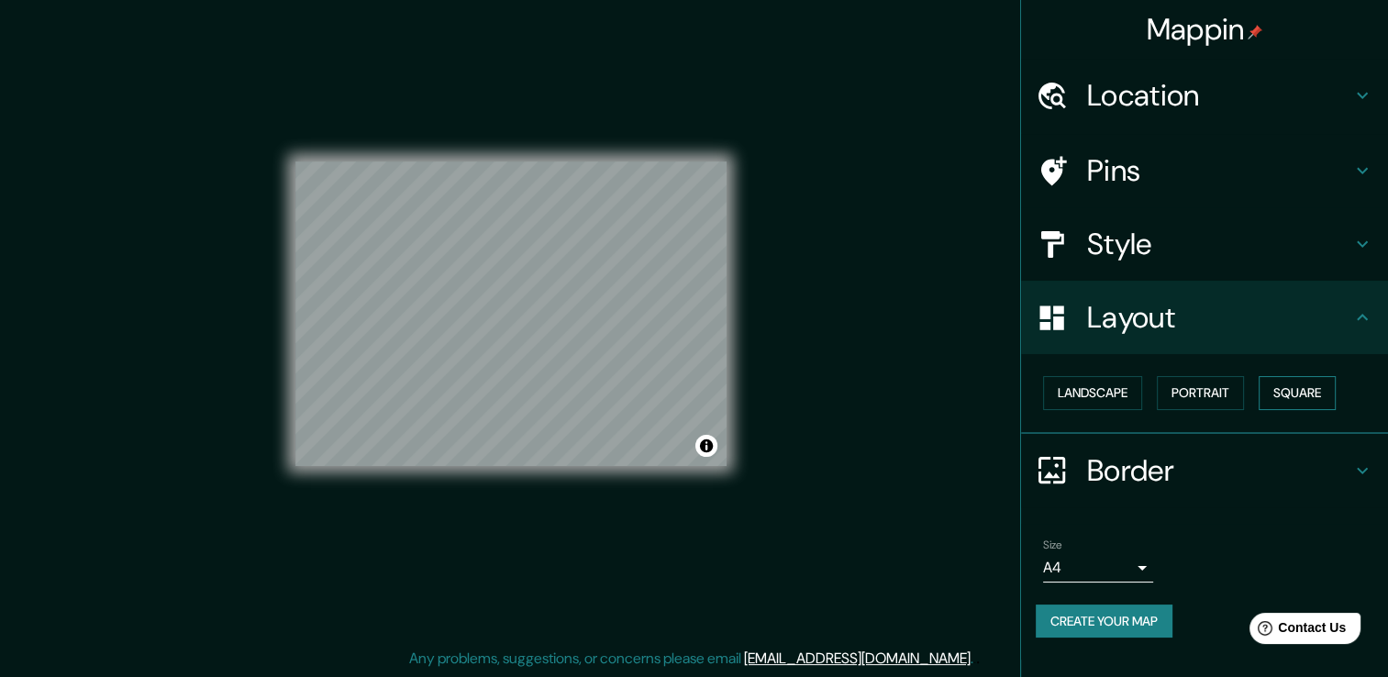
click at [1287, 395] on button "Square" at bounding box center [1297, 393] width 77 height 34
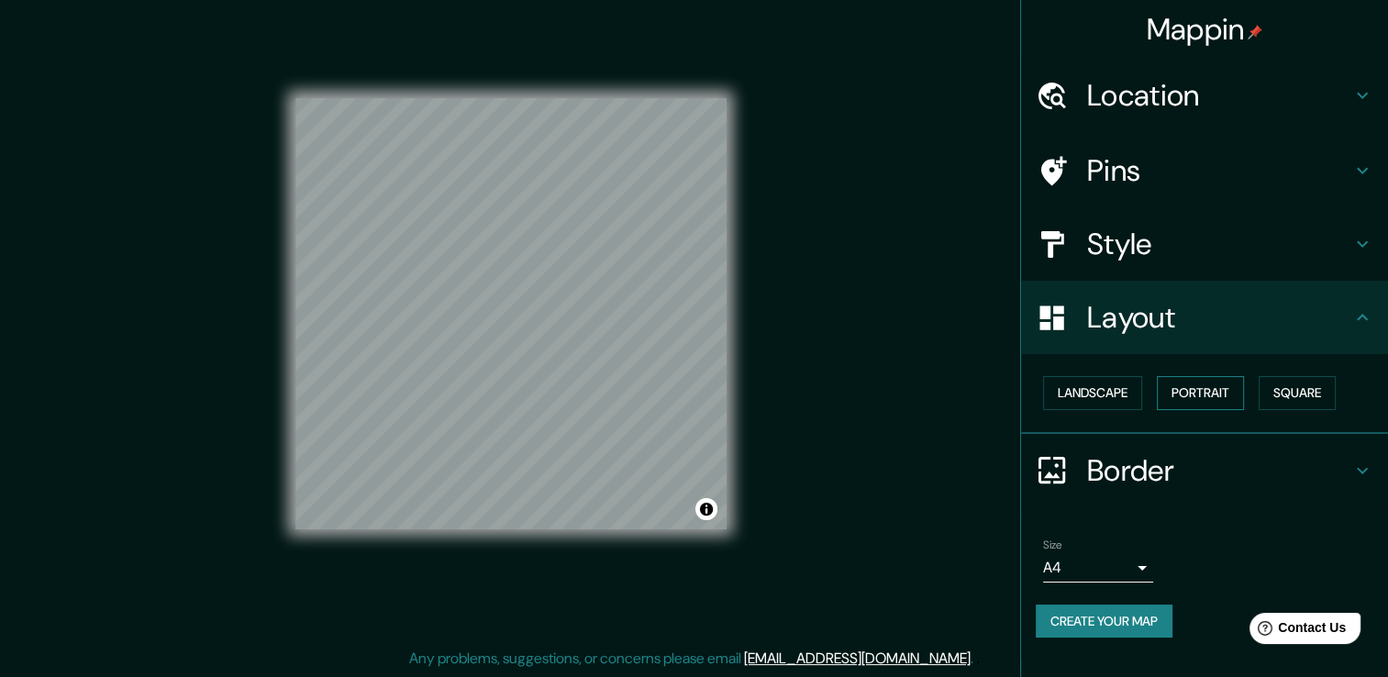
click at [1219, 395] on button "Portrait" at bounding box center [1200, 393] width 87 height 34
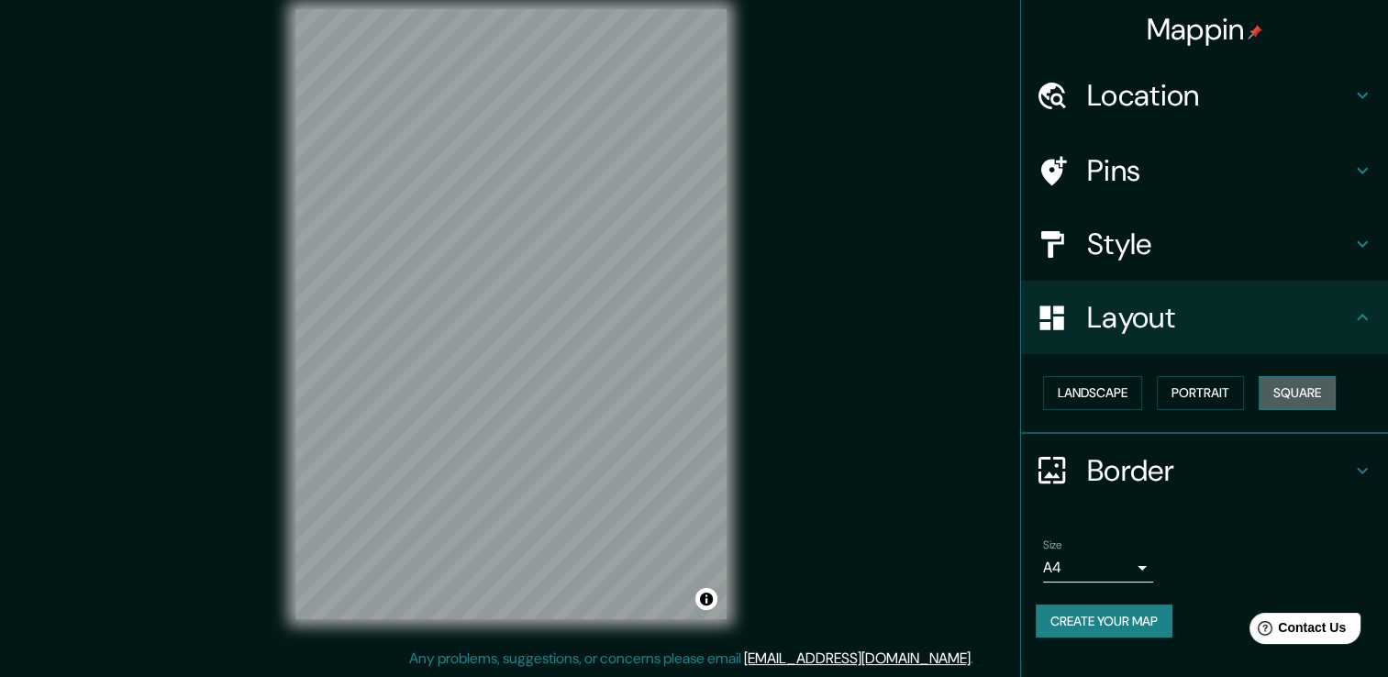
click at [1307, 395] on button "Square" at bounding box center [1297, 393] width 77 height 34
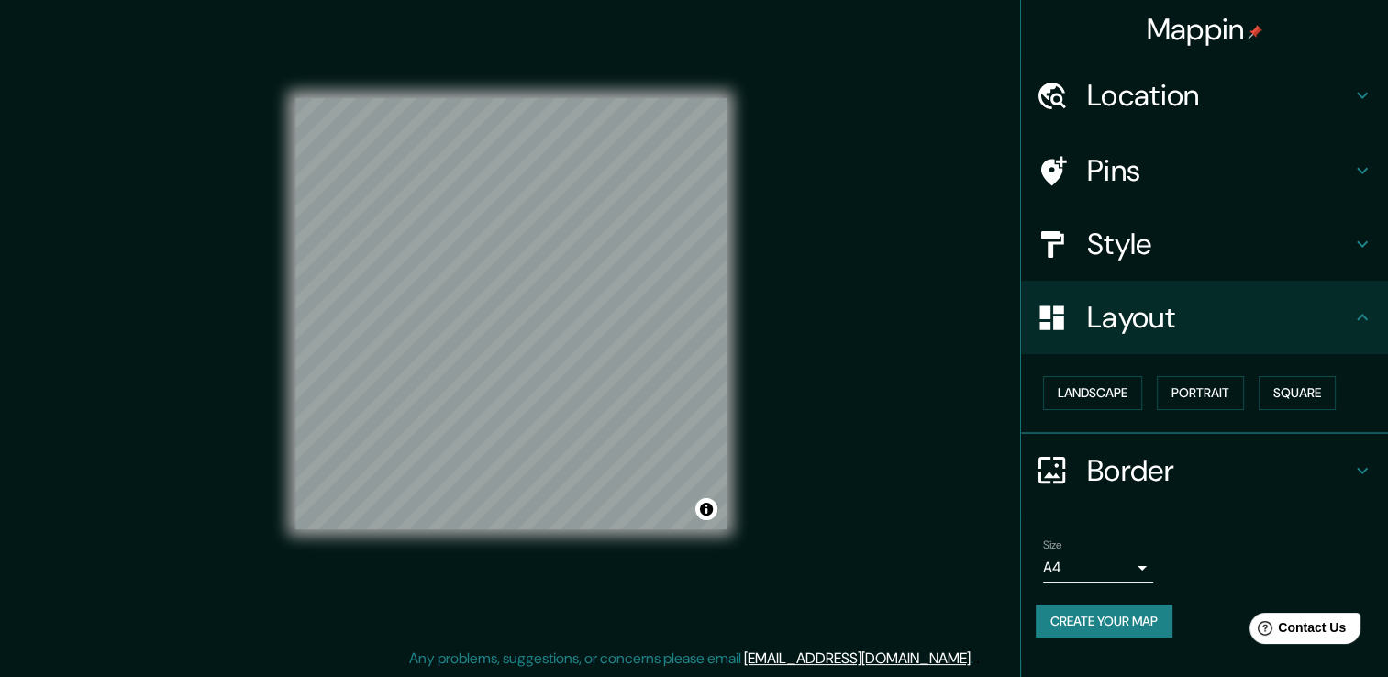
click at [1363, 315] on icon at bounding box center [1362, 317] width 11 height 6
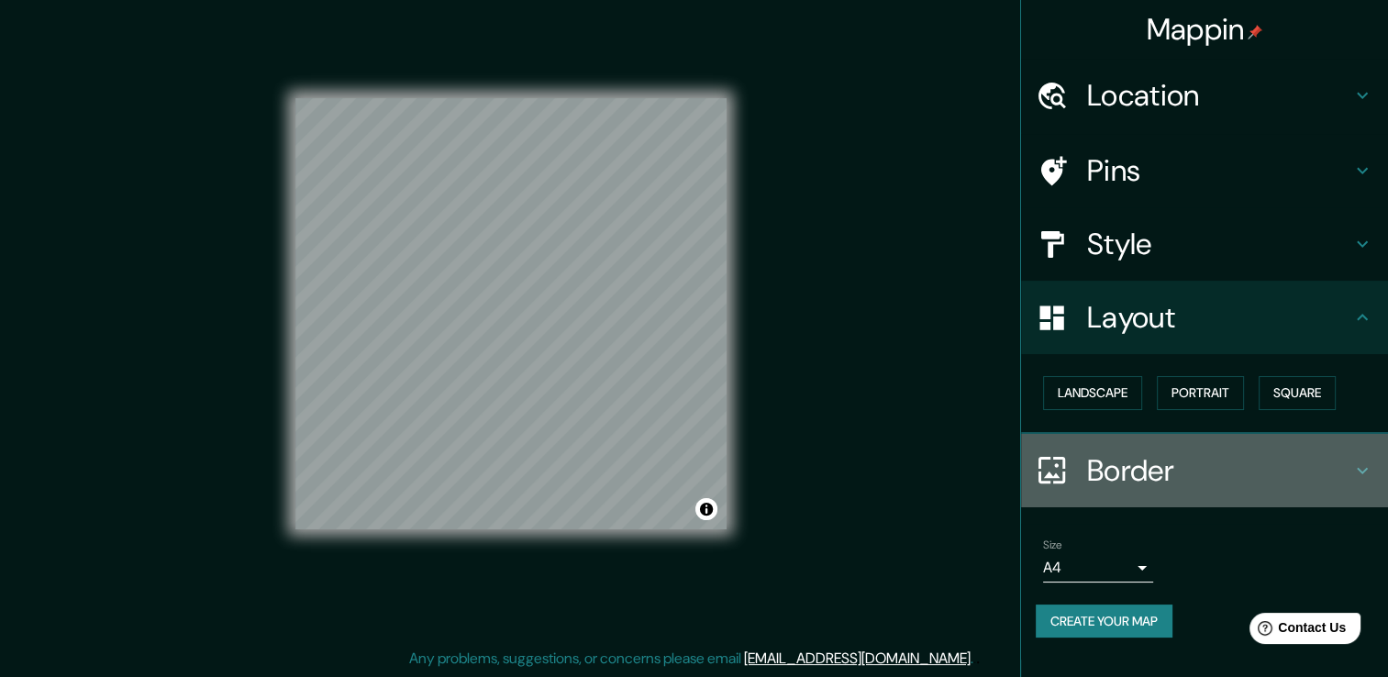
click at [1354, 455] on div "Border" at bounding box center [1204, 470] width 367 height 73
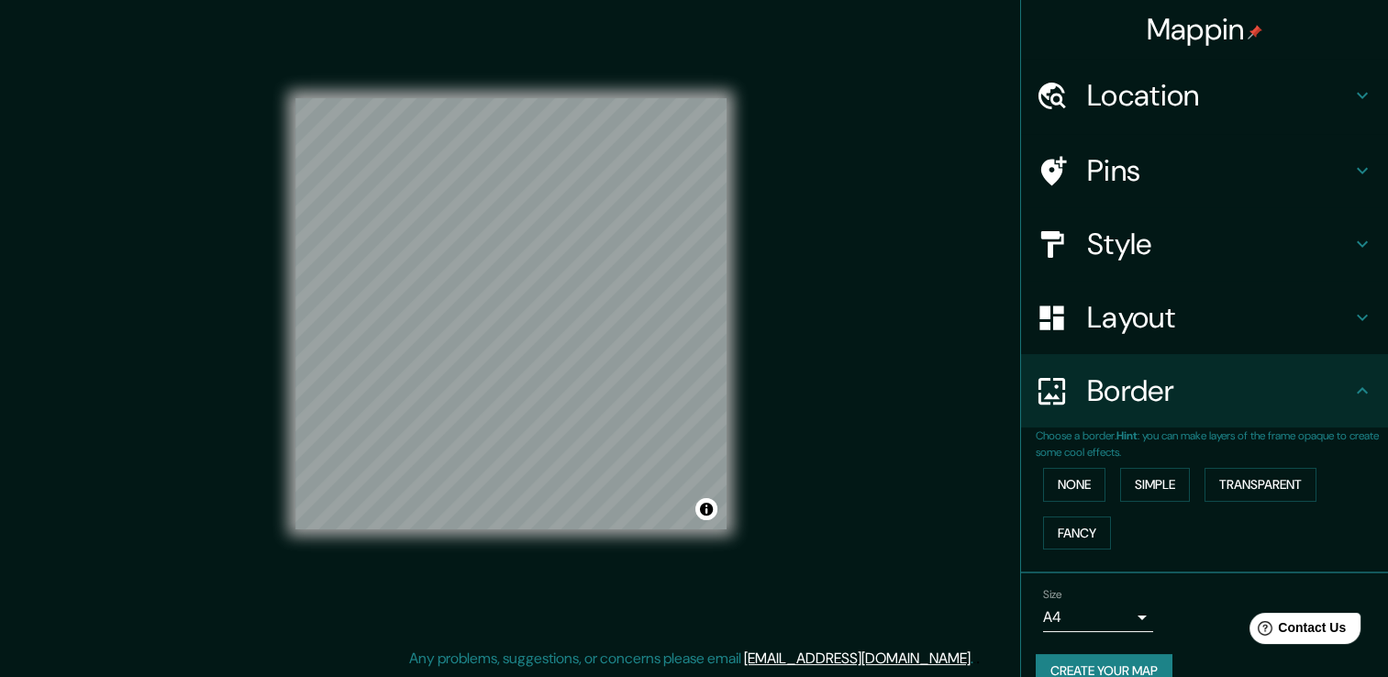
click at [1352, 387] on icon at bounding box center [1363, 391] width 22 height 22
click at [1083, 661] on button "Create your map" at bounding box center [1104, 671] width 137 height 34
click at [796, 543] on div "Mappin Location Tepic, Nayarit, México Pins Style Layout Border Choose a border…" at bounding box center [694, 328] width 1388 height 697
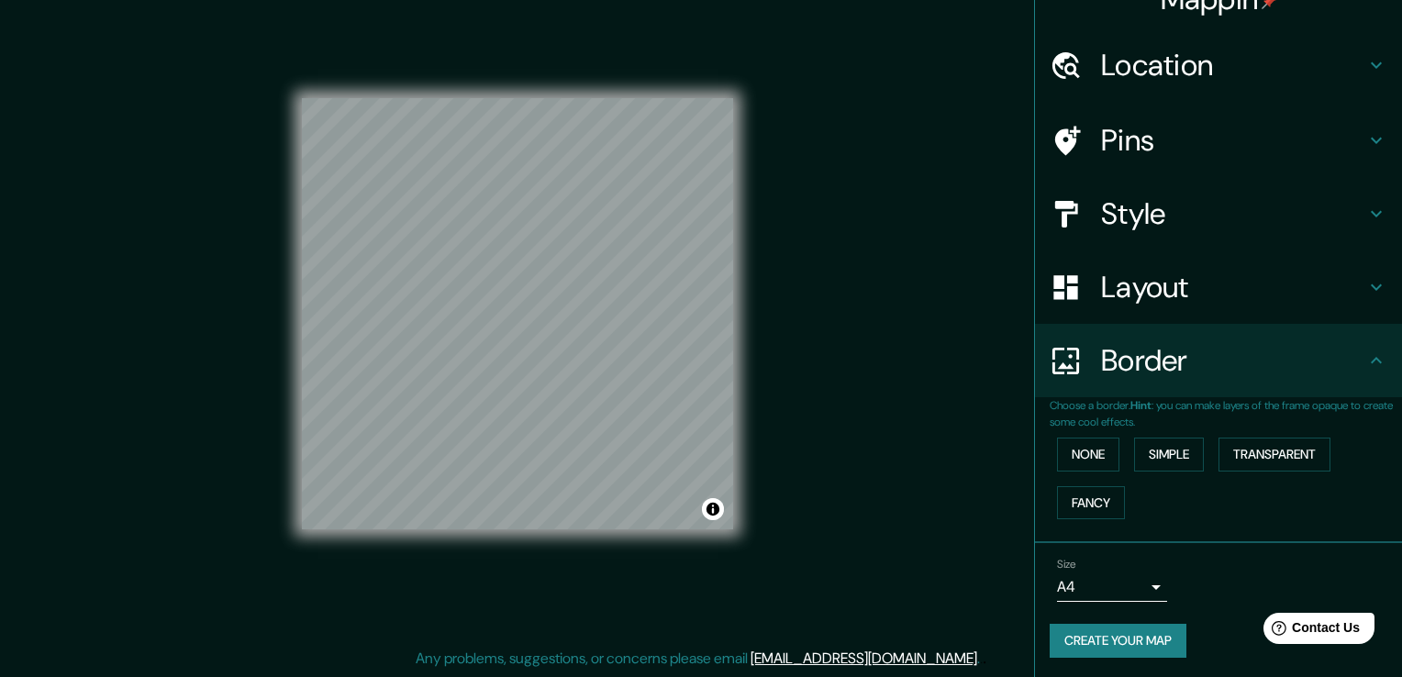
click at [1130, 583] on body "Mappin Location Tepic, Nayarit, México Pins Style Layout Border Choose a border…" at bounding box center [701, 318] width 1402 height 677
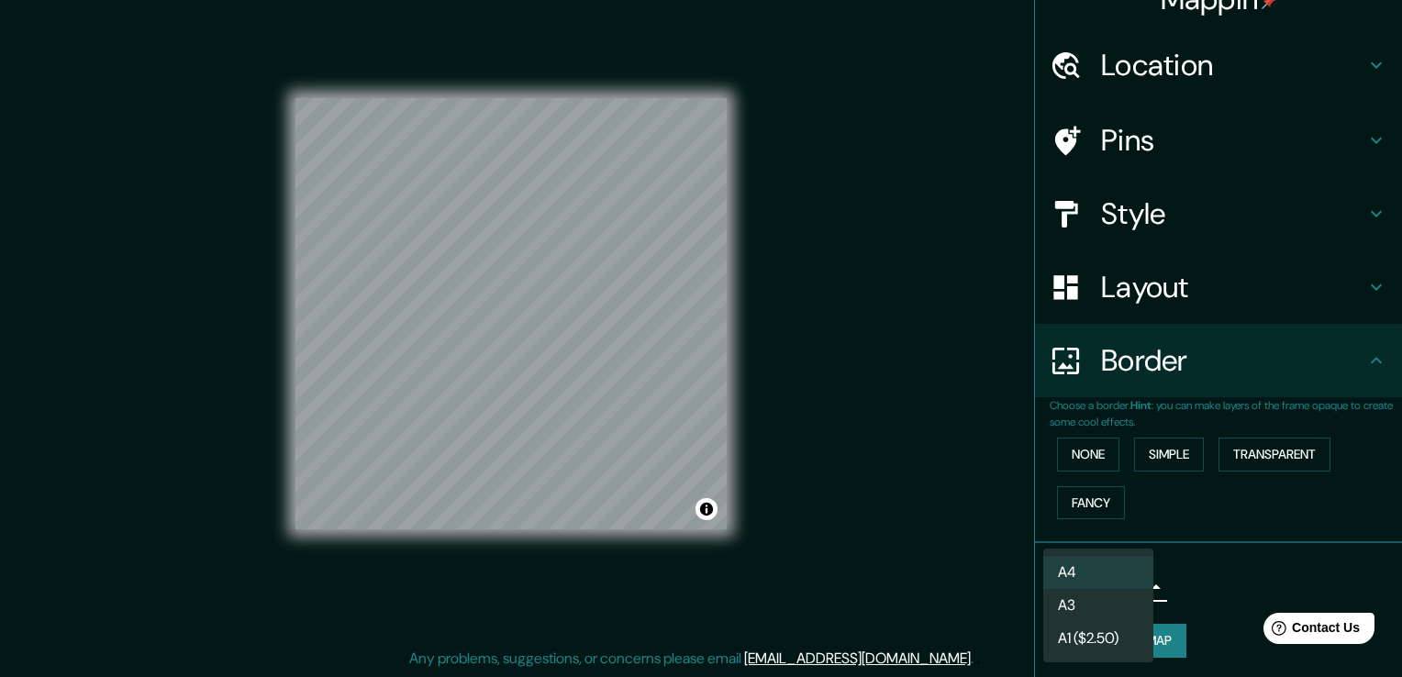
click at [1108, 605] on li "A3" at bounding box center [1098, 605] width 110 height 33
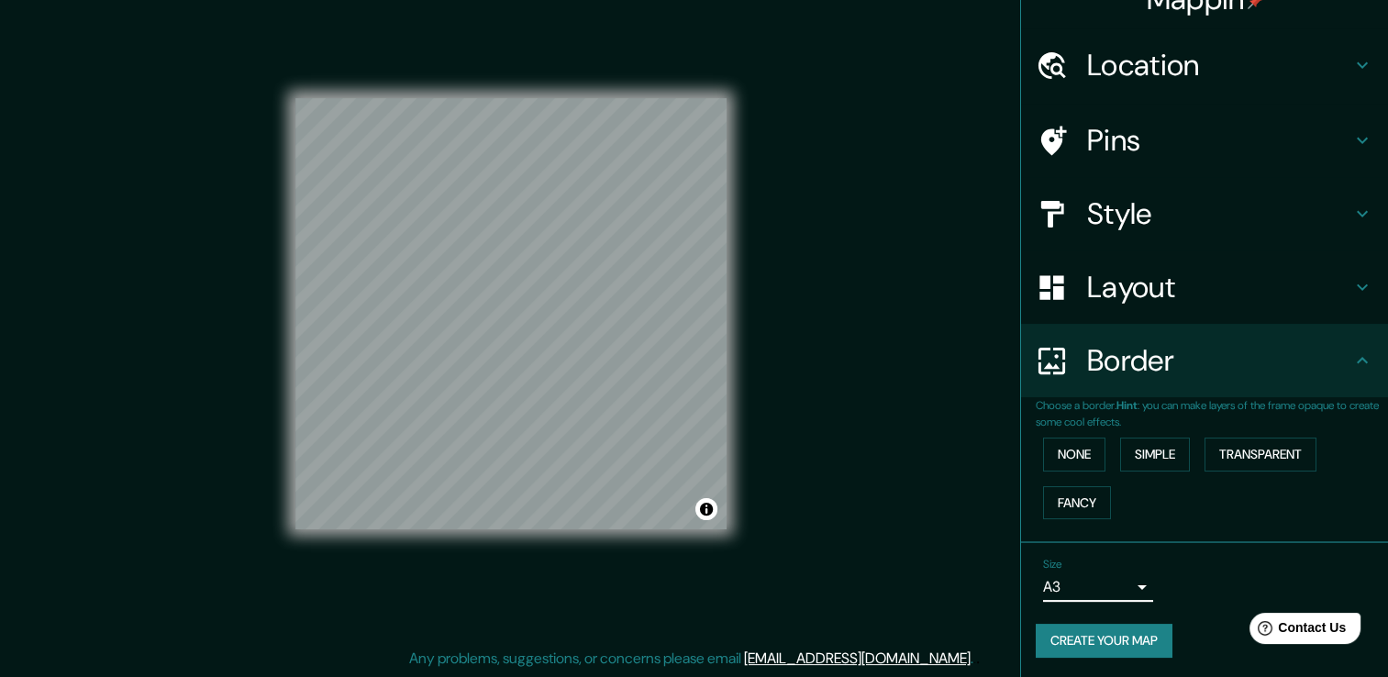
click at [1121, 644] on button "Create your map" at bounding box center [1104, 641] width 137 height 34
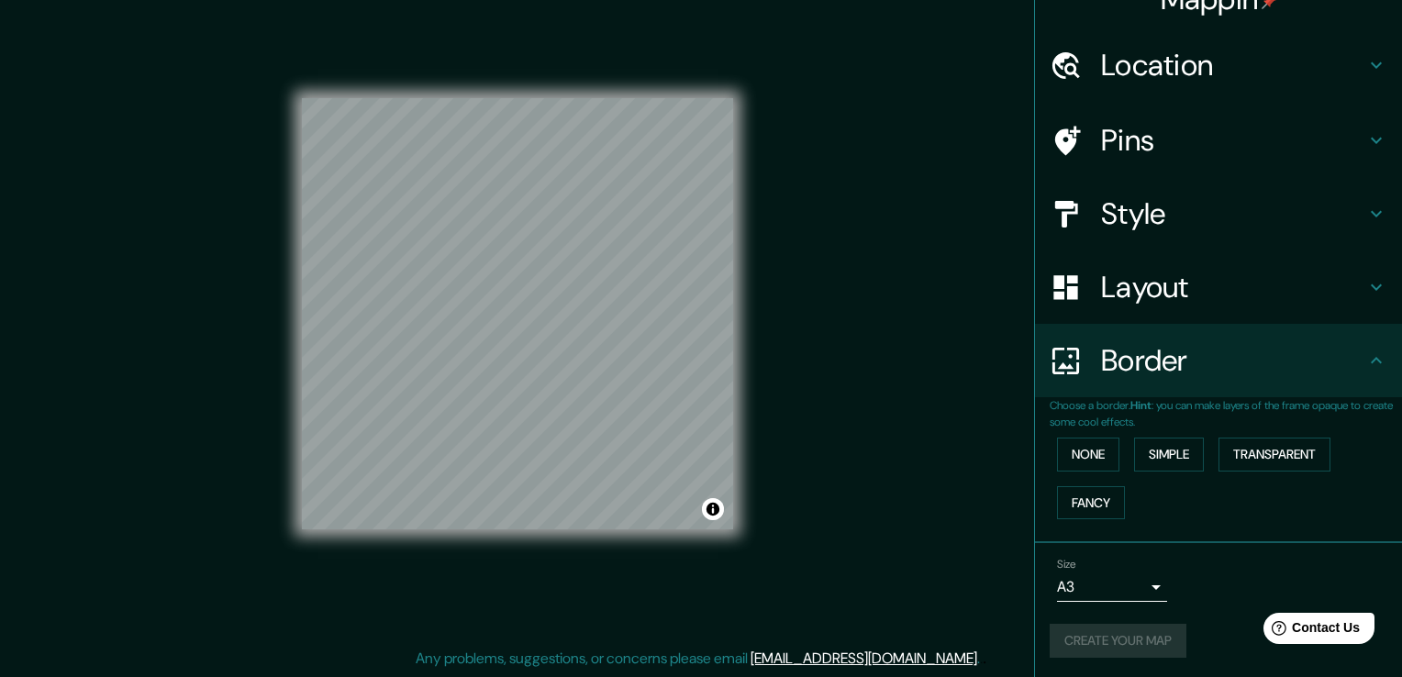
click at [1120, 583] on body "Mappin Location Tepic, Nayarit, México Pins Style Layout Border Choose a border…" at bounding box center [701, 318] width 1402 height 677
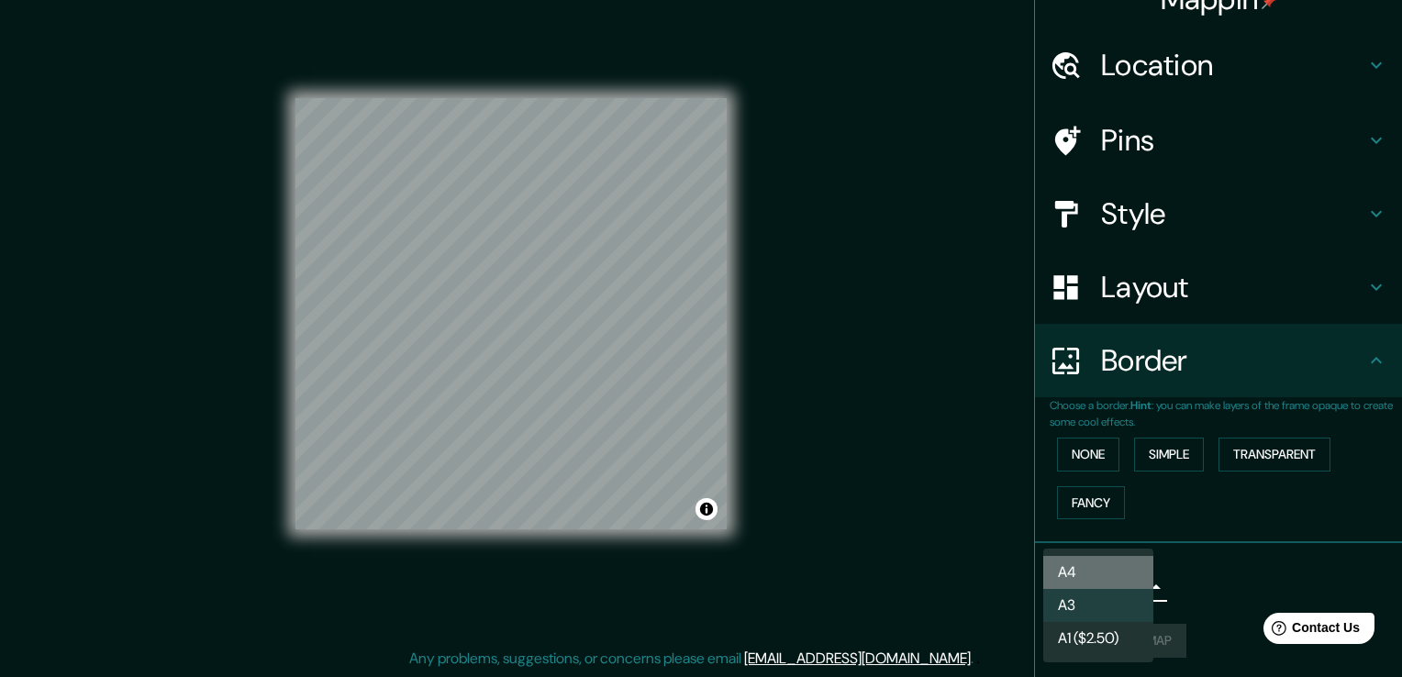
click at [1097, 565] on li "A4" at bounding box center [1098, 572] width 110 height 33
type input "single"
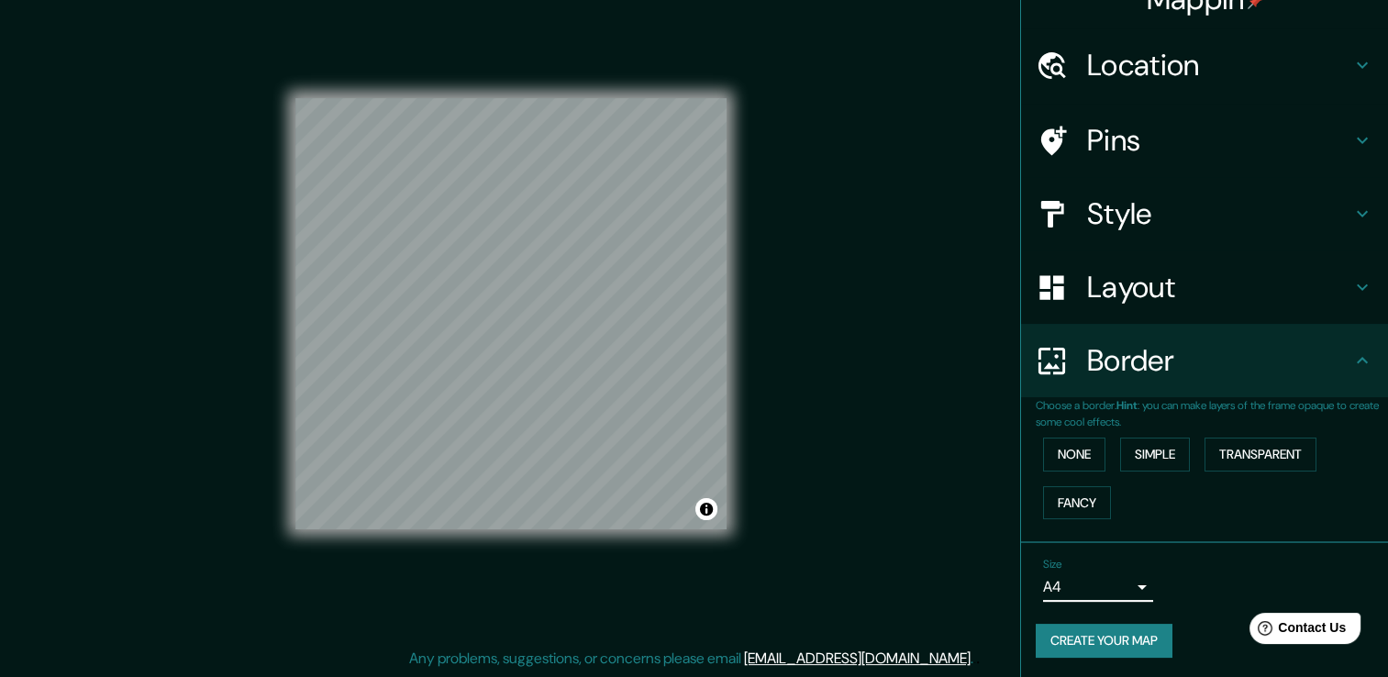
click at [1112, 632] on button "Create your map" at bounding box center [1104, 641] width 137 height 34
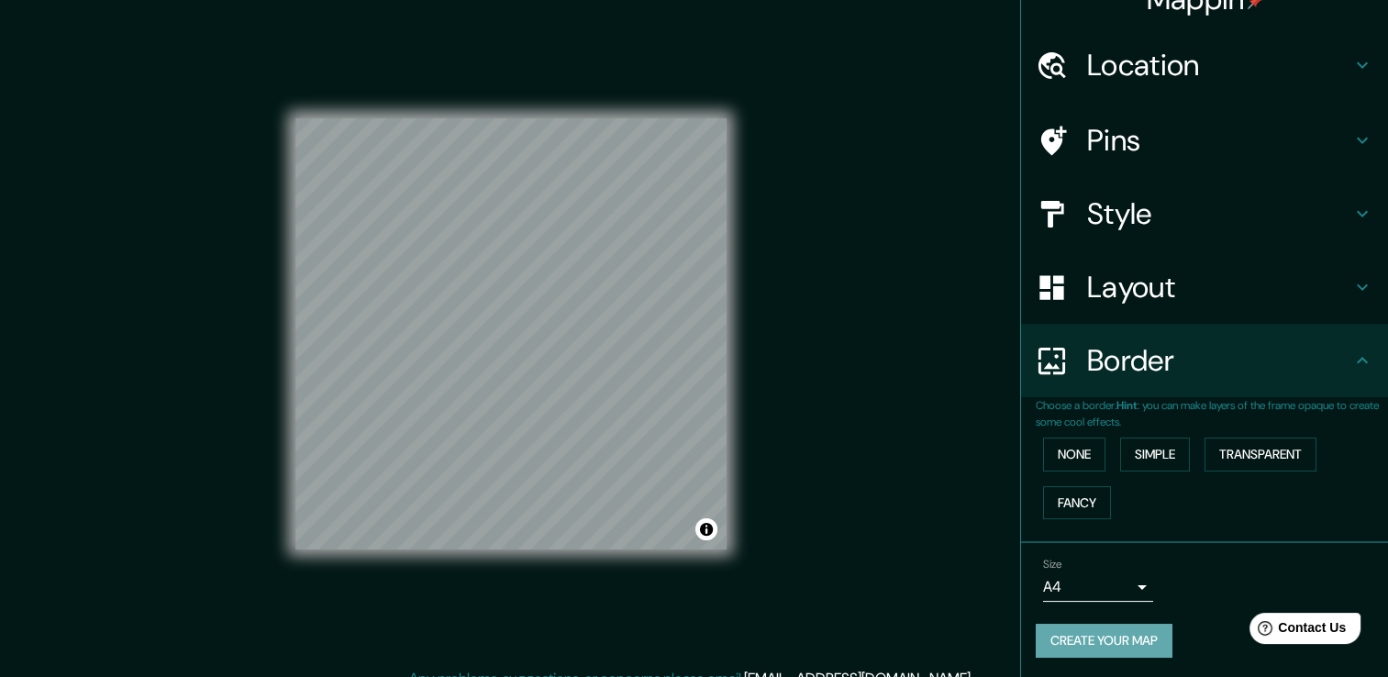
click at [1068, 635] on button "Create your map" at bounding box center [1104, 641] width 137 height 34
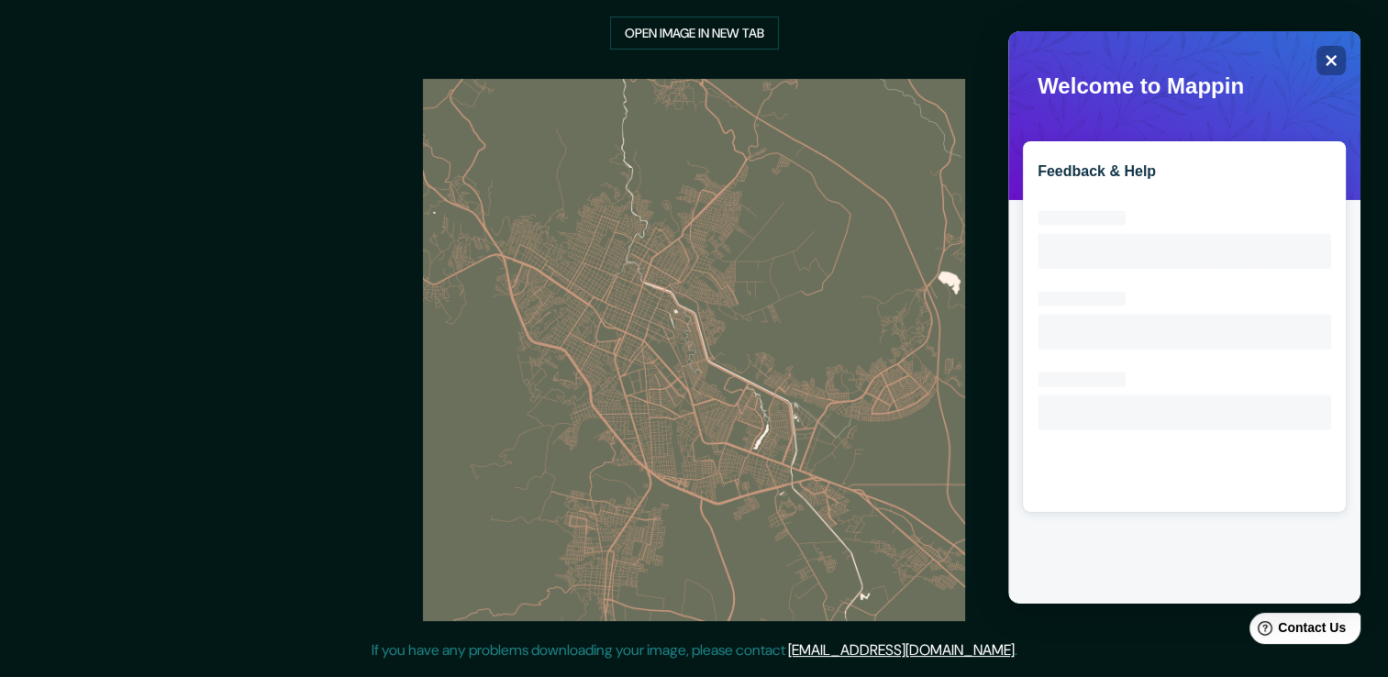
scroll to position [193, 0]
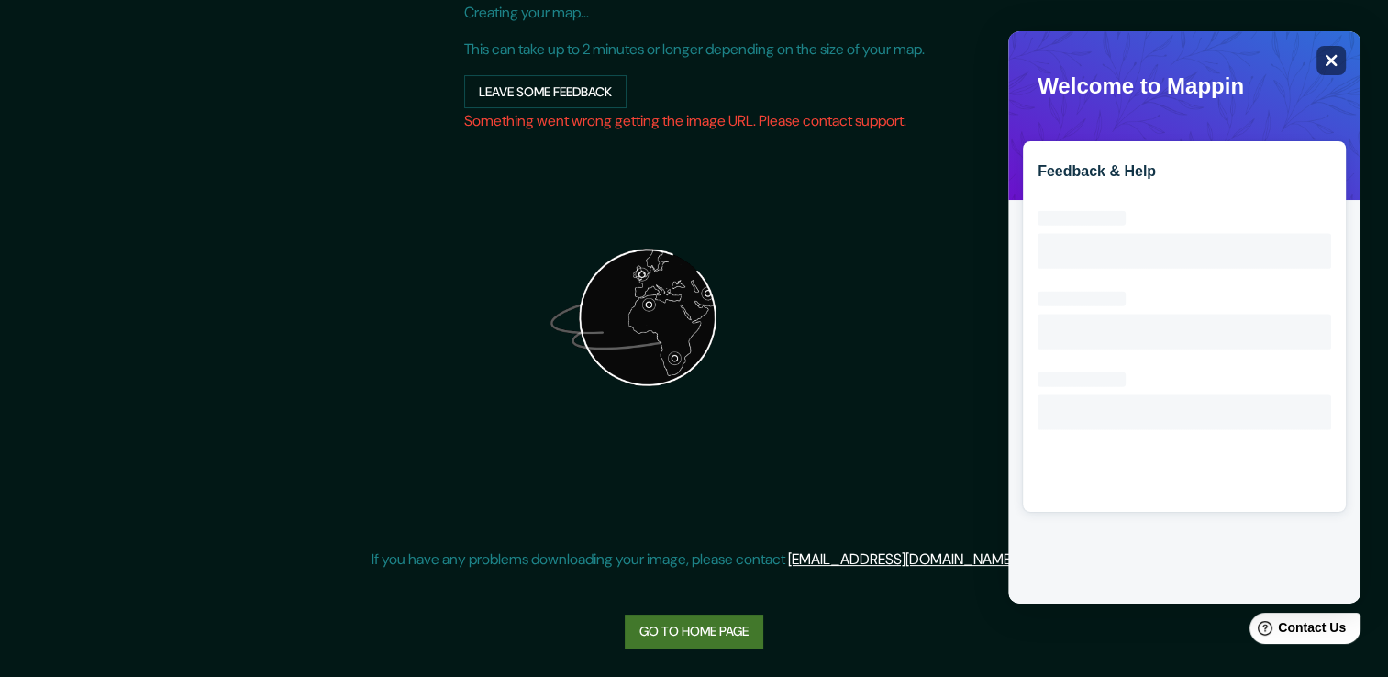
click at [1328, 51] on div "Close" at bounding box center [1331, 60] width 29 height 29
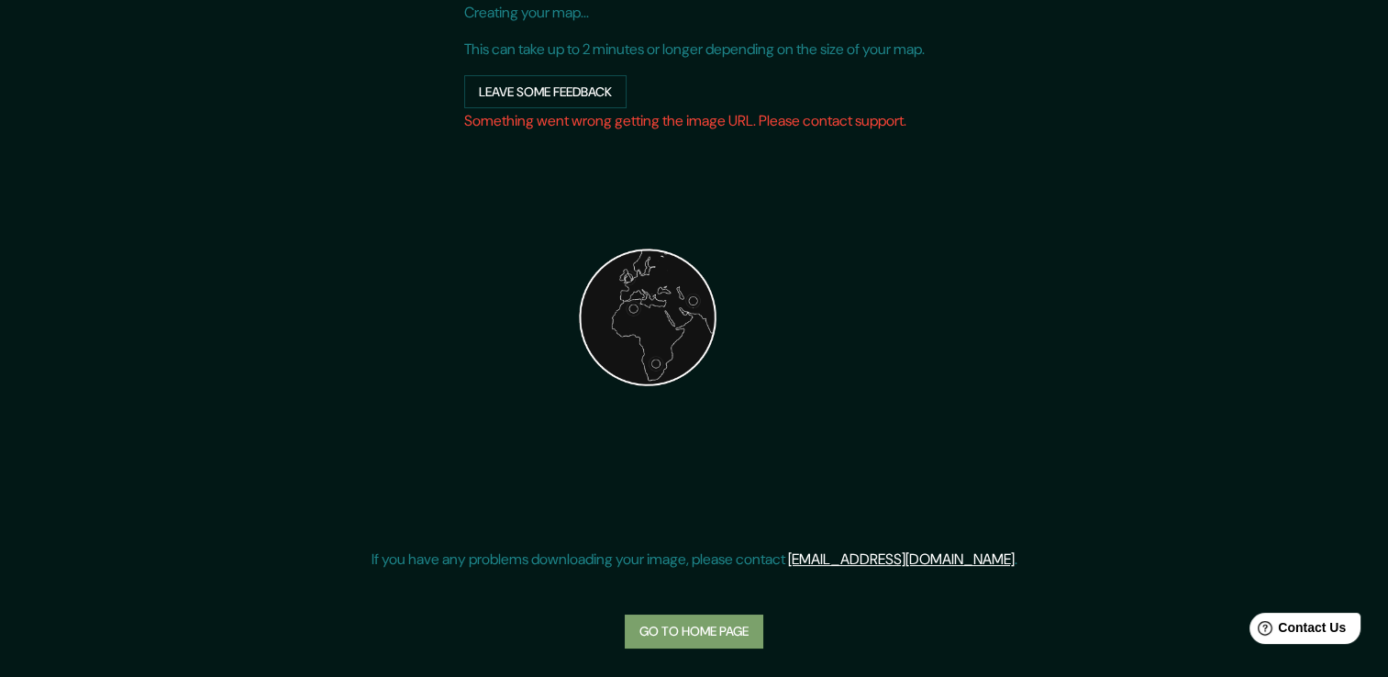
click at [695, 623] on link "Go to home page" at bounding box center [694, 632] width 139 height 34
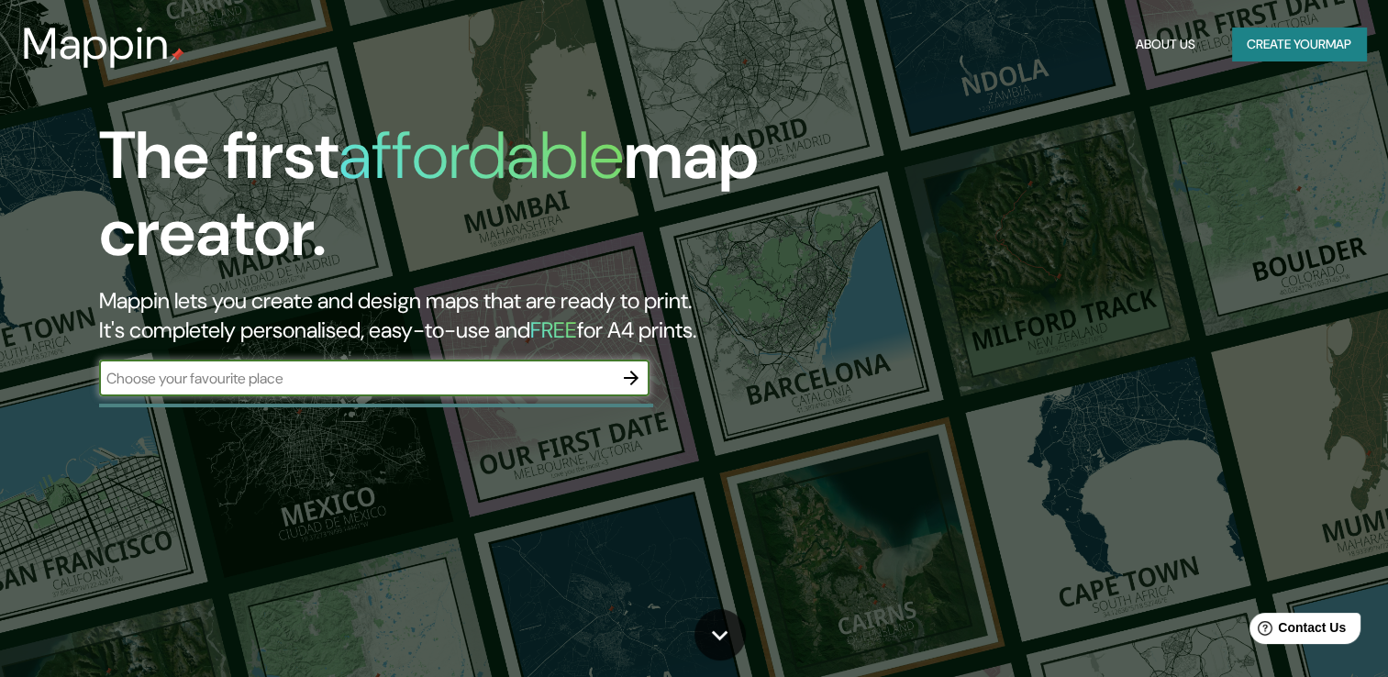
click at [1294, 42] on button "Create your map" at bounding box center [1299, 45] width 134 height 34
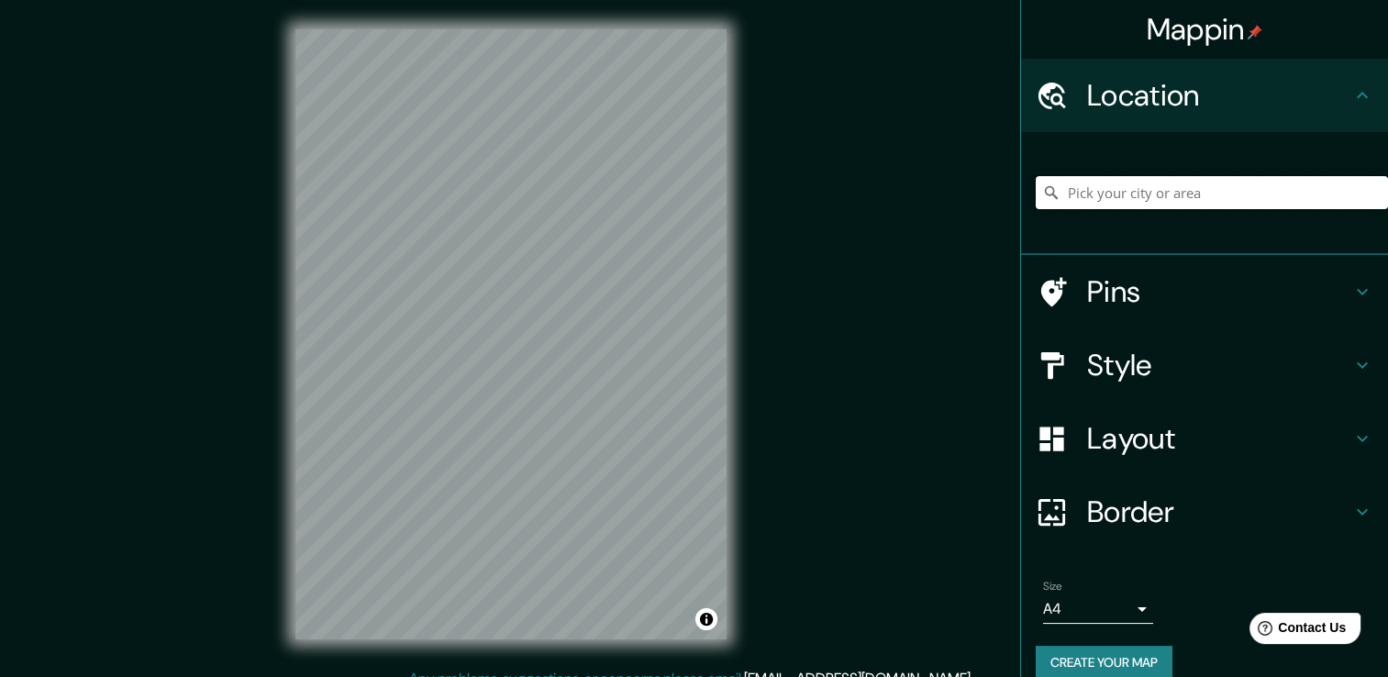
click at [1208, 191] on input "Pick your city or area" at bounding box center [1212, 192] width 352 height 33
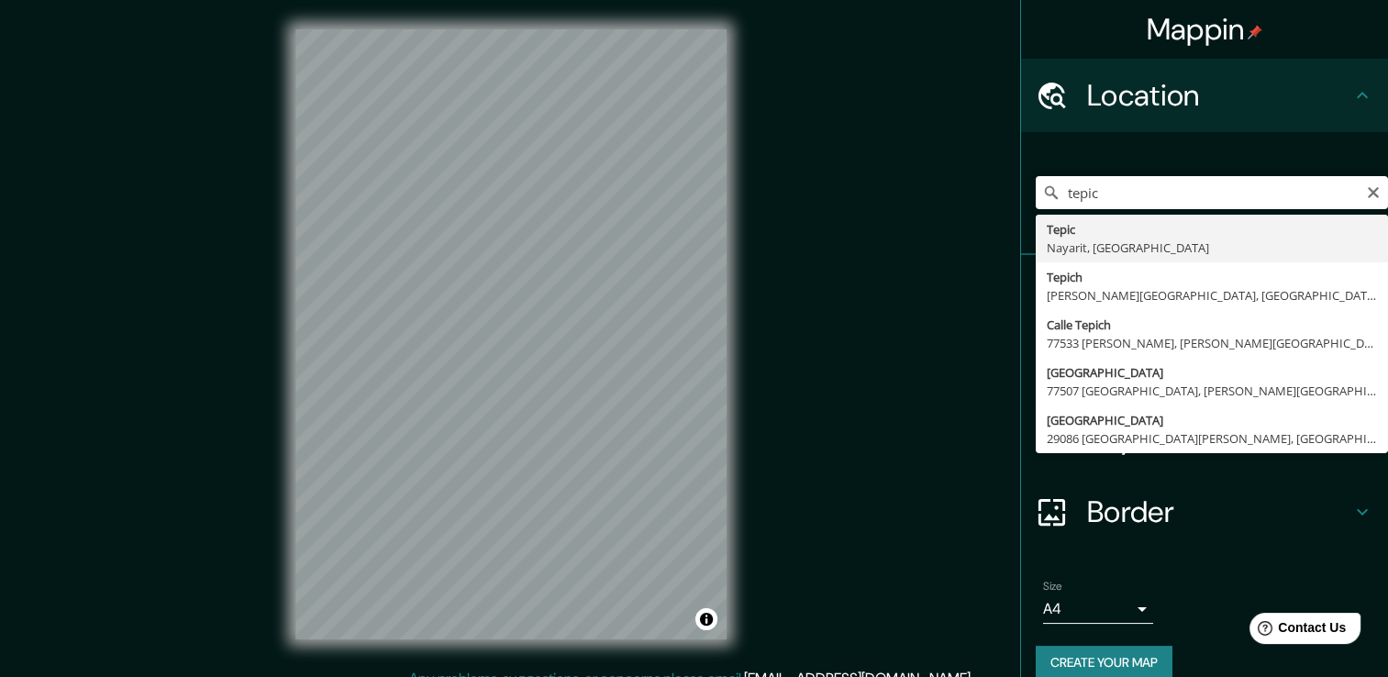
type input "Tepic, [GEOGRAPHIC_DATA], [GEOGRAPHIC_DATA]"
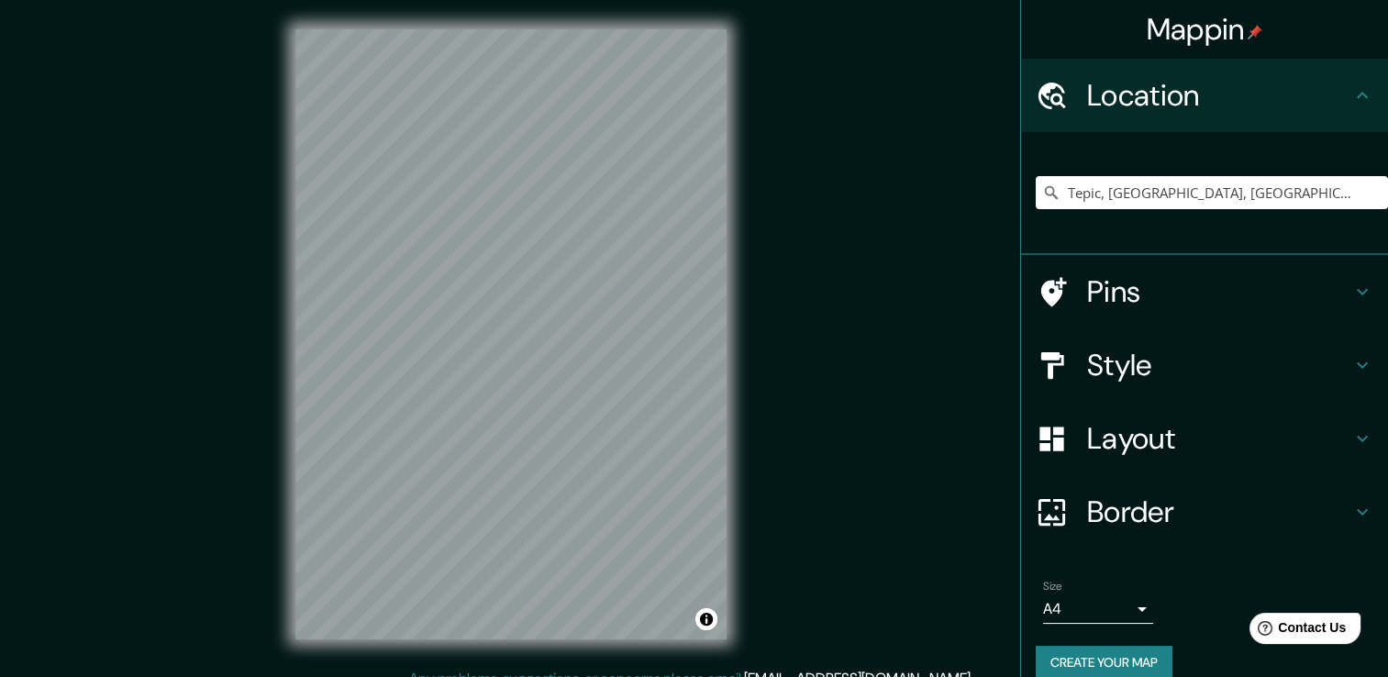
click at [1354, 440] on icon at bounding box center [1363, 439] width 22 height 22
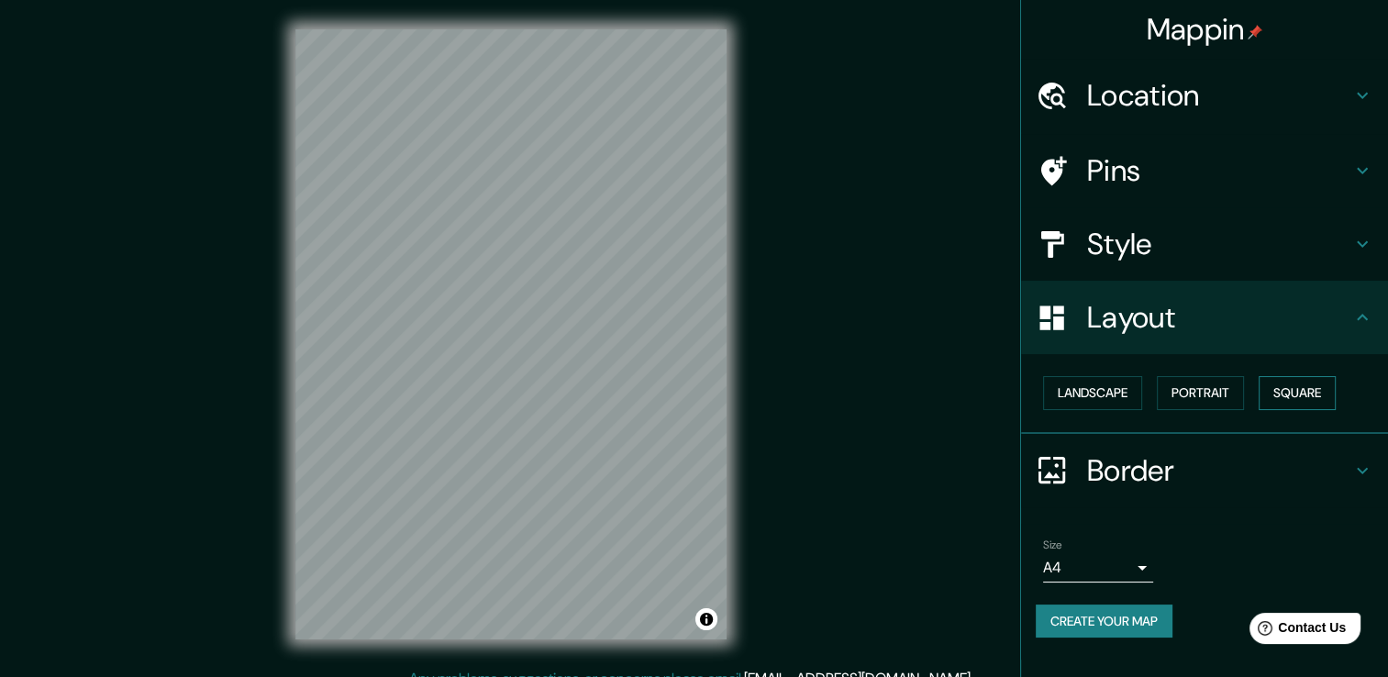
click at [1295, 386] on button "Square" at bounding box center [1297, 393] width 77 height 34
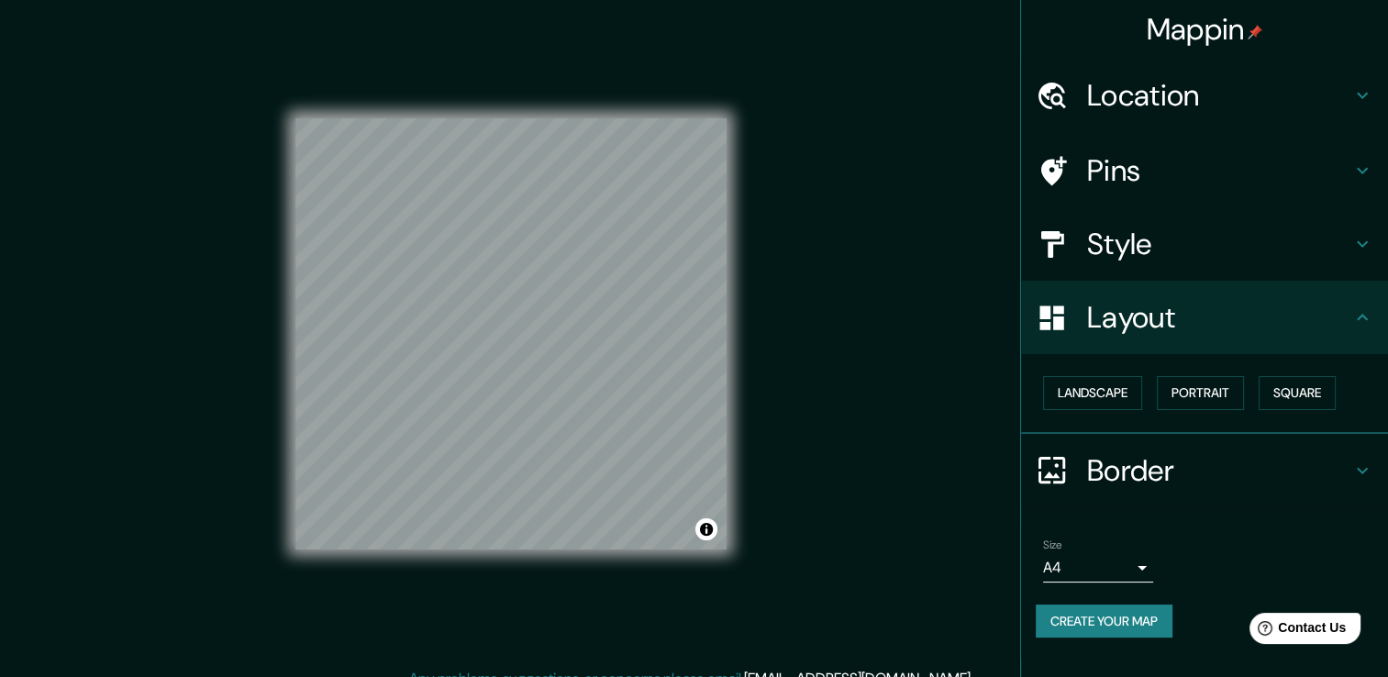
click at [1160, 622] on button "Create your map" at bounding box center [1104, 622] width 137 height 34
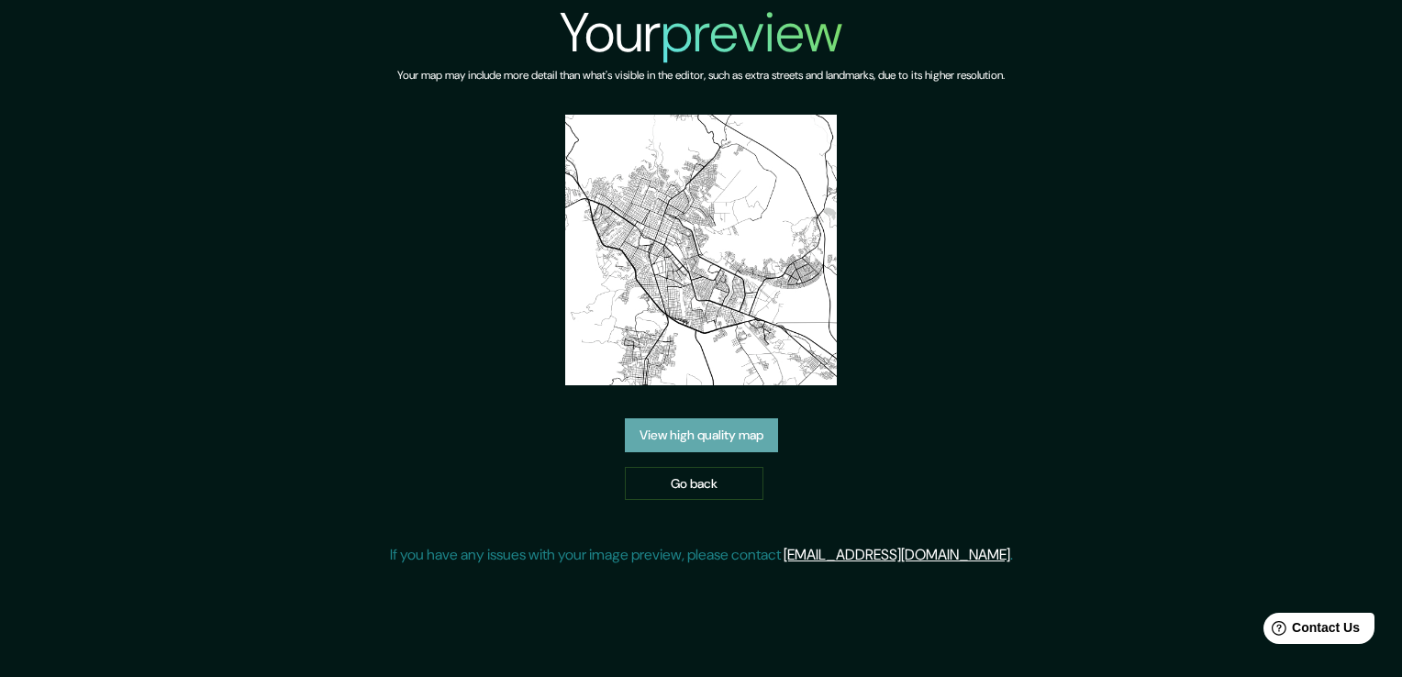
drag, startPoint x: 720, startPoint y: 266, endPoint x: 669, endPoint y: 438, distance: 179.1
click at [669, 438] on link "View high quality map" at bounding box center [701, 435] width 153 height 34
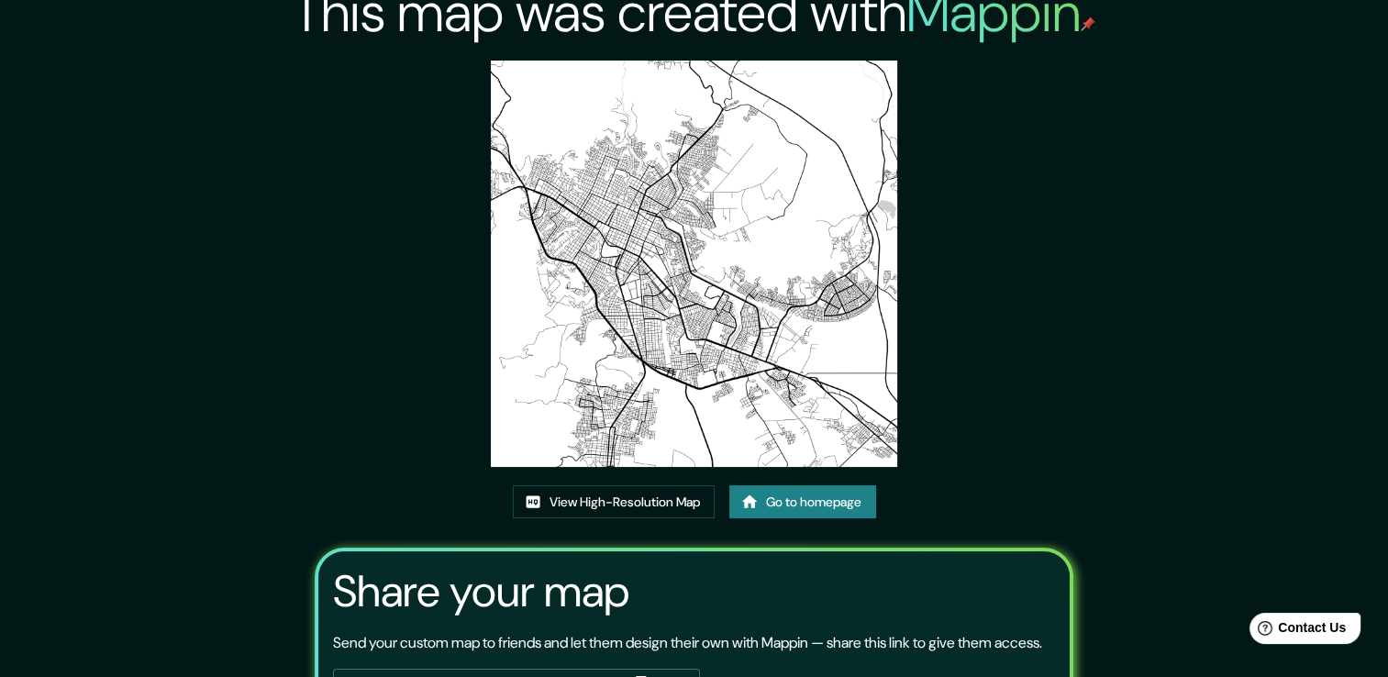
scroll to position [21, 0]
click at [651, 504] on link "View High-Resolution Map" at bounding box center [614, 501] width 202 height 34
click at [785, 500] on link "Go to homepage" at bounding box center [802, 501] width 147 height 34
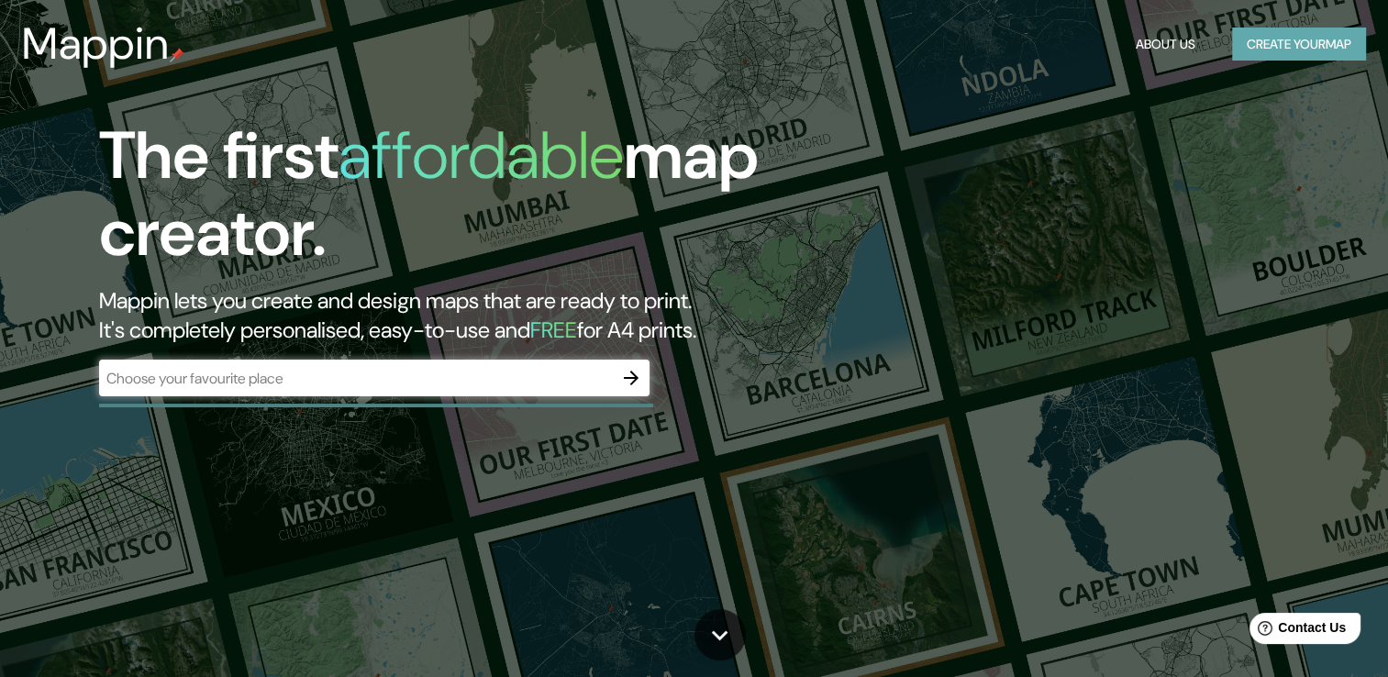
click at [1293, 46] on button "Create your map" at bounding box center [1299, 45] width 134 height 34
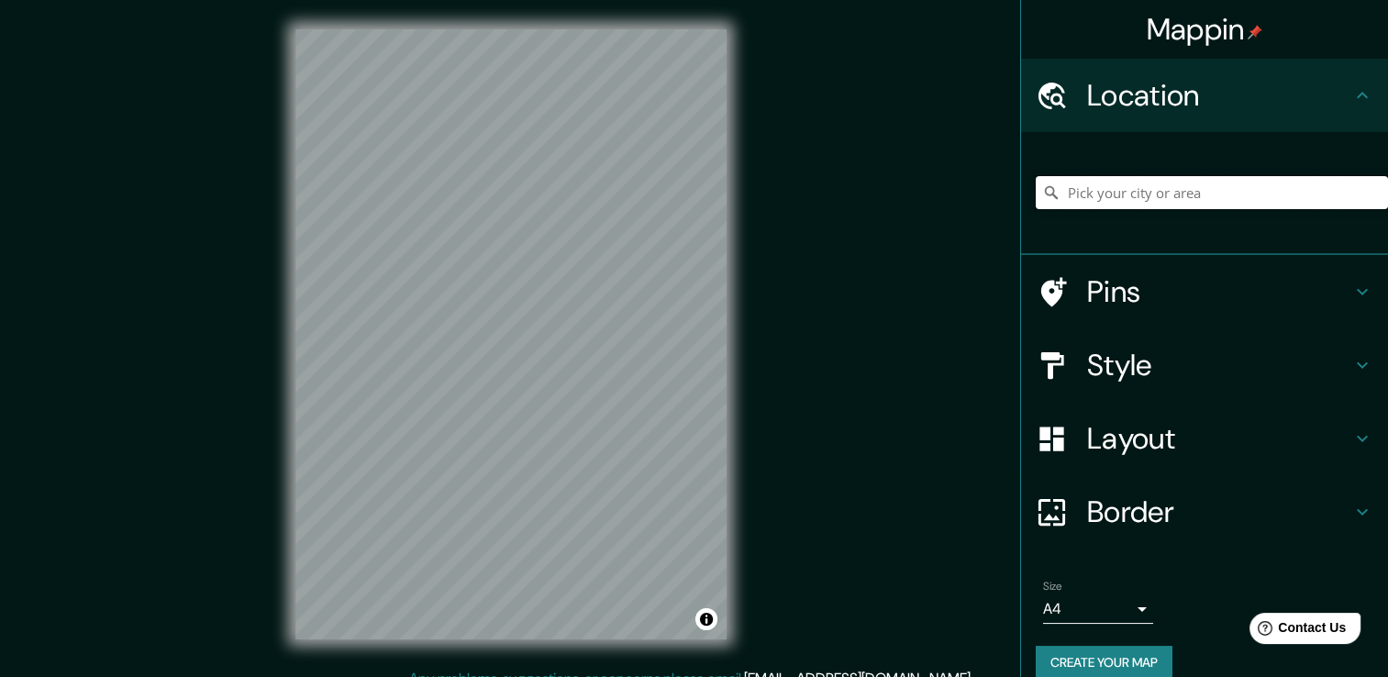
click at [1162, 195] on input "Pick your city or area" at bounding box center [1212, 192] width 352 height 33
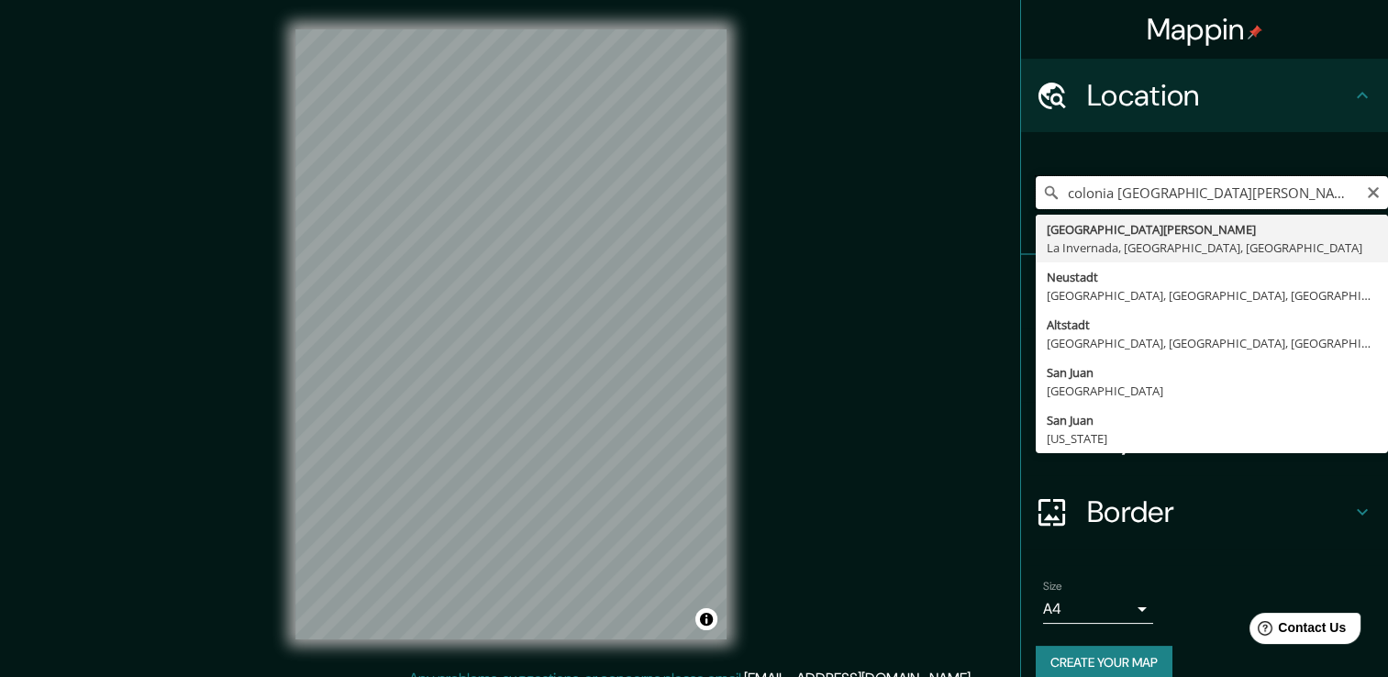
drag, startPoint x: 1162, startPoint y: 196, endPoint x: 1060, endPoint y: 184, distance: 102.6
click at [973, 160] on div "Mappin Location colonia san juan tepic Colonia San Juan La Invernada, Provincia…" at bounding box center [694, 348] width 1388 height 697
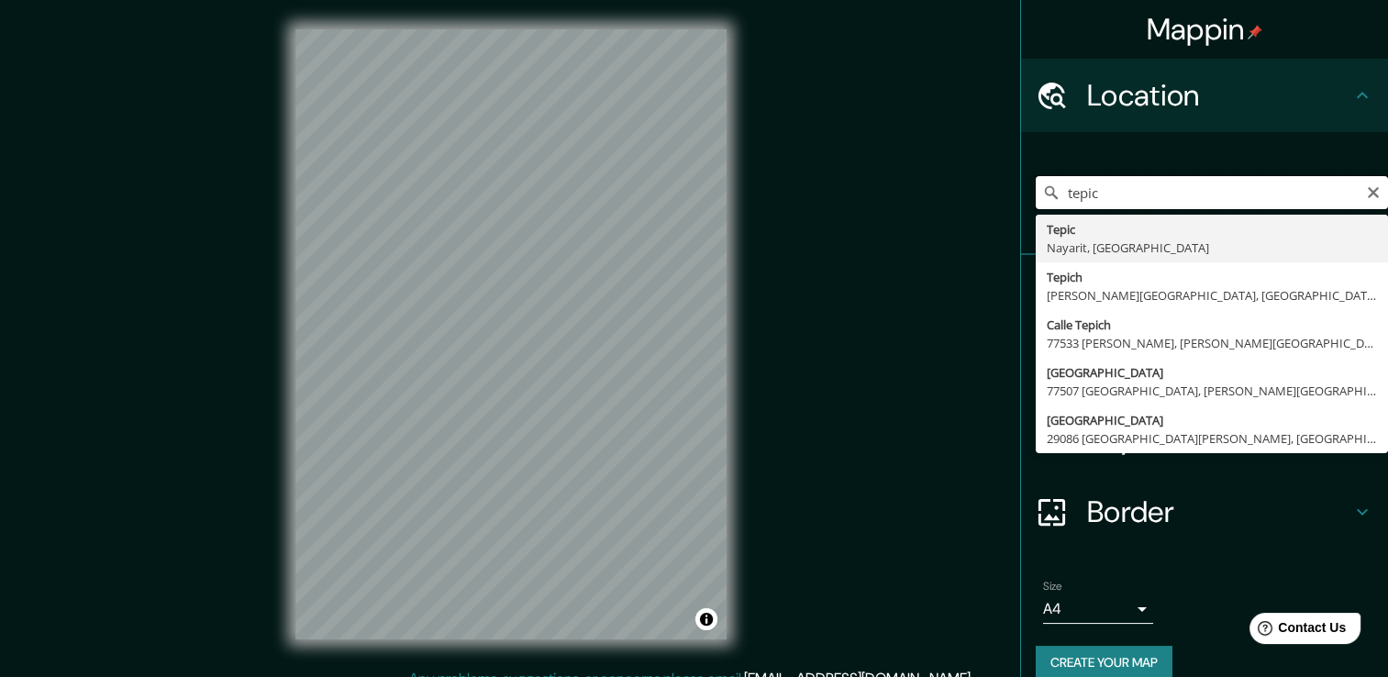
click at [1119, 193] on input "tepic" at bounding box center [1212, 192] width 352 height 33
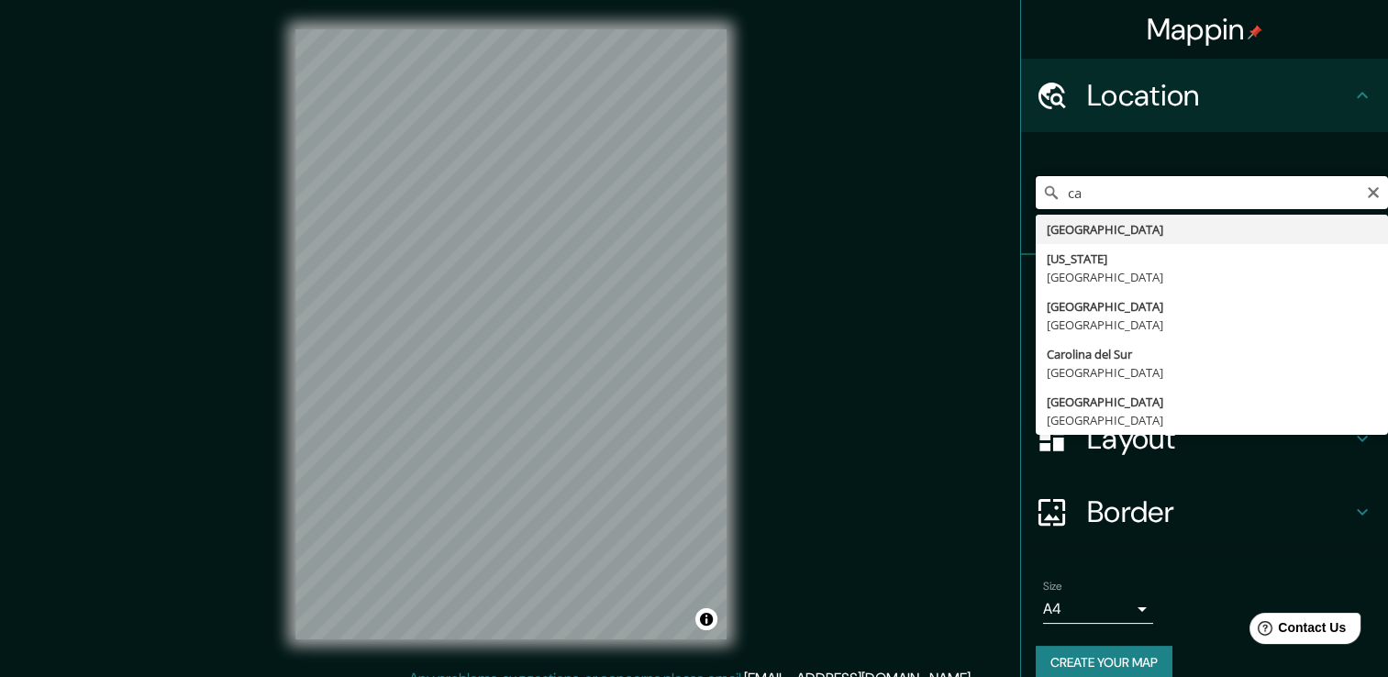
type input "c"
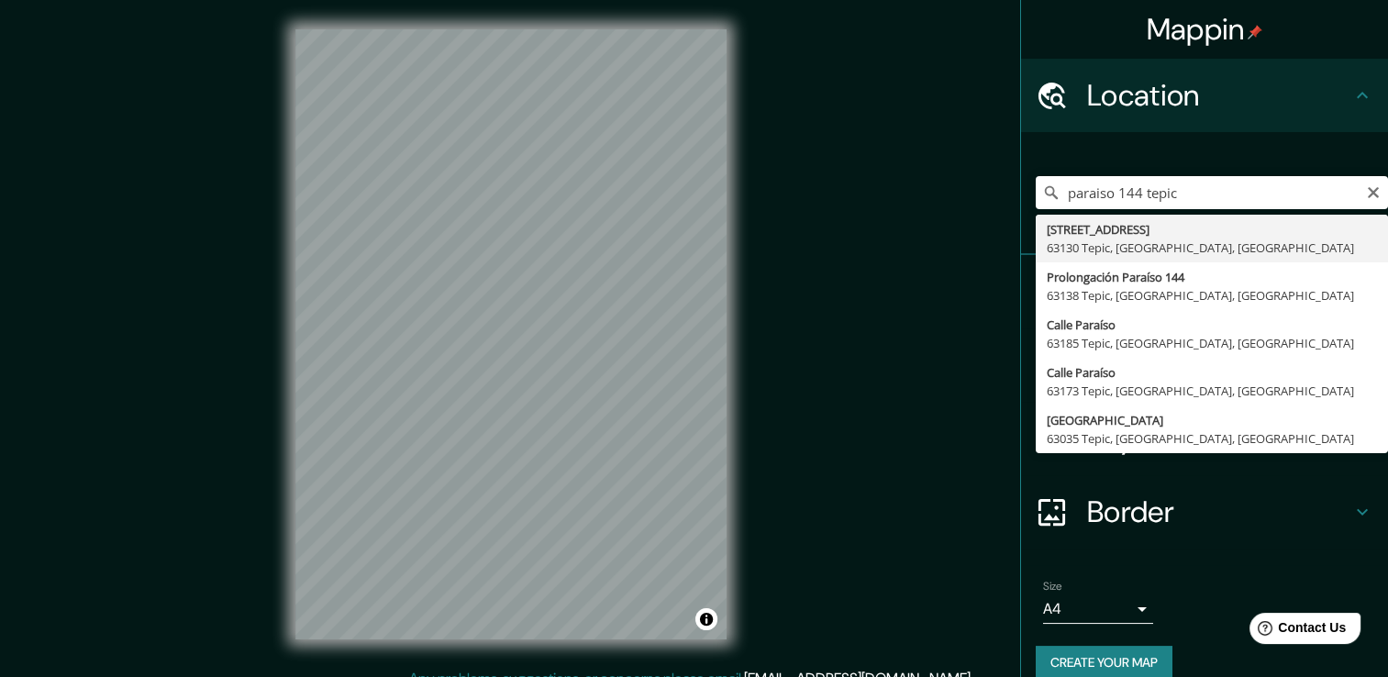
type input "Calle Paraíso 144, 63130 Tepic, Nayarit, México"
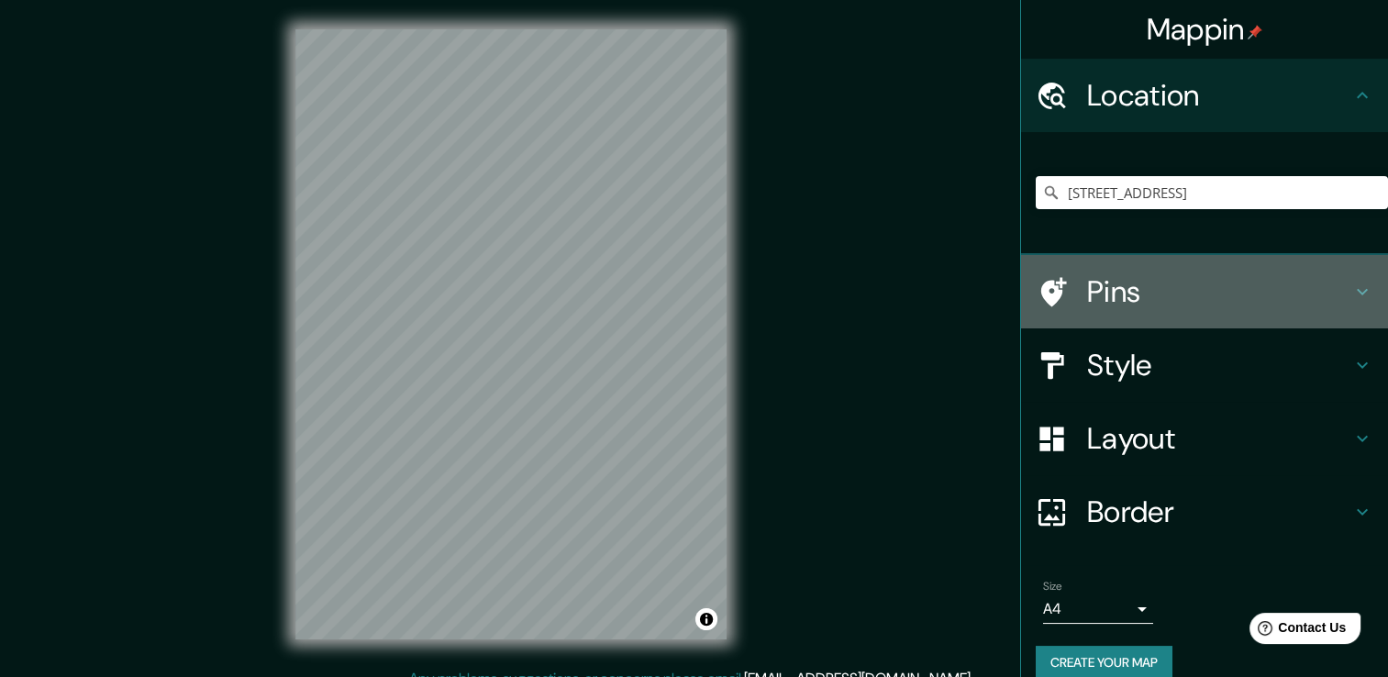
click at [1352, 295] on icon at bounding box center [1363, 292] width 22 height 22
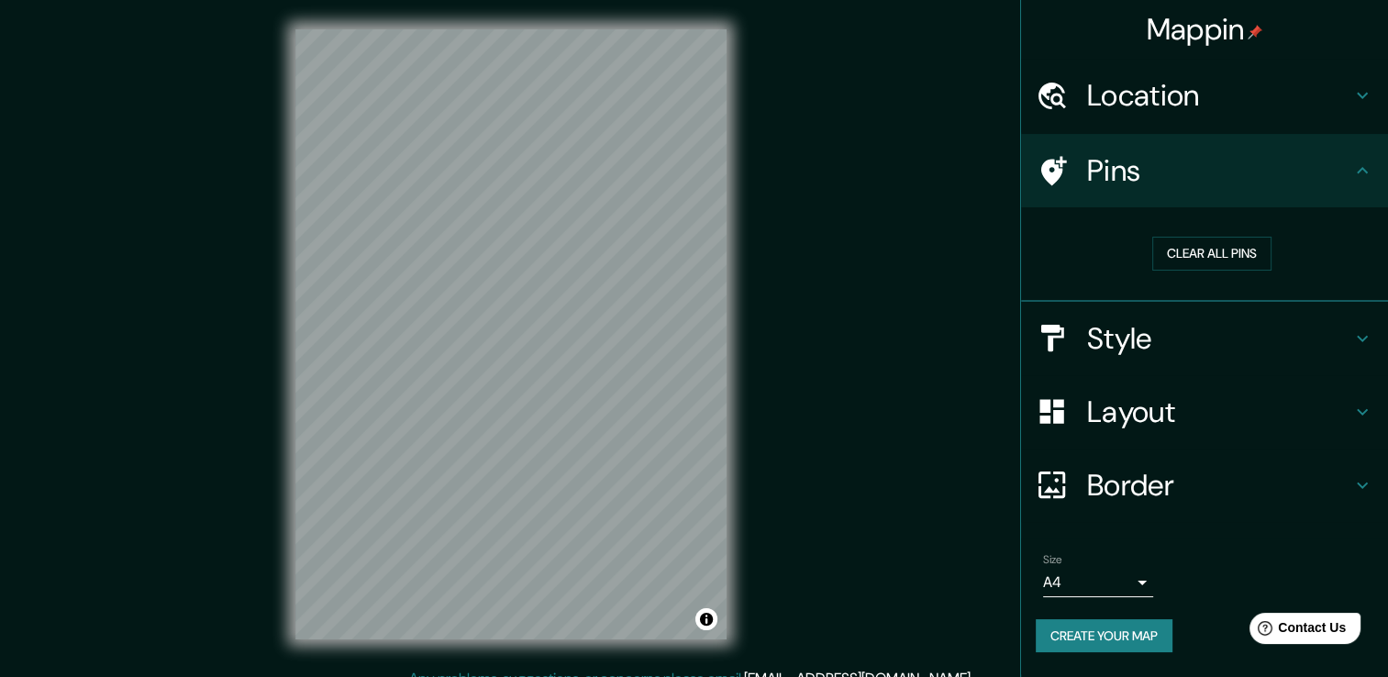
click at [1362, 176] on icon at bounding box center [1363, 171] width 22 height 22
click at [1132, 633] on button "Create your map" at bounding box center [1104, 636] width 137 height 34
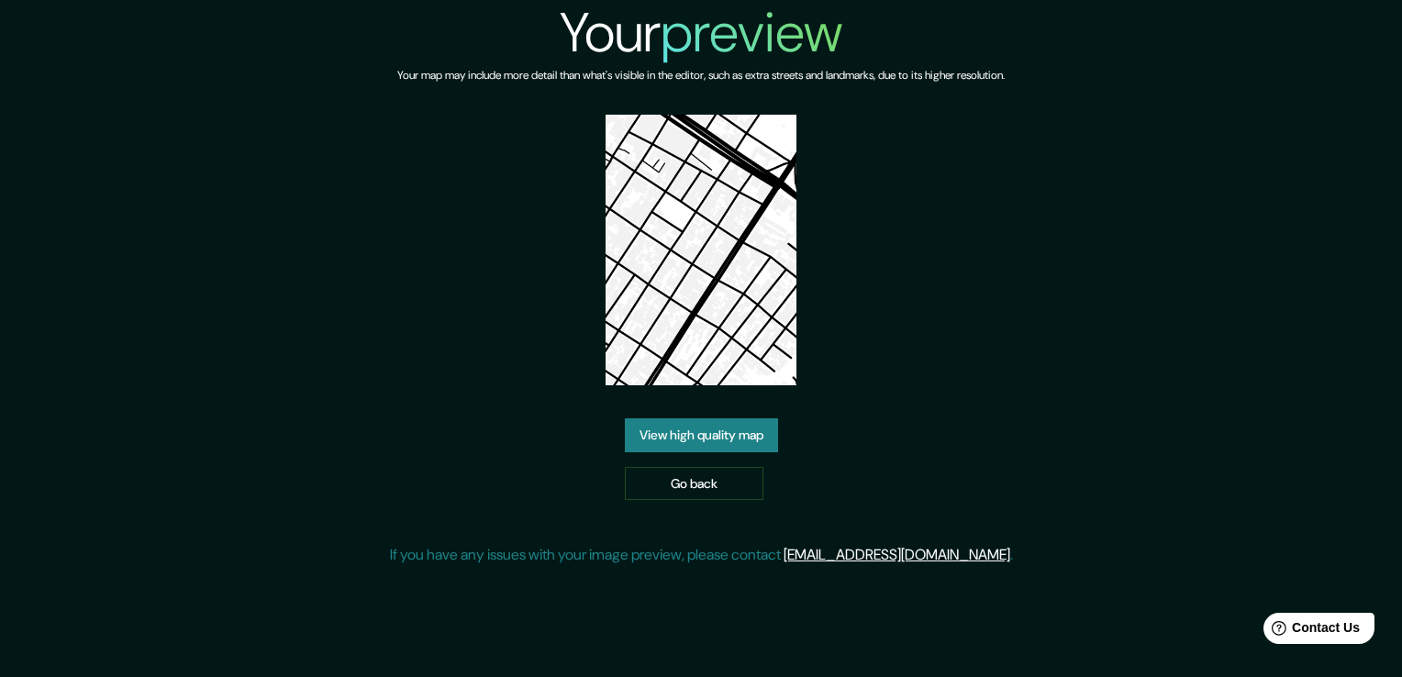
click at [749, 424] on link "View high quality map" at bounding box center [701, 435] width 153 height 34
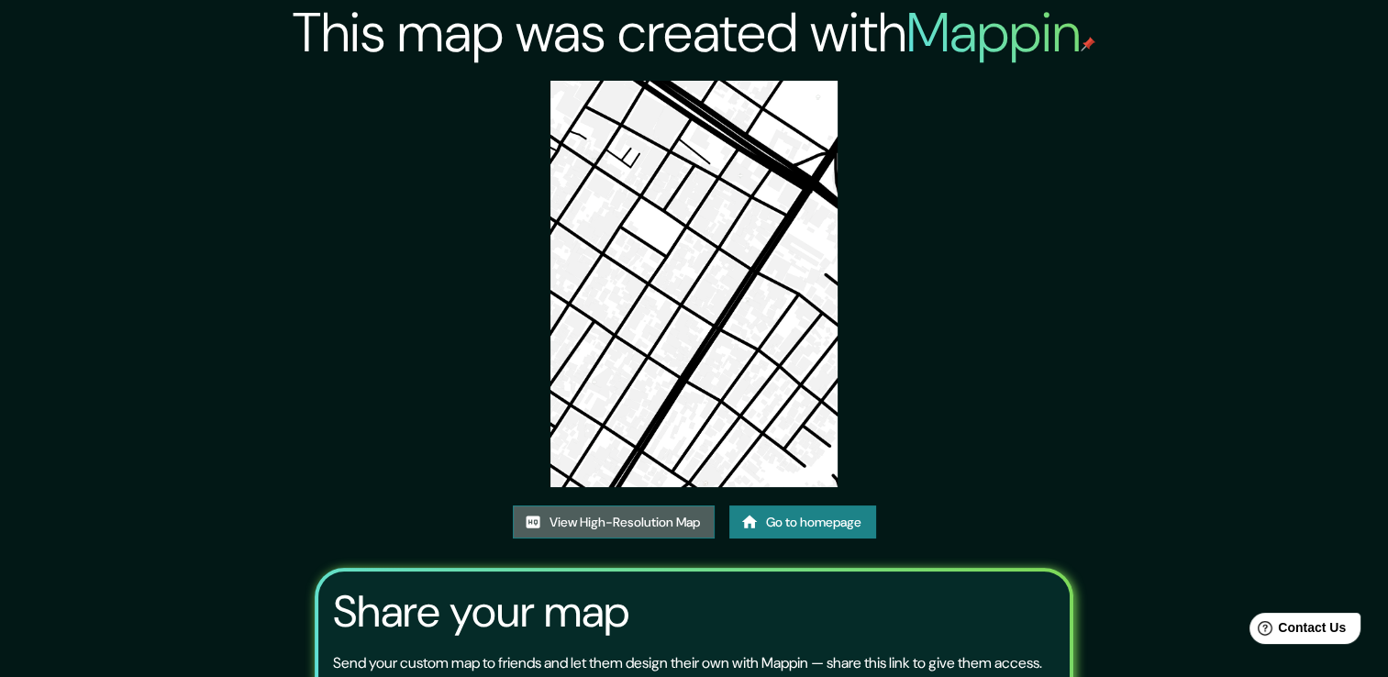
click at [599, 524] on link "View High-Resolution Map" at bounding box center [614, 523] width 202 height 34
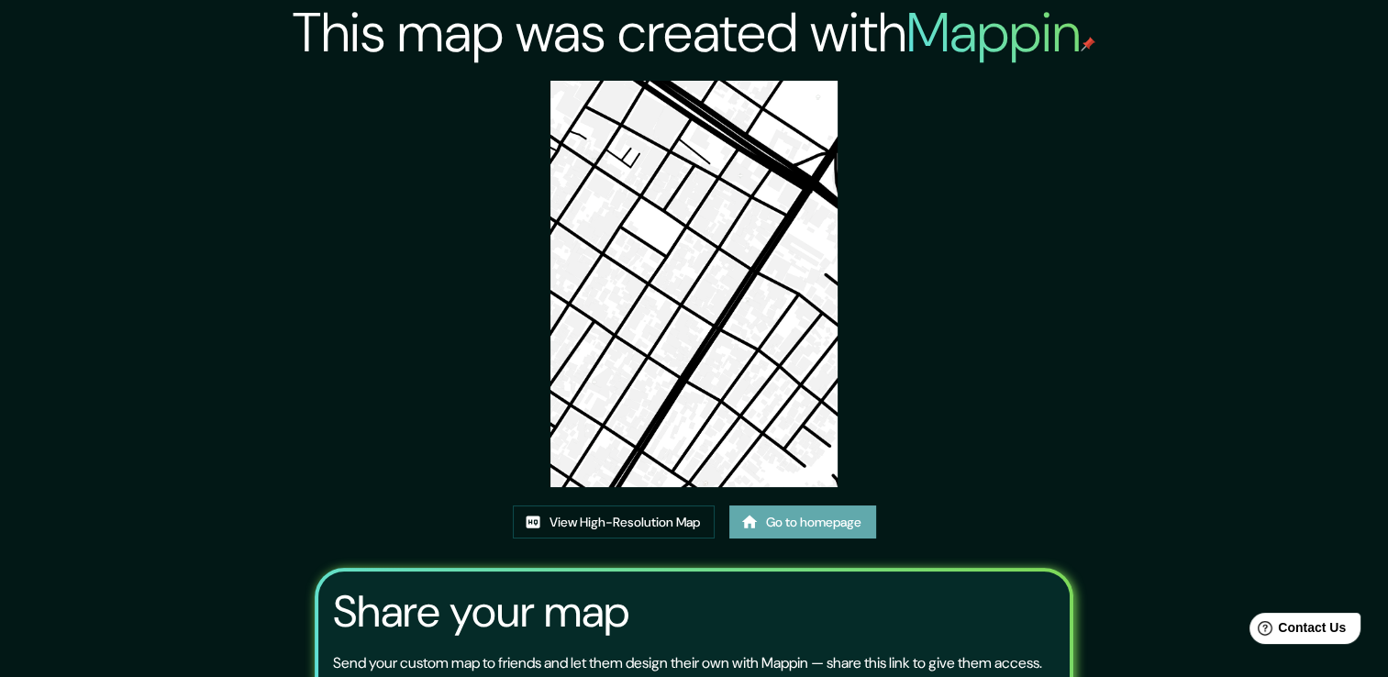
click at [797, 520] on link "Go to homepage" at bounding box center [802, 523] width 147 height 34
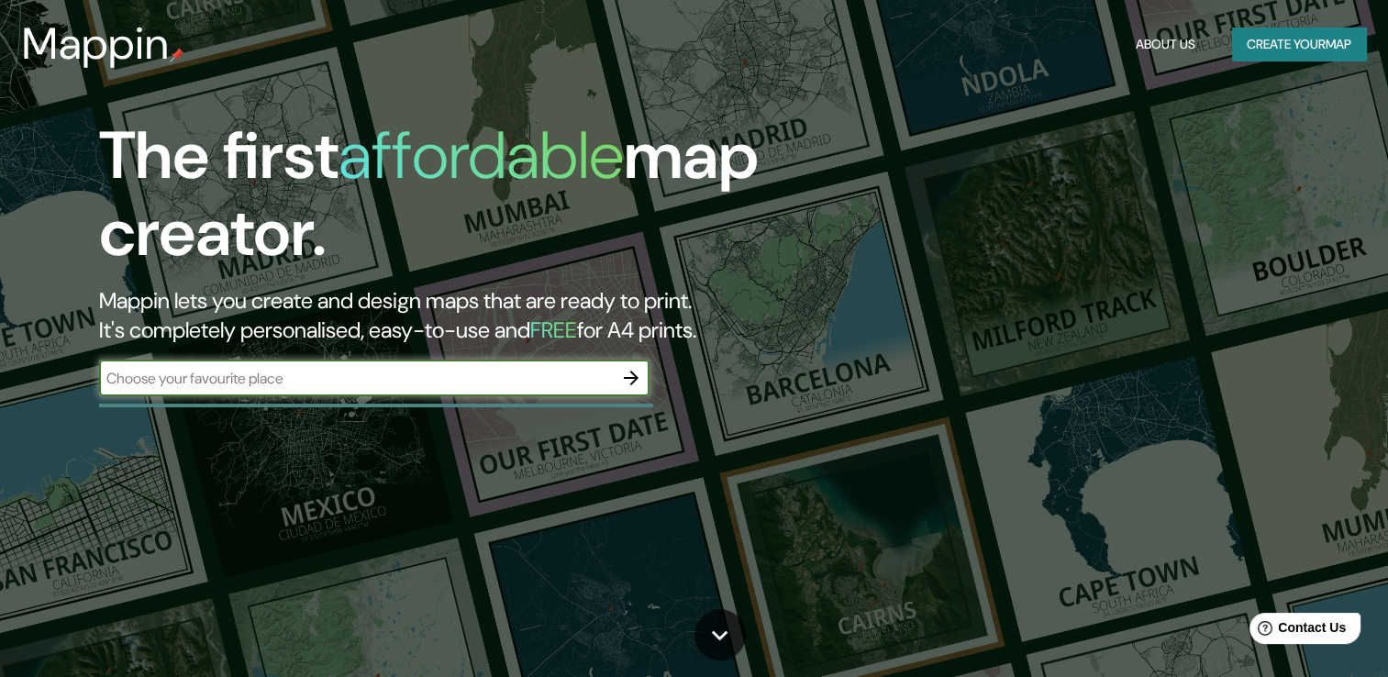
click at [1303, 51] on button "Create your map" at bounding box center [1299, 45] width 134 height 34
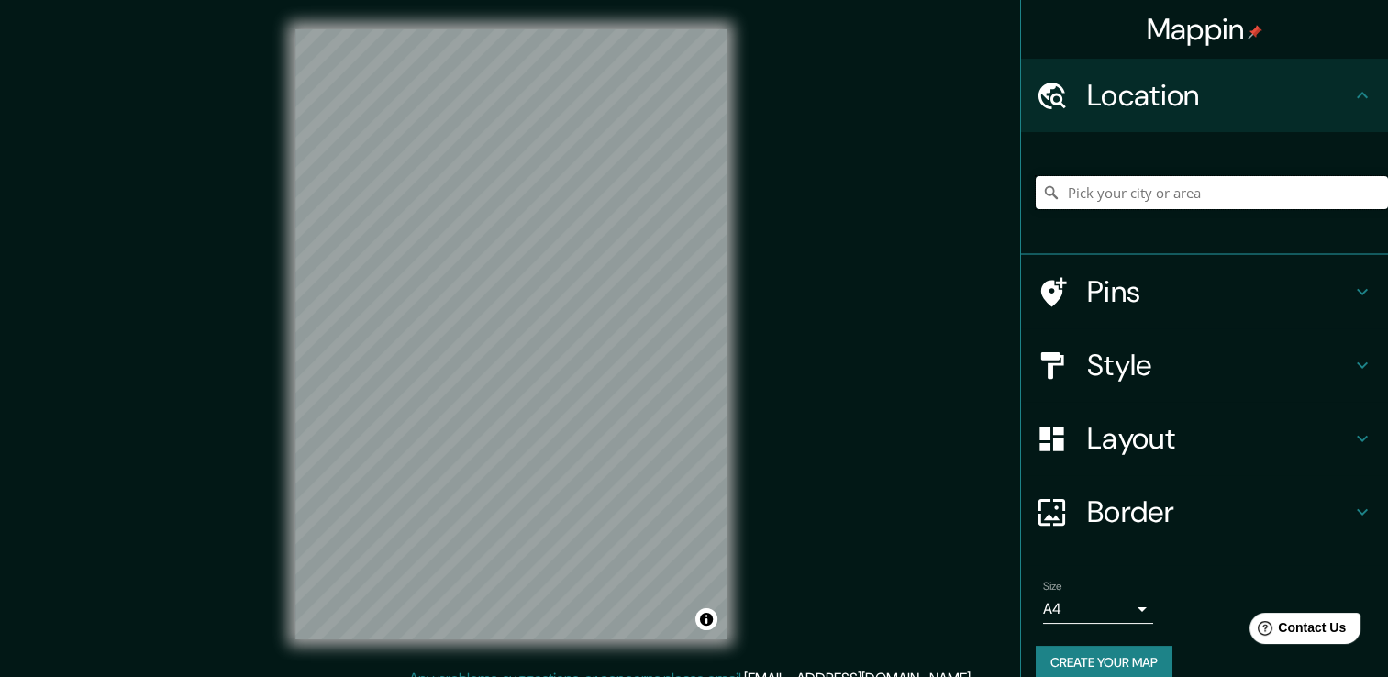
click at [1140, 190] on input "Pick your city or area" at bounding box center [1212, 192] width 352 height 33
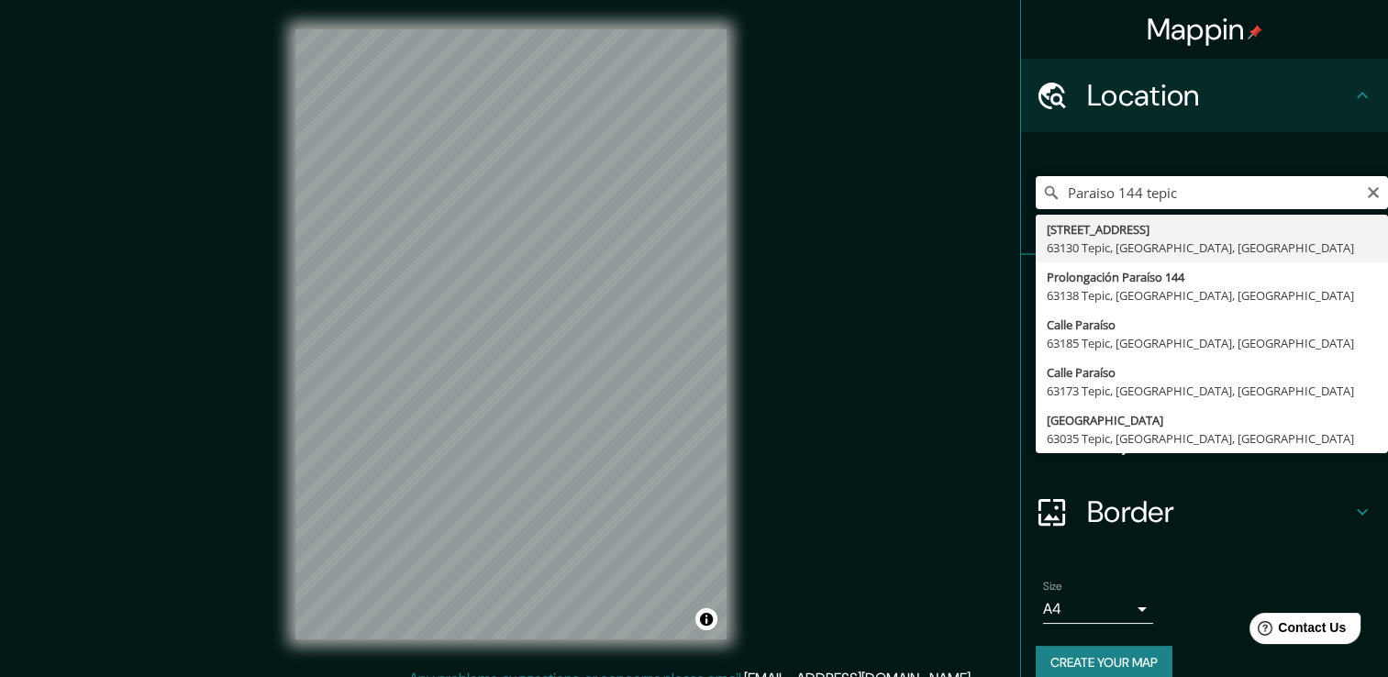
type input "Calle Paraíso 144, 63130 Tepic, Nayarit, México"
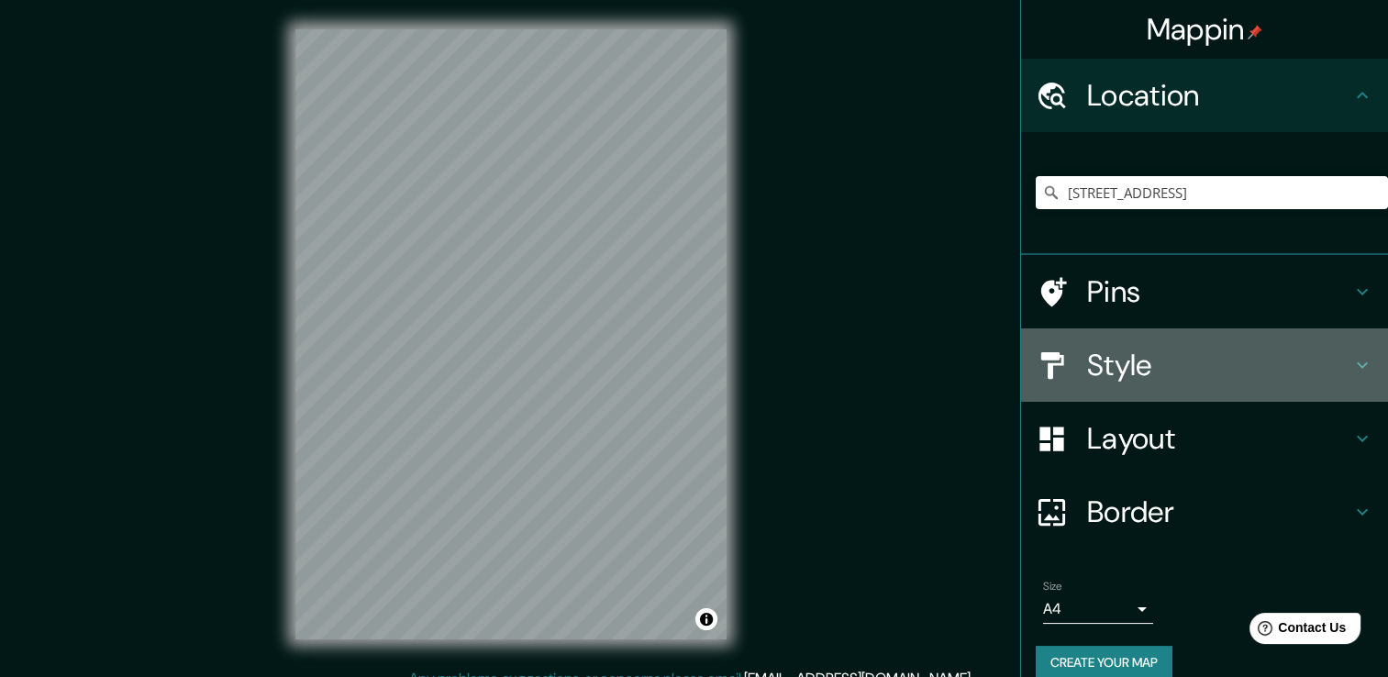
click at [1352, 368] on icon at bounding box center [1363, 365] width 22 height 22
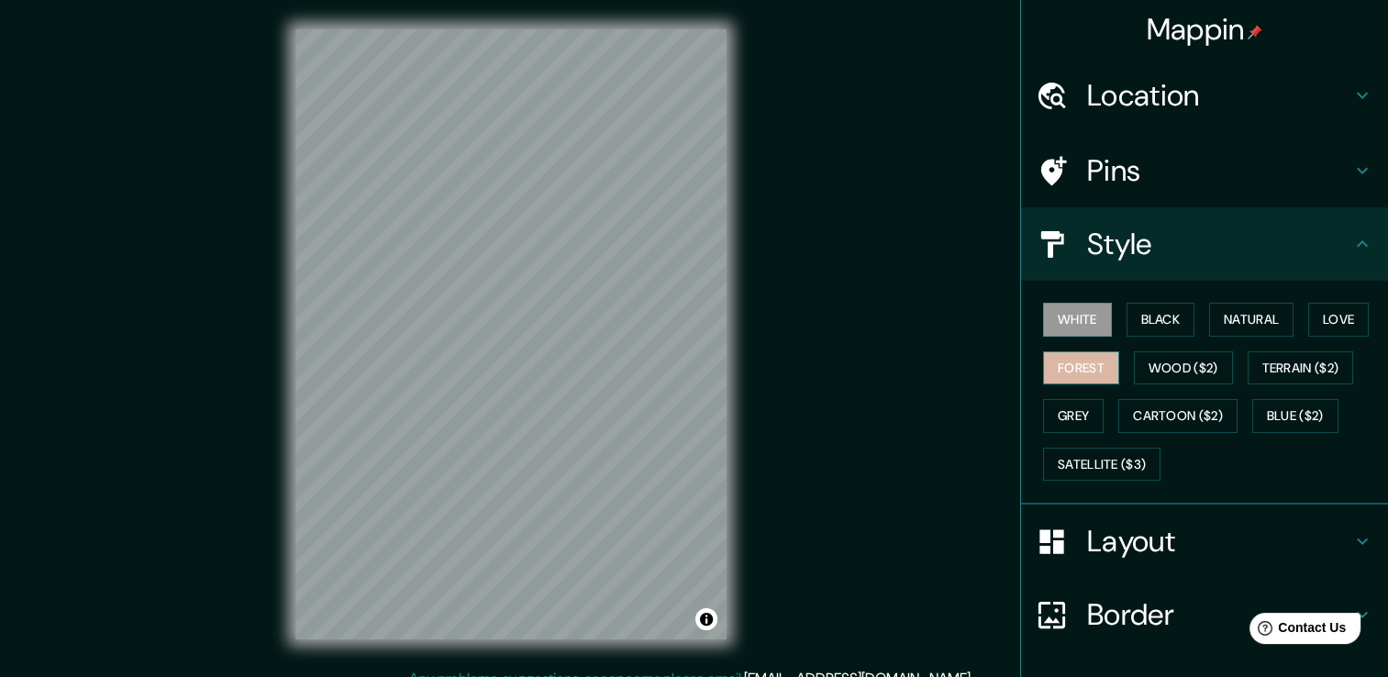
click at [1097, 359] on button "Forest" at bounding box center [1081, 368] width 76 height 34
click at [1053, 411] on button "Grey" at bounding box center [1073, 416] width 61 height 34
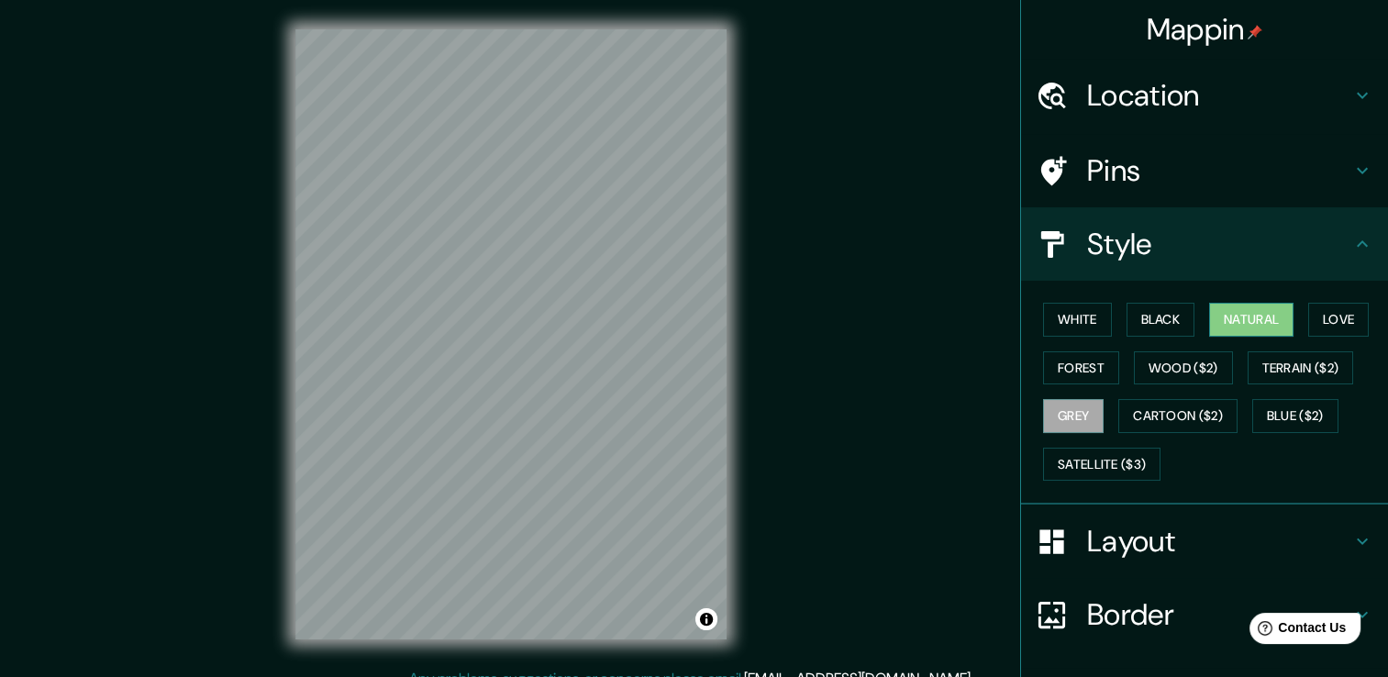
click at [1258, 324] on button "Natural" at bounding box center [1251, 320] width 84 height 34
click at [1138, 318] on button "Black" at bounding box center [1161, 320] width 69 height 34
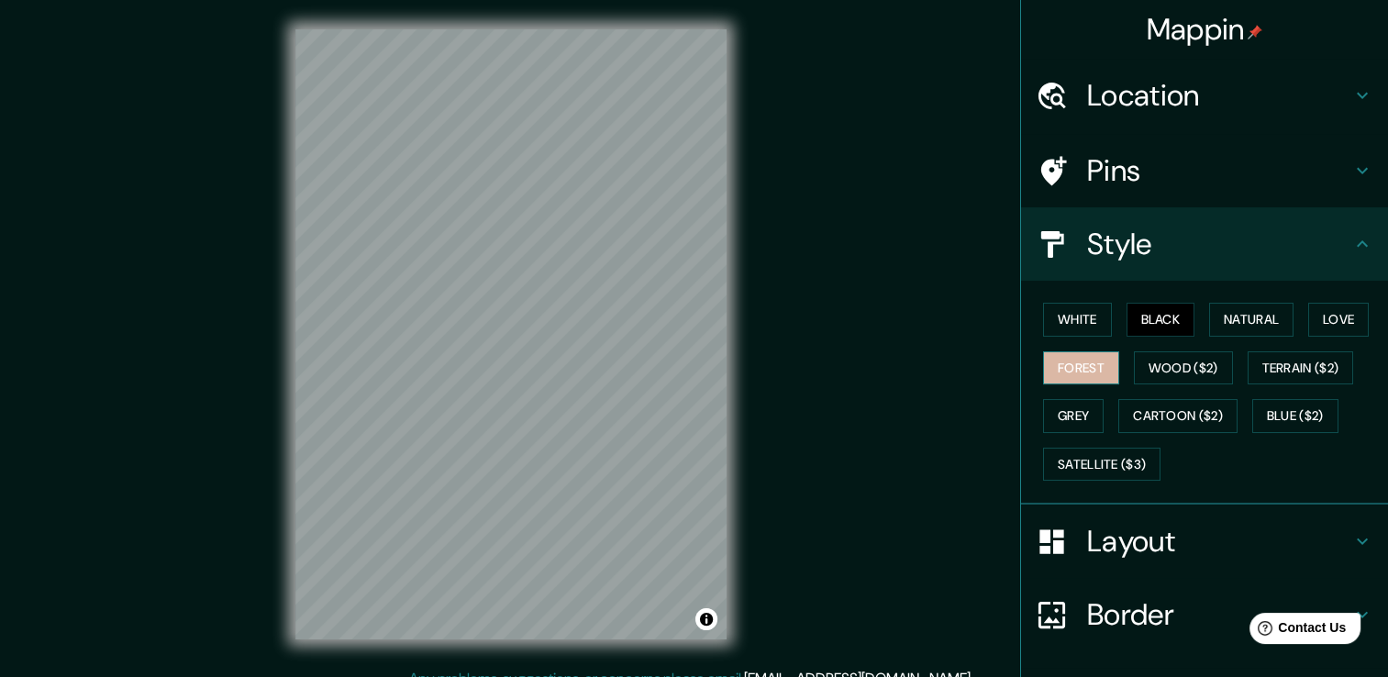
click at [1083, 353] on button "Forest" at bounding box center [1081, 368] width 76 height 34
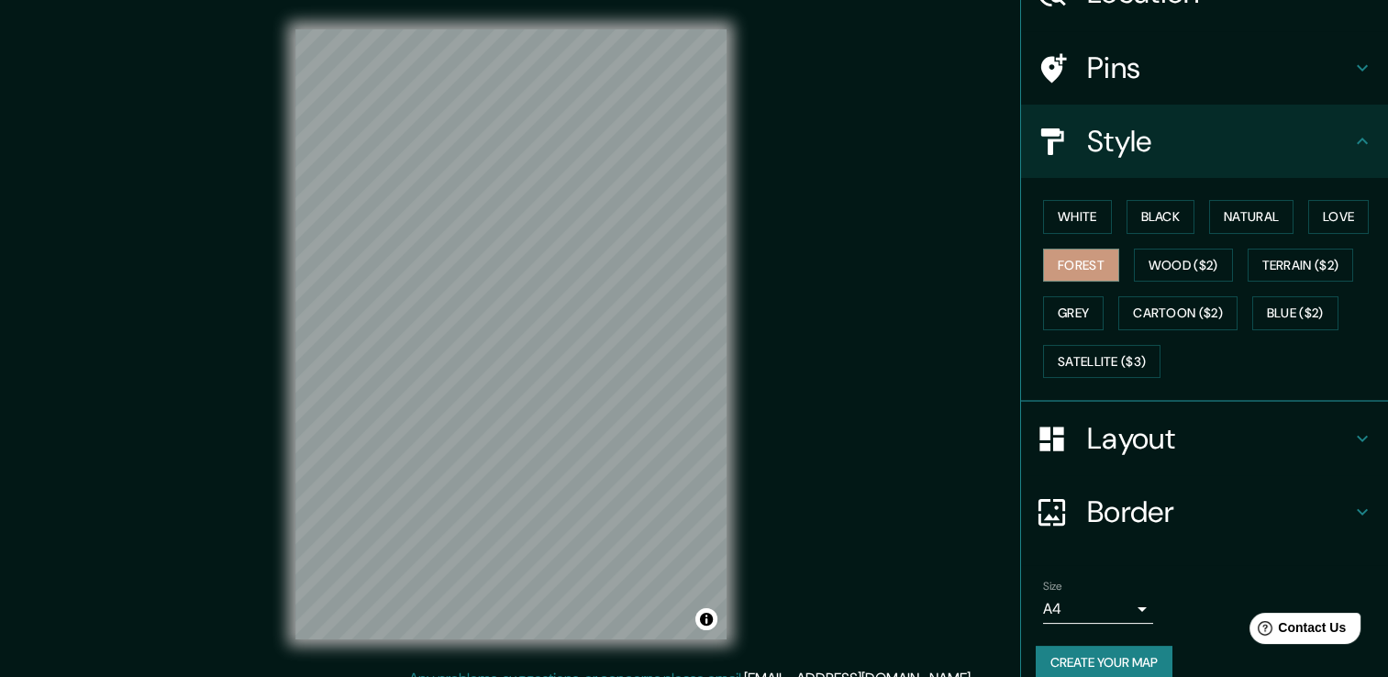
scroll to position [124, 0]
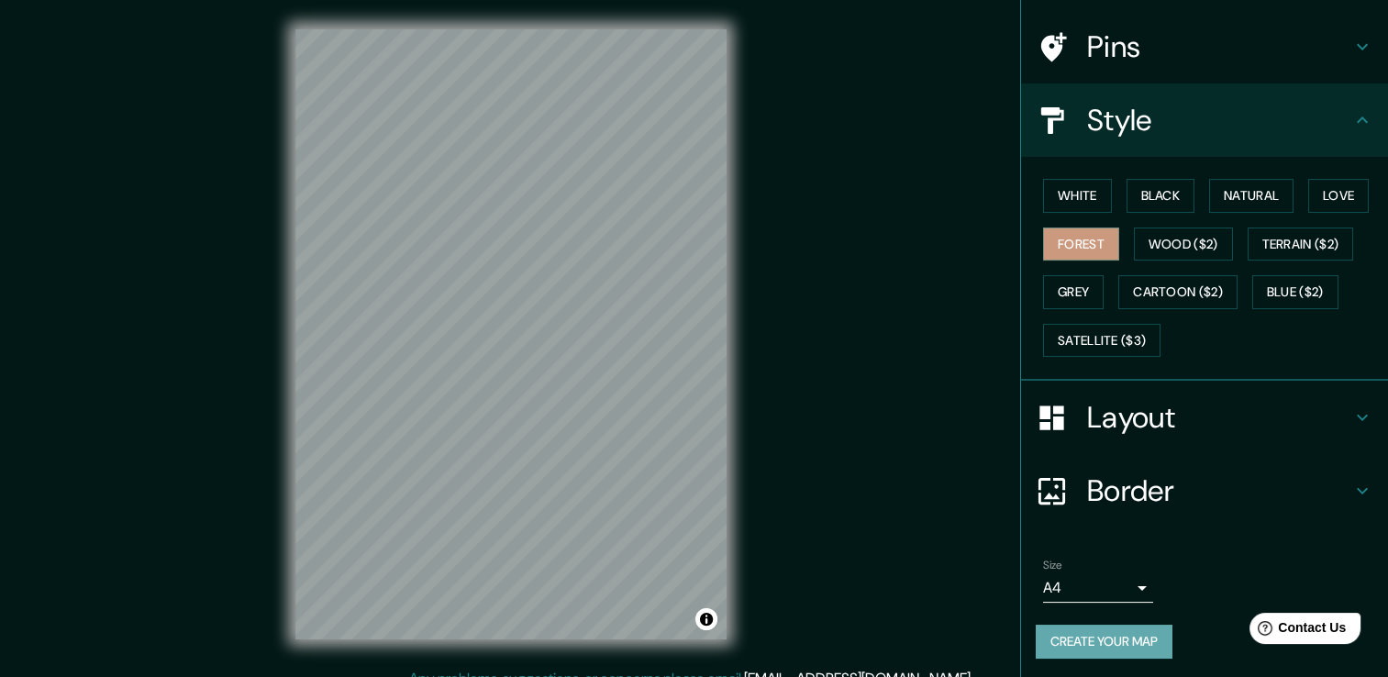
click at [1105, 628] on button "Create your map" at bounding box center [1104, 642] width 137 height 34
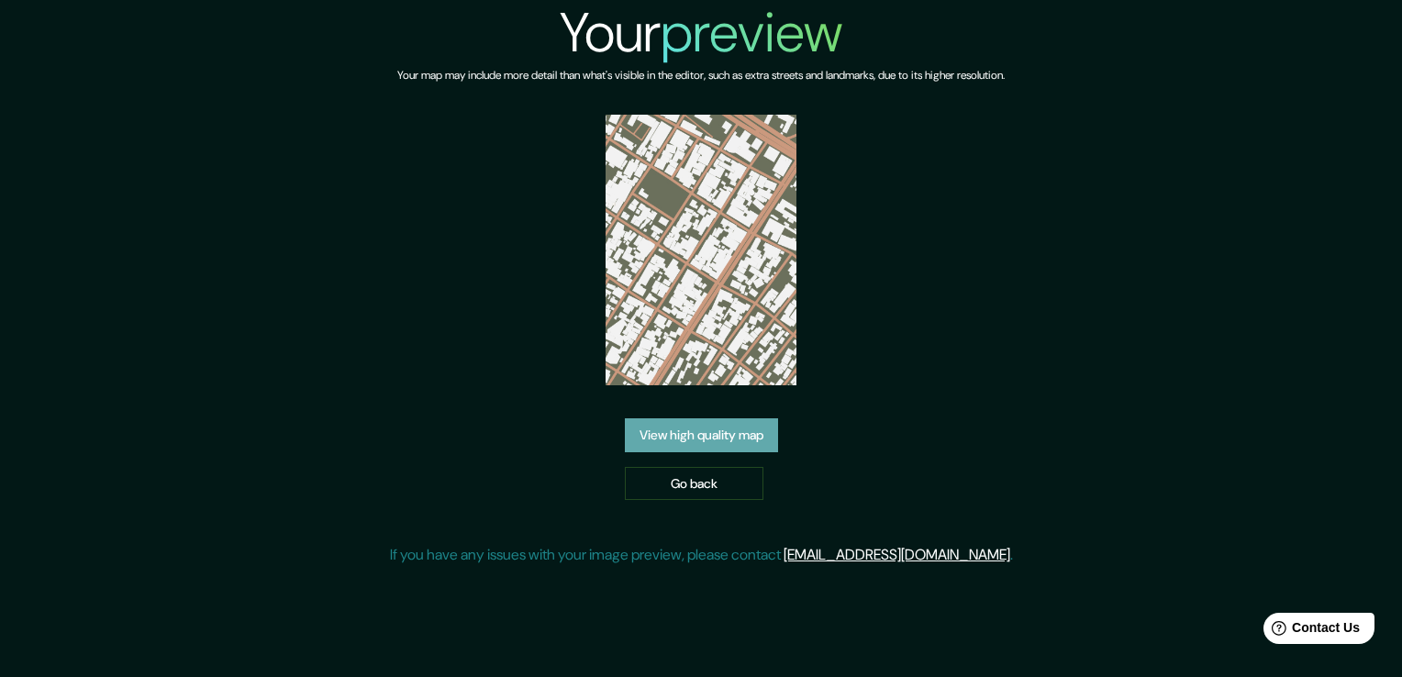
click at [683, 421] on link "View high quality map" at bounding box center [701, 435] width 153 height 34
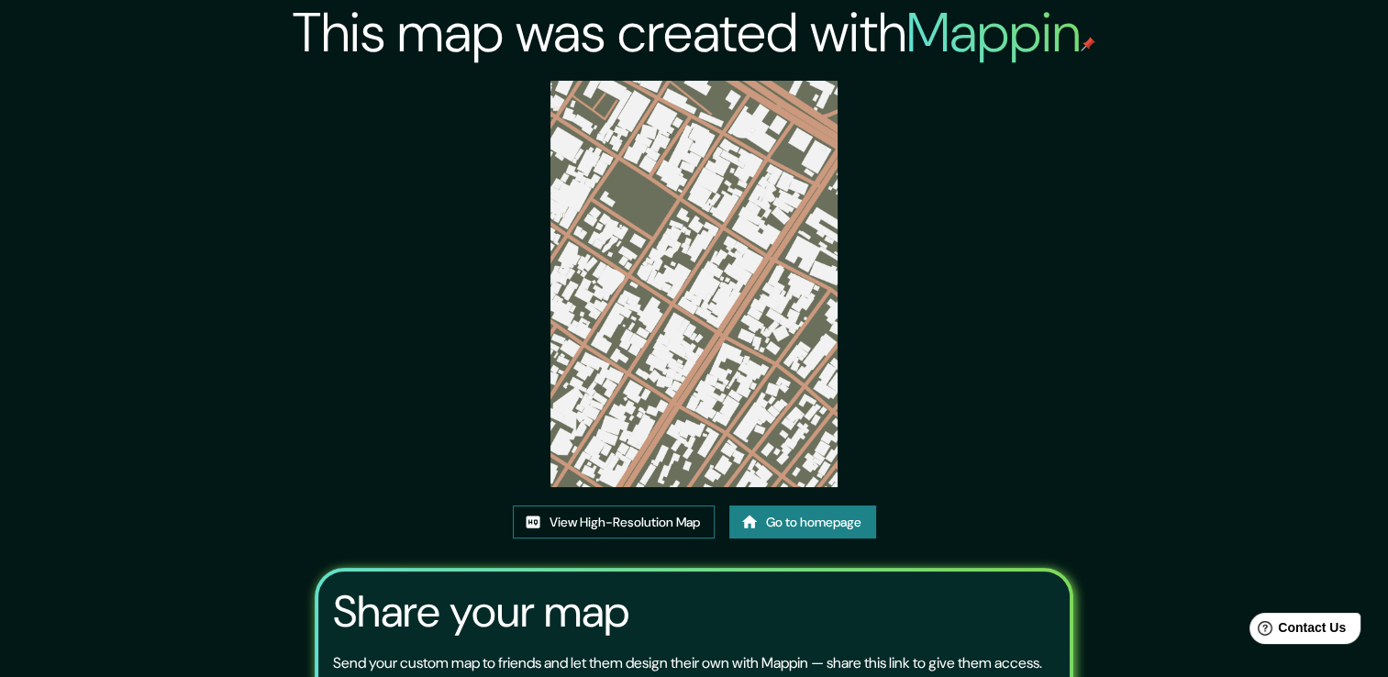
click at [623, 510] on link "View High-Resolution Map" at bounding box center [614, 523] width 202 height 34
